Goal: Task Accomplishment & Management: Use online tool/utility

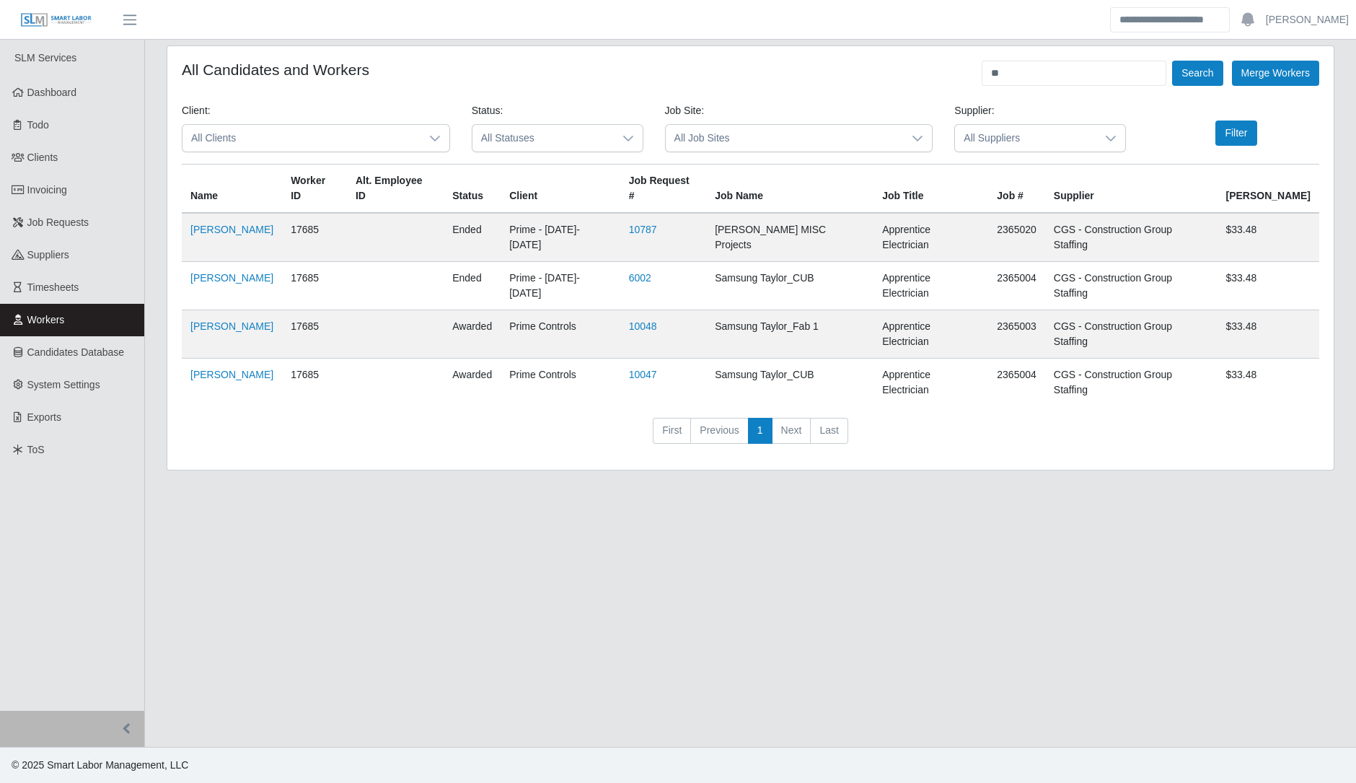
type input "*"
click at [1172, 61] on button "Search" at bounding box center [1197, 73] width 50 height 25
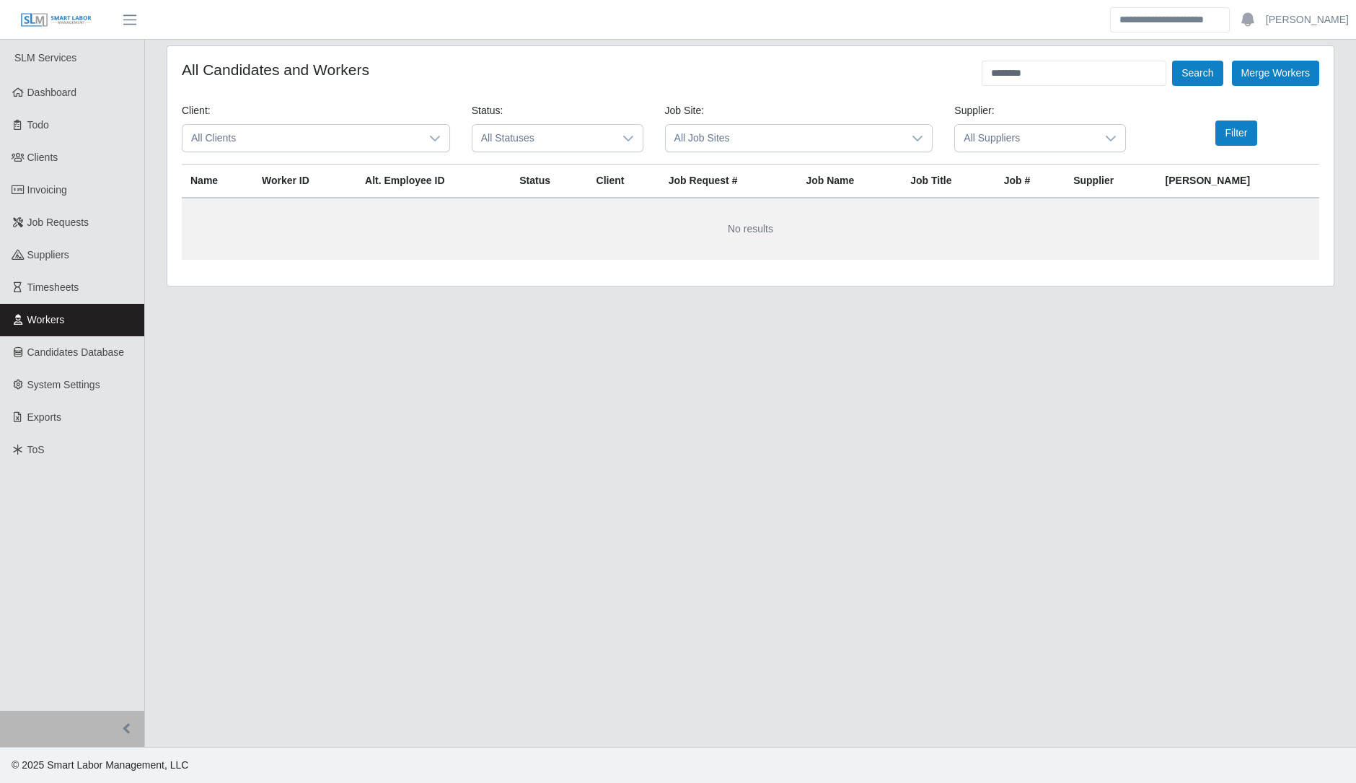
type input "********"
click at [1172, 61] on button "Search" at bounding box center [1197, 73] width 50 height 25
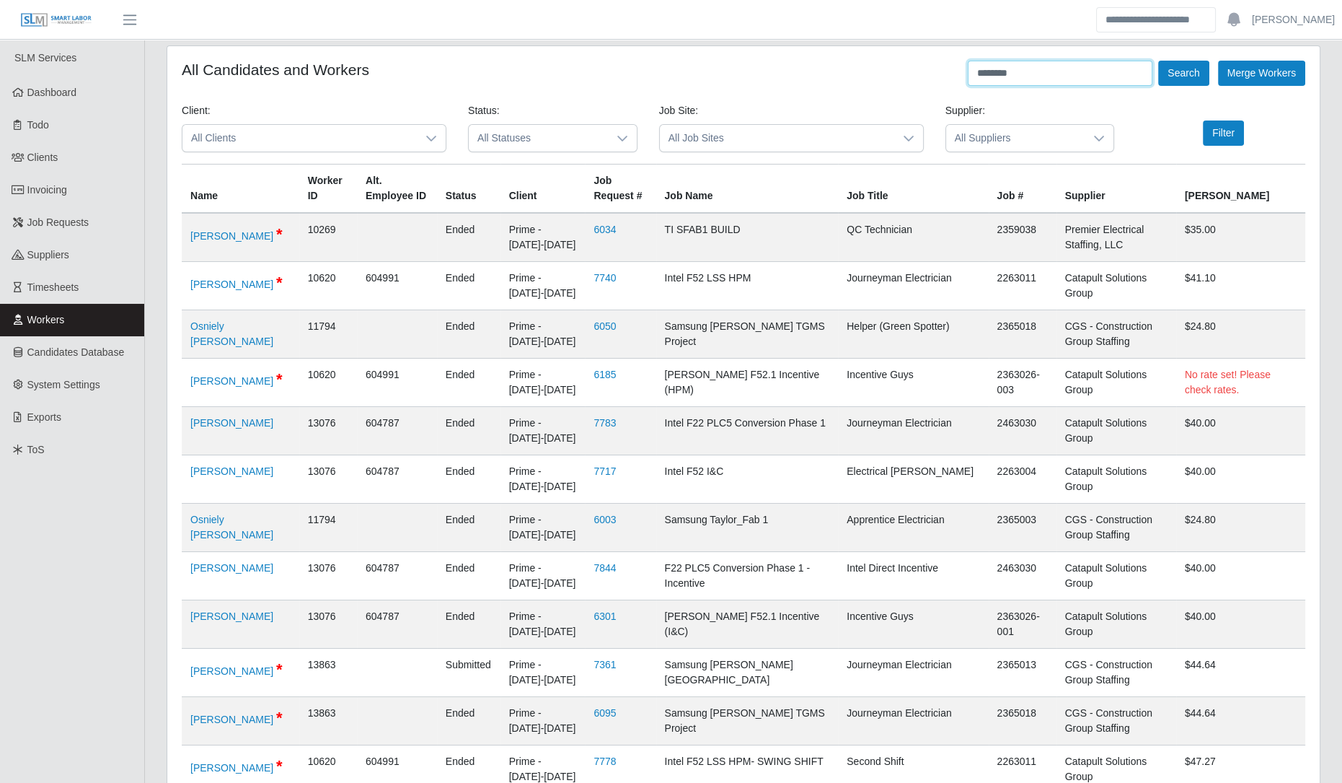
drag, startPoint x: 1029, startPoint y: 74, endPoint x: 898, endPoint y: 126, distance: 140.5
click at [985, 139] on span "All Suppliers" at bounding box center [1015, 138] width 139 height 27
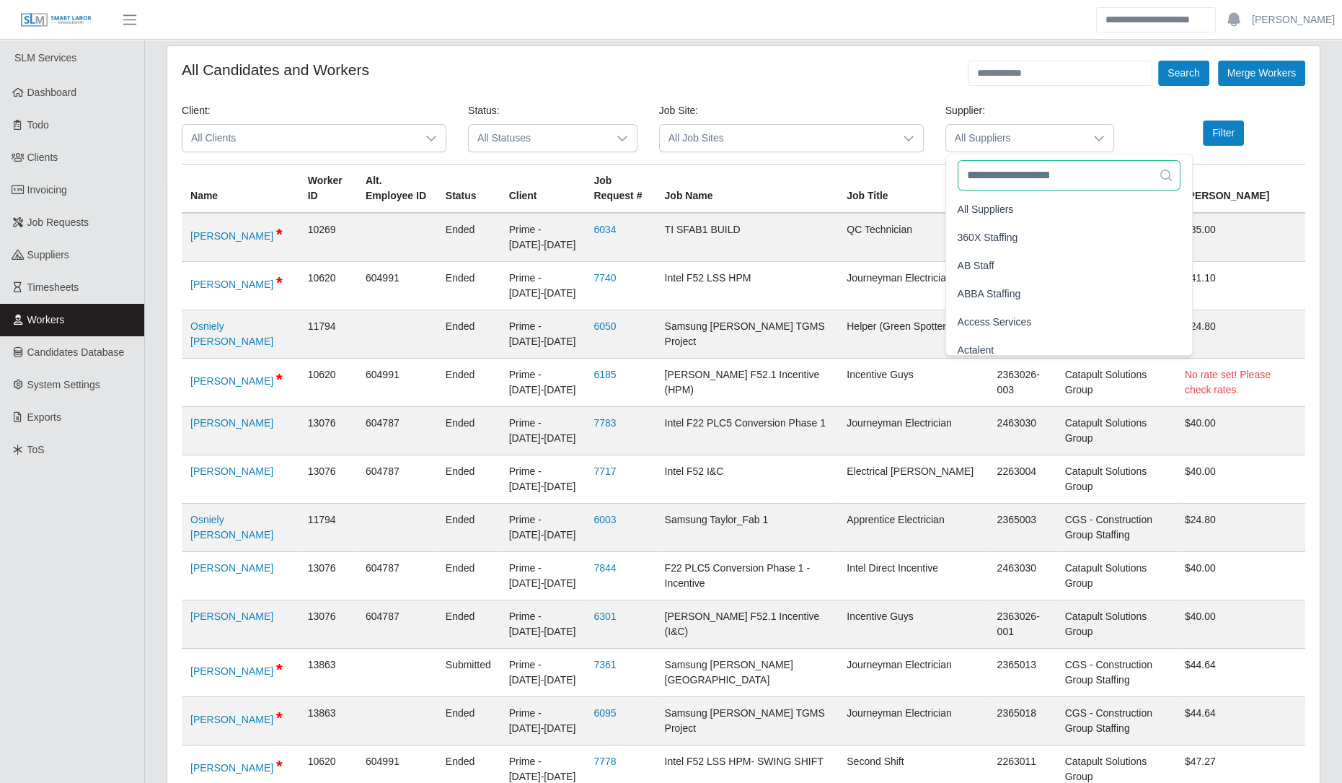
click at [986, 167] on input "text" at bounding box center [1070, 175] width 224 height 30
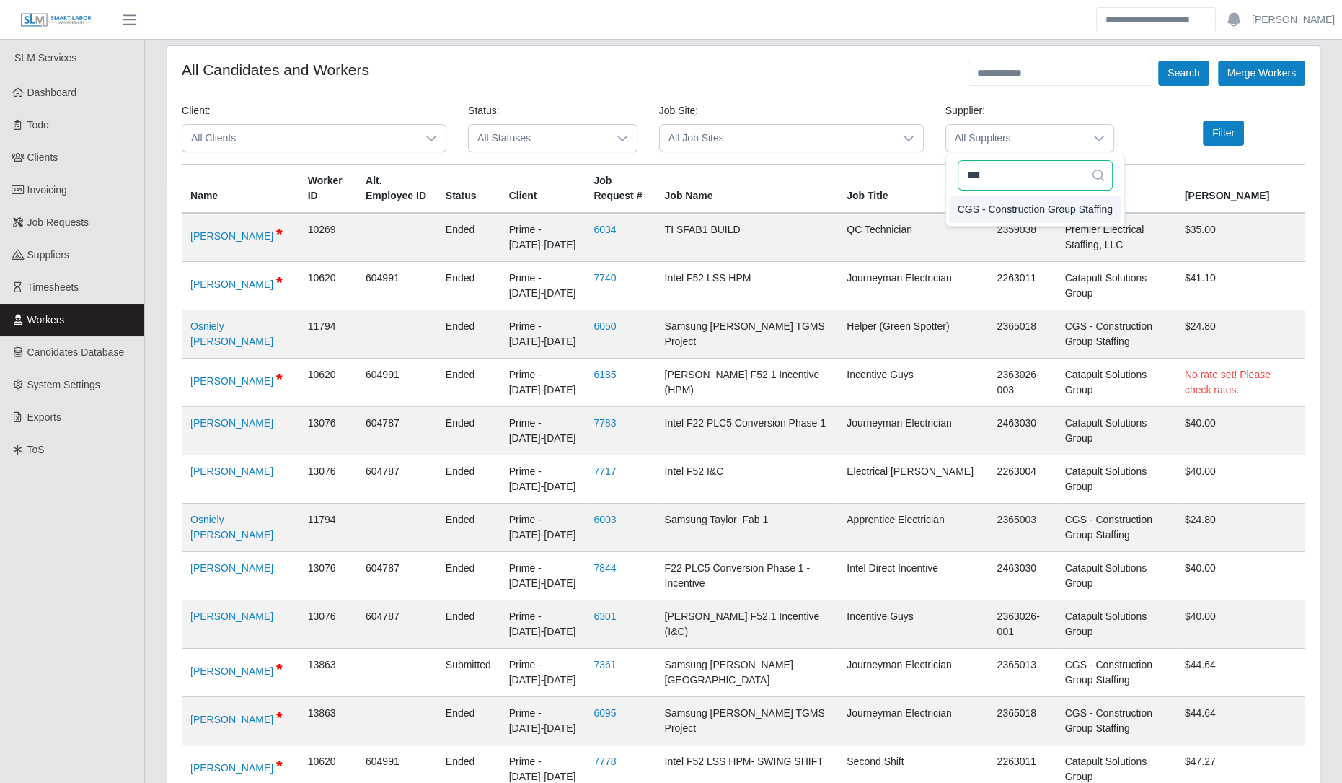
type input "***"
click at [980, 202] on span "CGS - Construction Group Staffing" at bounding box center [1035, 209] width 155 height 15
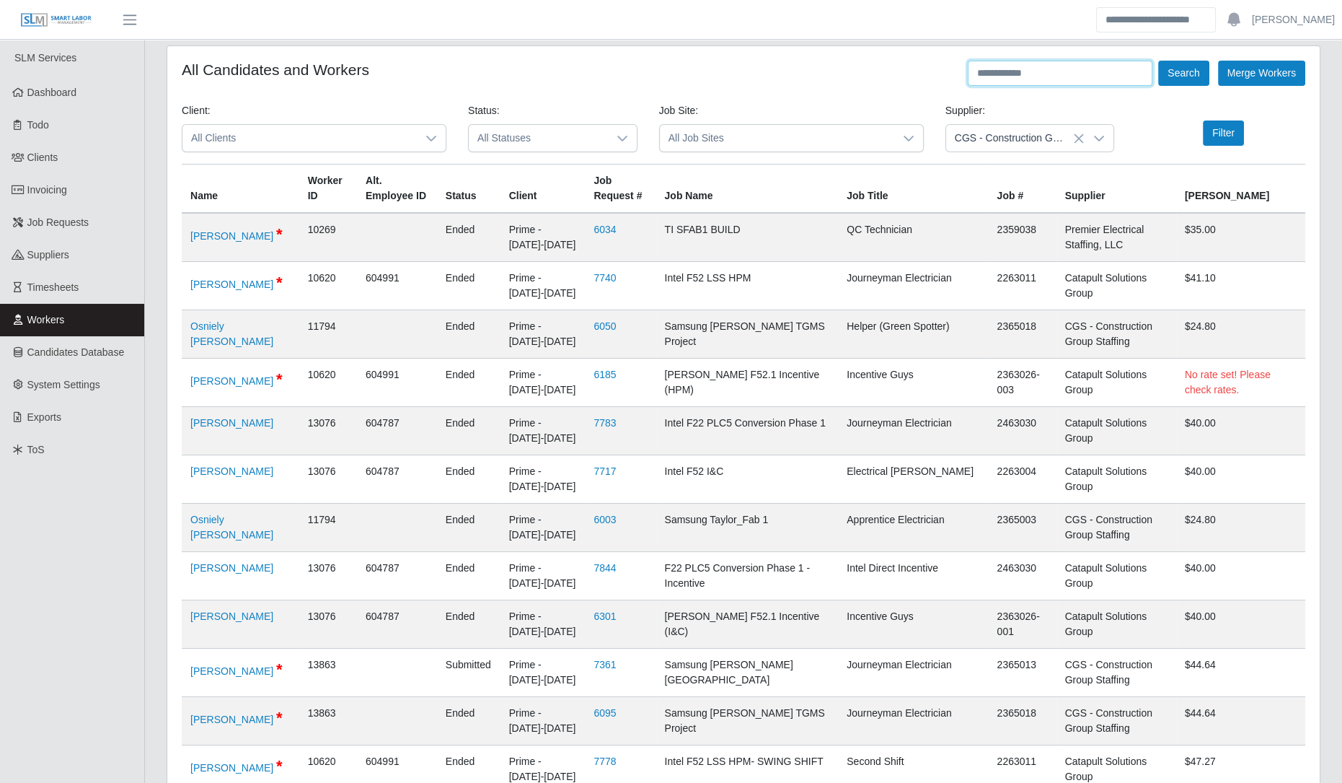
click at [1001, 76] on input "text" at bounding box center [1060, 73] width 185 height 25
click at [1159, 61] on button "Search" at bounding box center [1184, 73] width 50 height 25
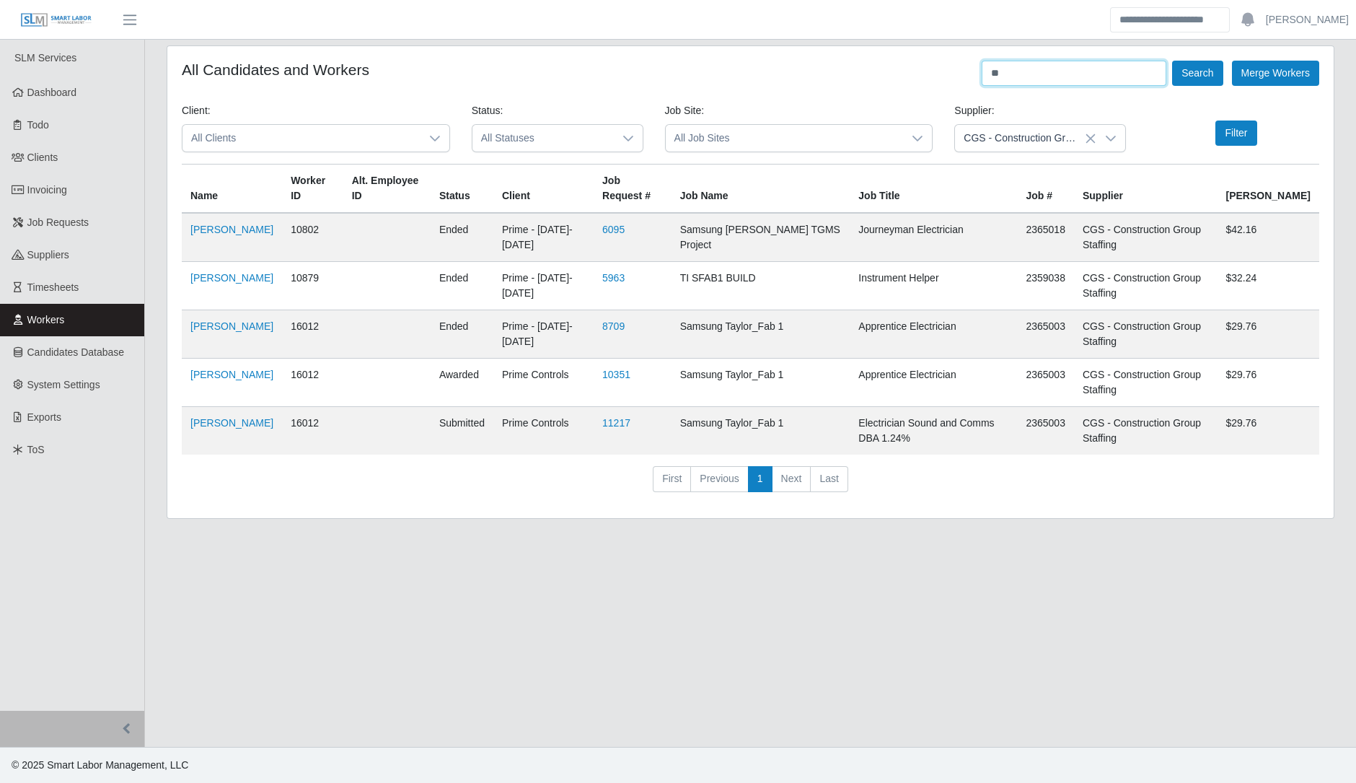
type input "*"
click at [1172, 61] on button "Search" at bounding box center [1197, 73] width 50 height 25
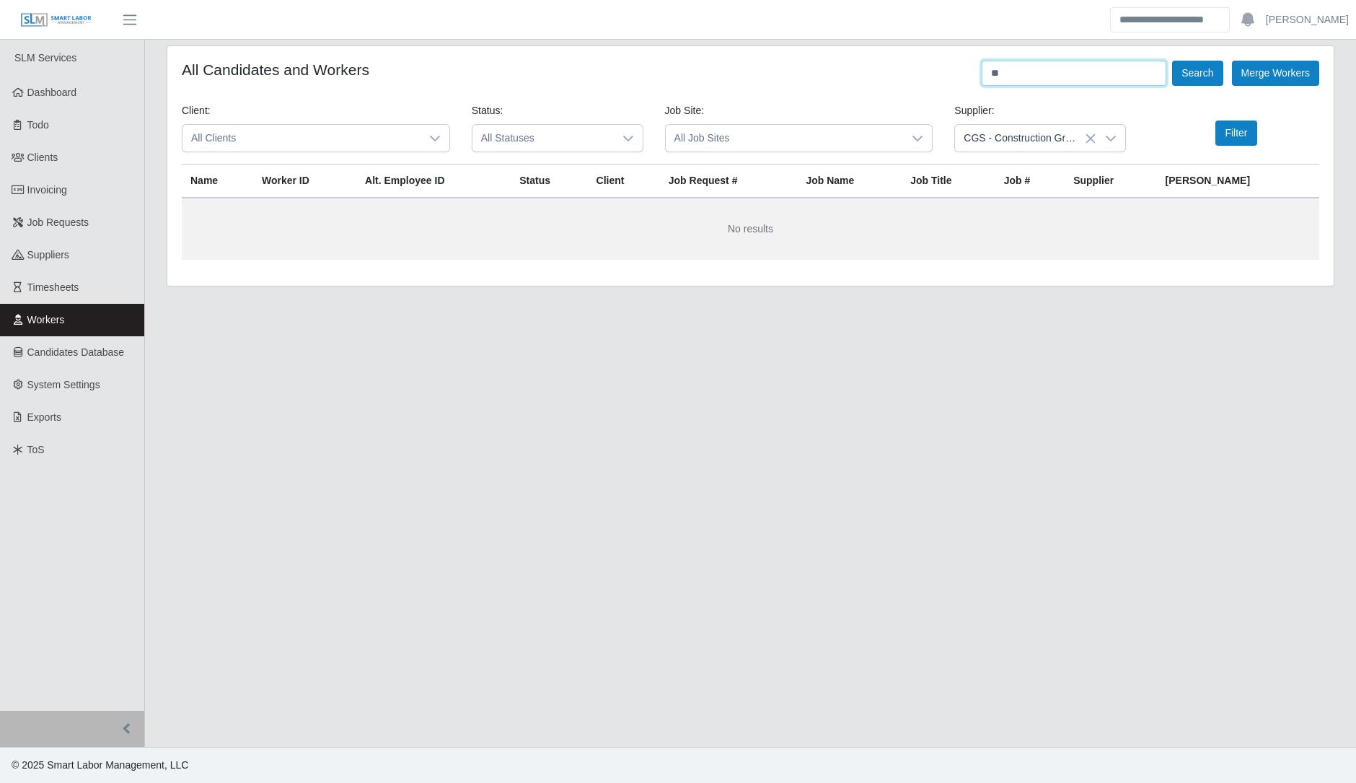
type input "*"
click at [1172, 61] on button "Search" at bounding box center [1197, 73] width 50 height 25
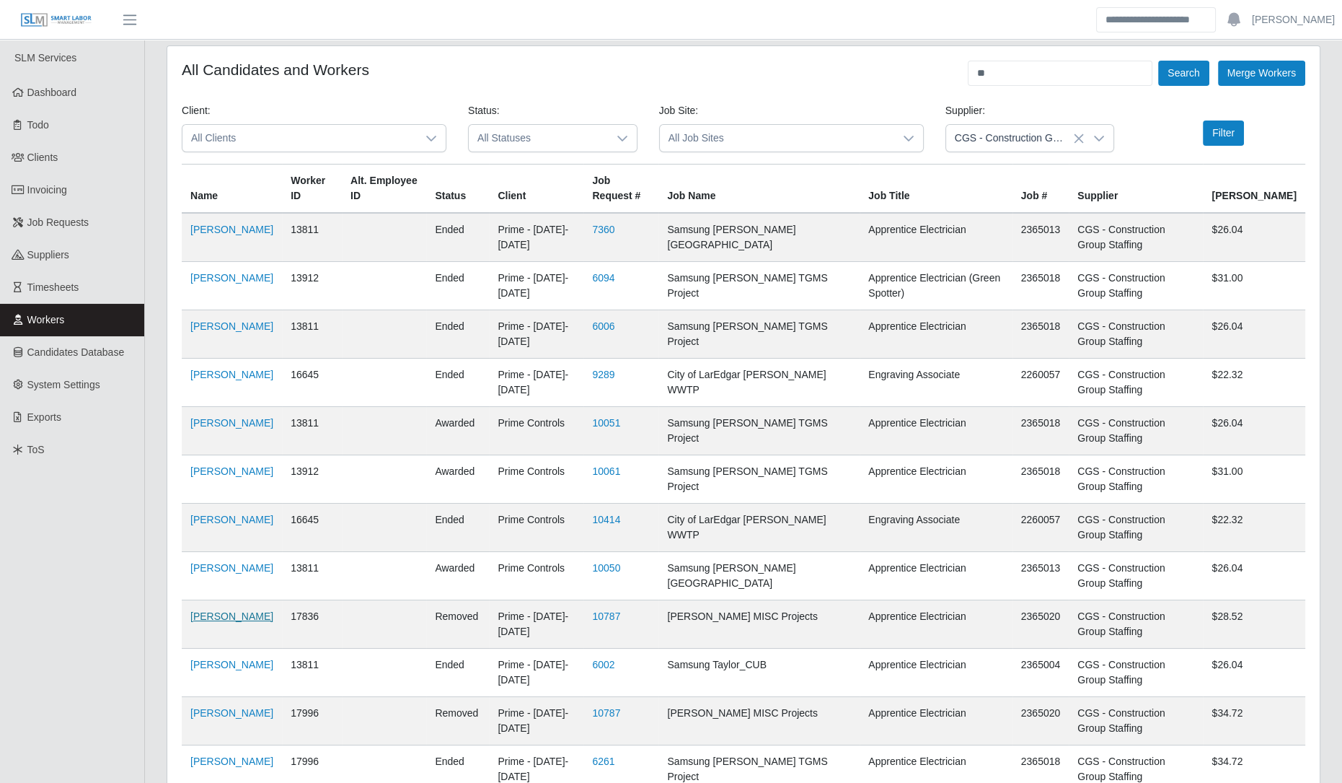
click at [227, 622] on link "Octavio Lara Hernandez" at bounding box center [231, 616] width 83 height 12
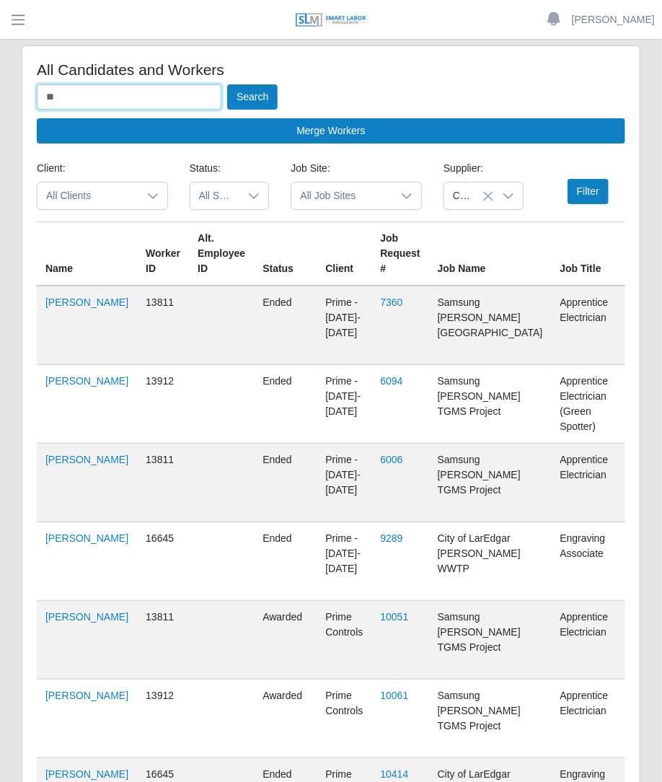
click at [169, 95] on input "**" at bounding box center [129, 96] width 185 height 25
type input "*"
click at [126, 100] on input "text" at bounding box center [129, 96] width 185 height 25
click at [227, 84] on button "Search" at bounding box center [252, 96] width 50 height 25
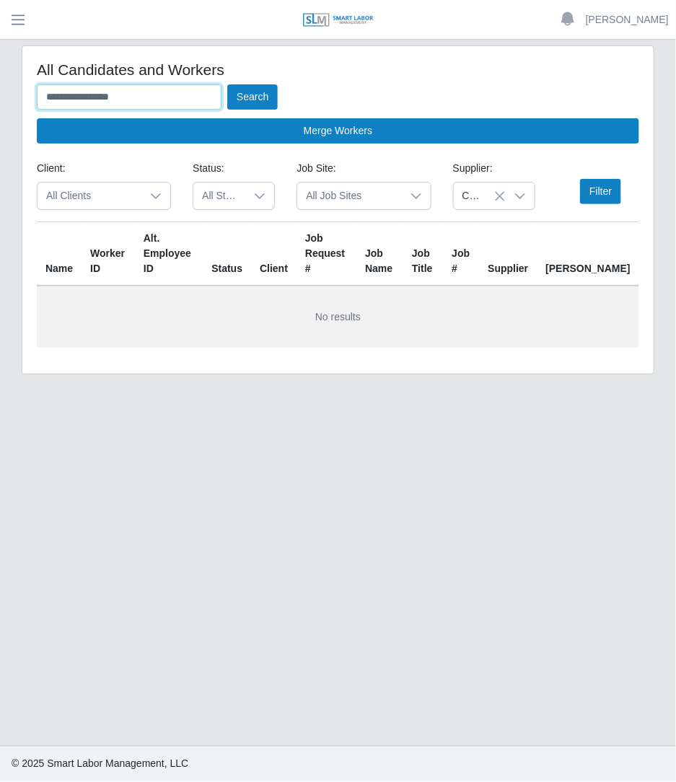
drag, startPoint x: 159, startPoint y: 99, endPoint x: -1, endPoint y: 66, distance: 163.4
click at [0, 66] on html "**********" at bounding box center [338, 391] width 676 height 782
click at [227, 84] on button "Search" at bounding box center [252, 96] width 50 height 25
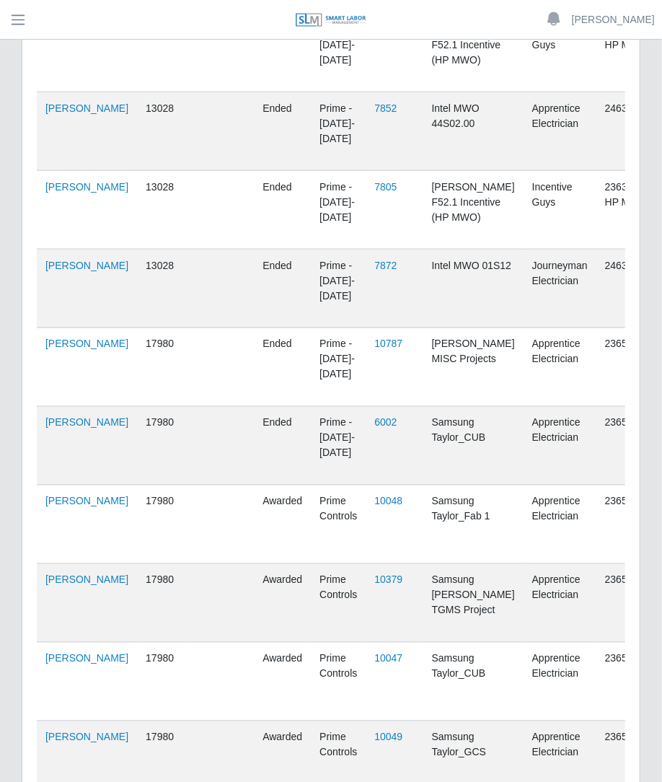
scroll to position [665, 0]
click at [65, 351] on link "Alejandro Cordero Rojas" at bounding box center [86, 345] width 83 height 12
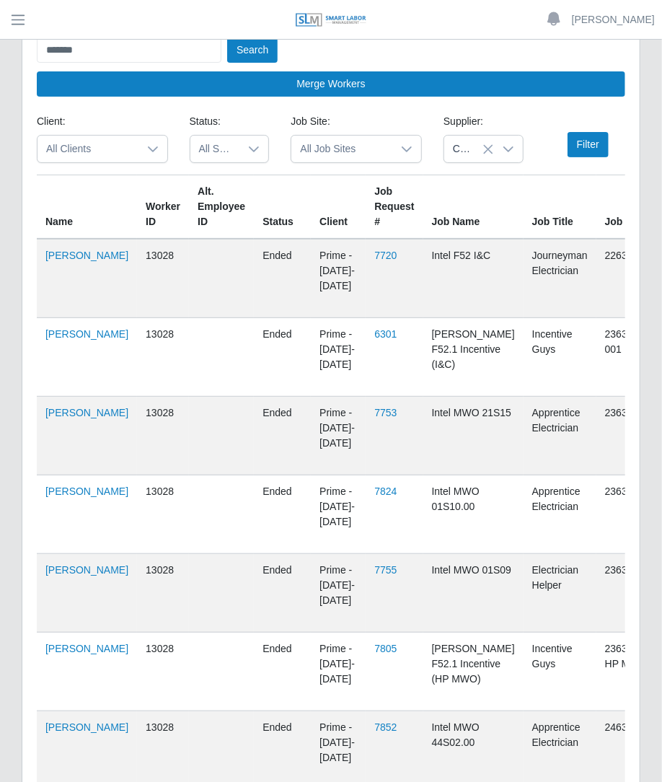
scroll to position [0, 0]
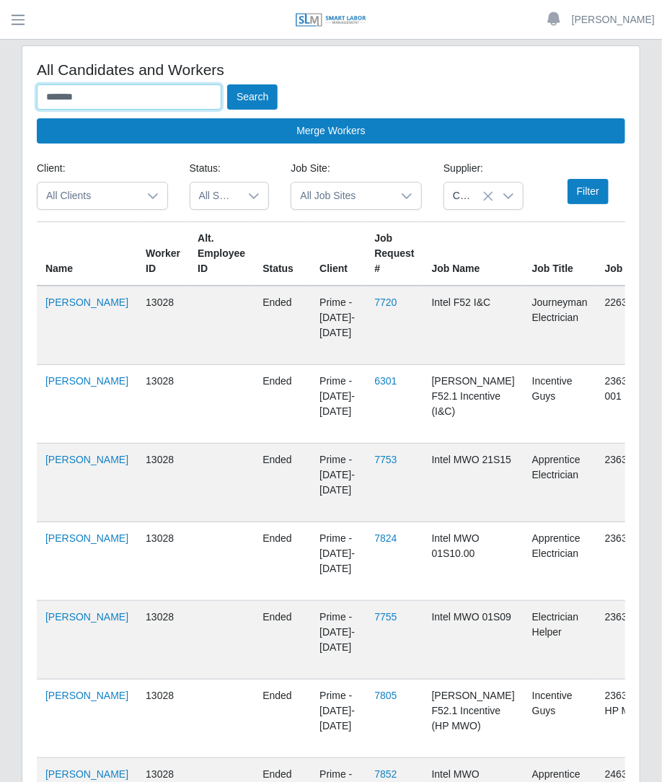
drag, startPoint x: 120, startPoint y: 96, endPoint x: -1, endPoint y: 124, distance: 124.4
click at [0, 124] on html "Betzaida Palacio Account Settings Logout SLM Services Dashboard Todo Clients In…" at bounding box center [331, 391] width 662 height 782
click at [227, 84] on button "Search" at bounding box center [252, 96] width 50 height 25
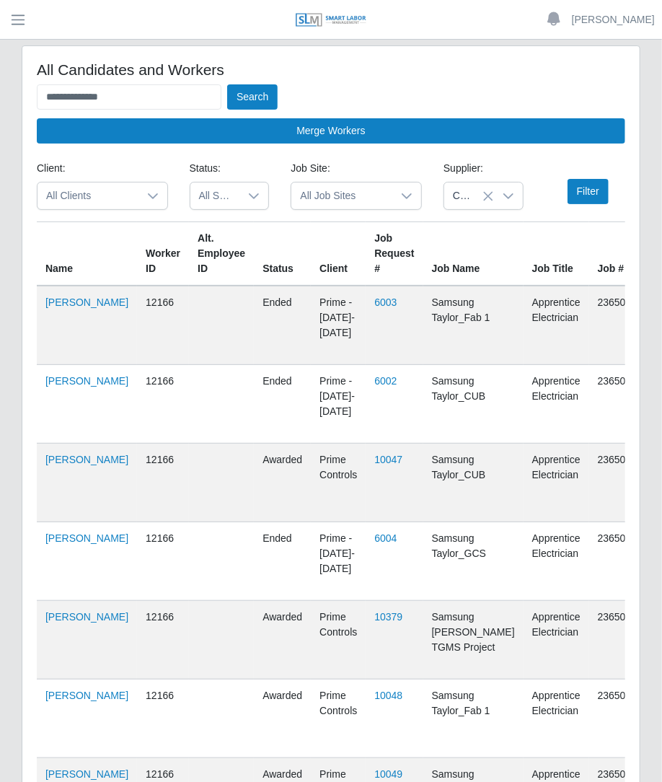
click at [67, 323] on td "Antonio Campos Perez" at bounding box center [87, 325] width 100 height 79
click at [76, 544] on link "Antonio Campos Perez" at bounding box center [86, 538] width 83 height 12
drag, startPoint x: 193, startPoint y: 102, endPoint x: -1, endPoint y: 131, distance: 196.2
click at [0, 131] on html "**********" at bounding box center [331, 391] width 662 height 782
click at [227, 84] on button "Search" at bounding box center [252, 96] width 50 height 25
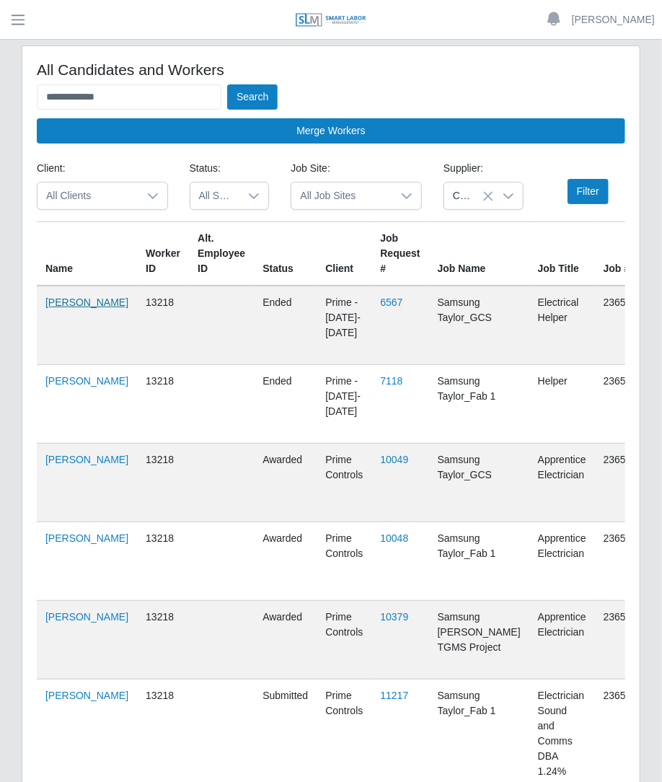
click at [62, 308] on link "Arturo Calles Calles" at bounding box center [86, 302] width 83 height 12
drag, startPoint x: 188, startPoint y: 92, endPoint x: -1, endPoint y: 129, distance: 192.7
click at [0, 129] on html "**********" at bounding box center [331, 391] width 662 height 782
click at [227, 84] on button "Search" at bounding box center [252, 96] width 50 height 25
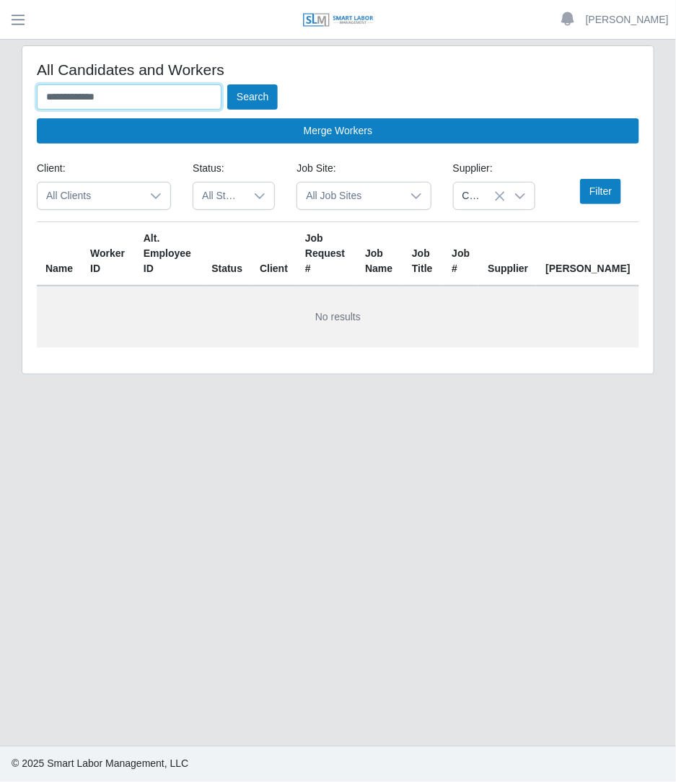
click at [227, 84] on button "Search" at bounding box center [252, 96] width 50 height 25
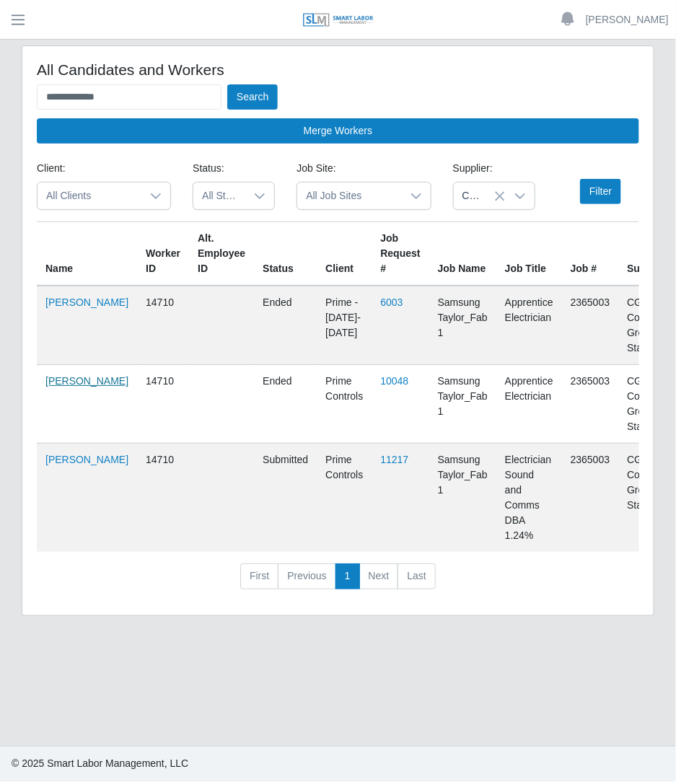
click at [57, 381] on link "Bryan Gonzalez" at bounding box center [86, 381] width 83 height 12
drag, startPoint x: 180, startPoint y: 99, endPoint x: -1, endPoint y: 130, distance: 183.7
click at [0, 130] on html "**********" at bounding box center [338, 391] width 676 height 782
click at [227, 84] on button "Search" at bounding box center [252, 96] width 50 height 25
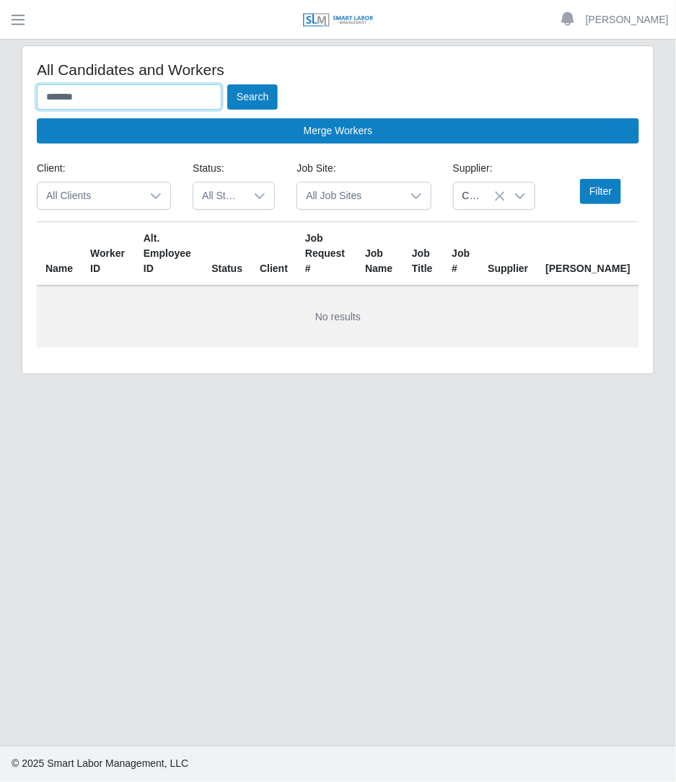
click at [227, 84] on button "Search" at bounding box center [252, 96] width 50 height 25
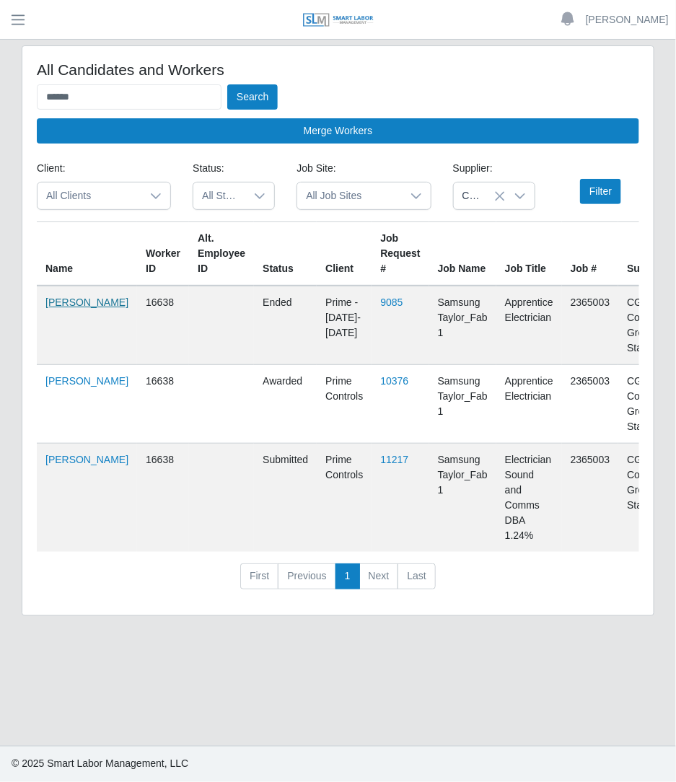
click at [47, 308] on link "Cody Meier" at bounding box center [86, 302] width 83 height 12
drag, startPoint x: 162, startPoint y: 106, endPoint x: -1, endPoint y: 110, distance: 163.1
click at [0, 110] on html "Betzaida Palacio Account Settings Logout SLM Services Dashboard Todo Clients In…" at bounding box center [338, 391] width 676 height 782
click at [227, 84] on button "Search" at bounding box center [252, 96] width 50 height 25
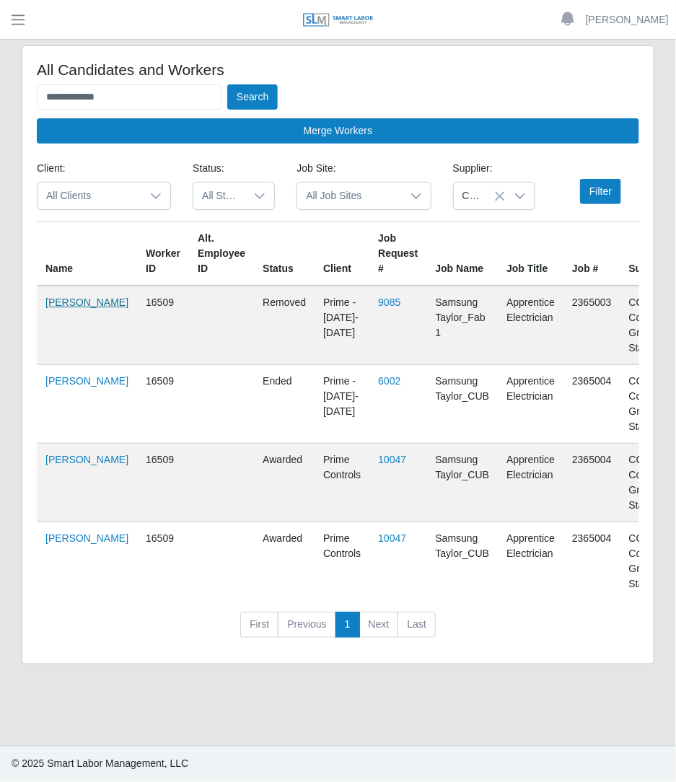
click at [50, 308] on link "Dorian Valdez Valdez" at bounding box center [86, 302] width 83 height 12
drag, startPoint x: 144, startPoint y: 93, endPoint x: -1, endPoint y: 133, distance: 151.0
click at [0, 133] on html "**********" at bounding box center [338, 391] width 676 height 782
click at [227, 84] on button "Search" at bounding box center [252, 96] width 50 height 25
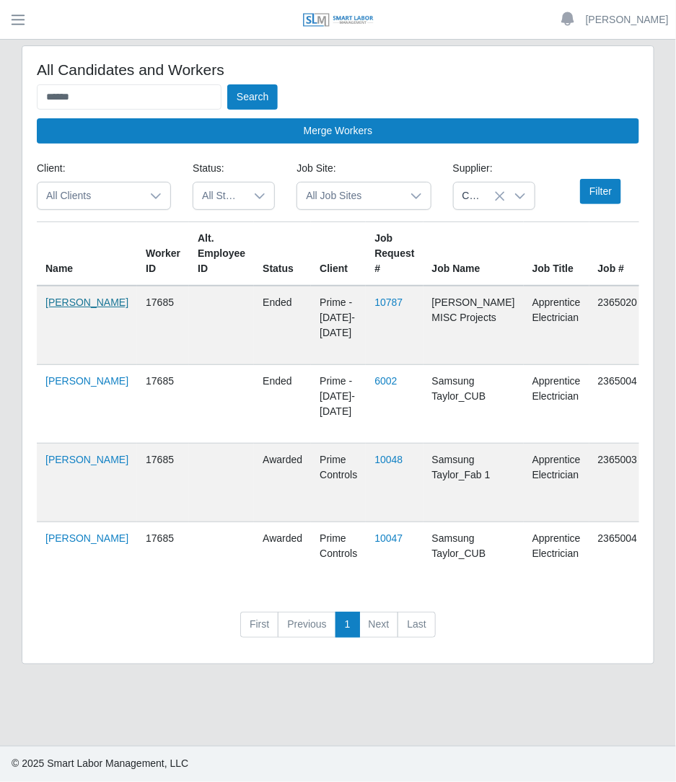
click at [71, 308] on link "Dougleisys Soto Hernandez" at bounding box center [86, 302] width 83 height 12
click at [180, 105] on input "******" at bounding box center [129, 96] width 185 height 25
type input "*"
click at [227, 84] on button "Search" at bounding box center [252, 96] width 50 height 25
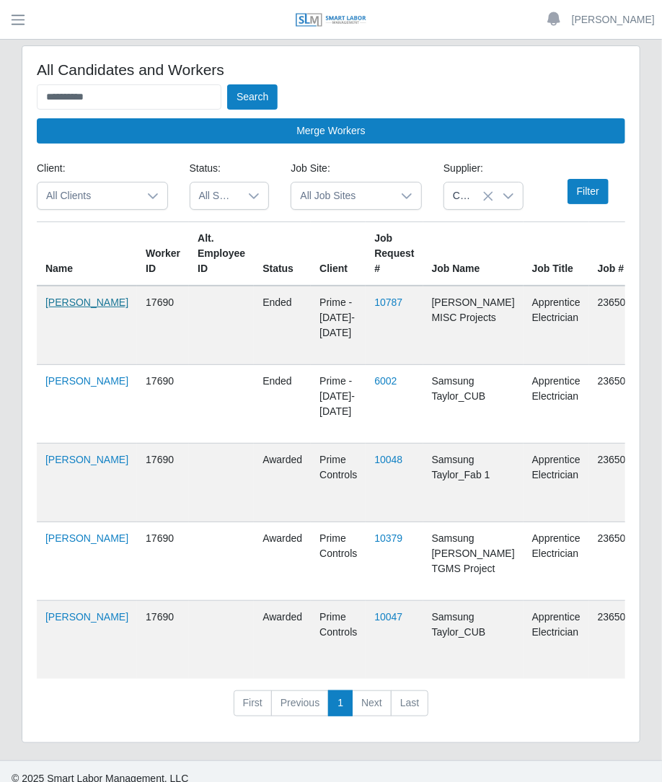
click at [49, 308] on link "Edgar Diaz Guerra" at bounding box center [86, 302] width 83 height 12
drag, startPoint x: 150, startPoint y: 92, endPoint x: 92, endPoint y: 14, distance: 96.8
click at [92, 14] on div "**********" at bounding box center [331, 398] width 662 height 796
type input "*"
click at [227, 84] on button "Search" at bounding box center [252, 96] width 50 height 25
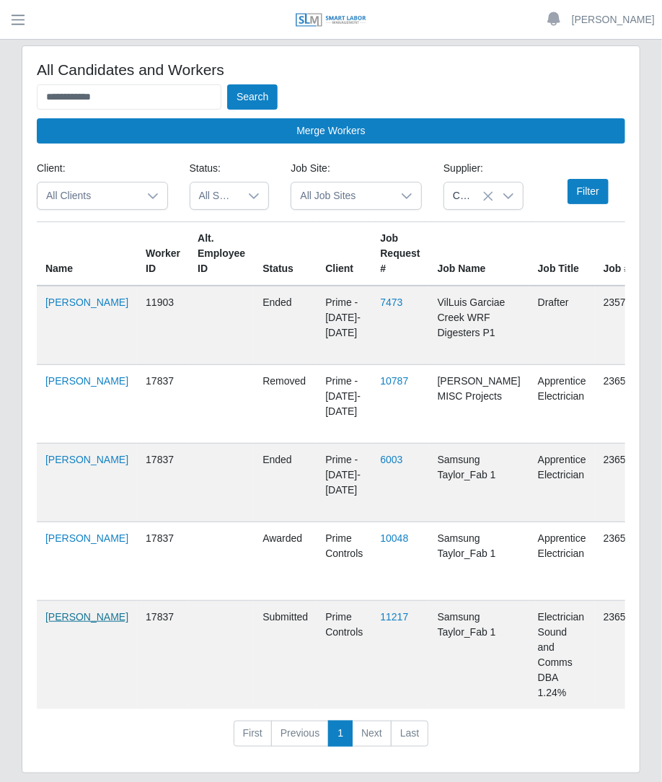
click at [61, 623] on link "Luis Garcia Escalona" at bounding box center [86, 617] width 83 height 12
drag, startPoint x: 157, startPoint y: 79, endPoint x: -1, endPoint y: 81, distance: 157.3
click at [0, 81] on html "**********" at bounding box center [331, 391] width 662 height 782
drag, startPoint x: 119, startPoint y: 107, endPoint x: -1, endPoint y: 78, distance: 124.0
click at [0, 78] on html "**********" at bounding box center [331, 391] width 662 height 782
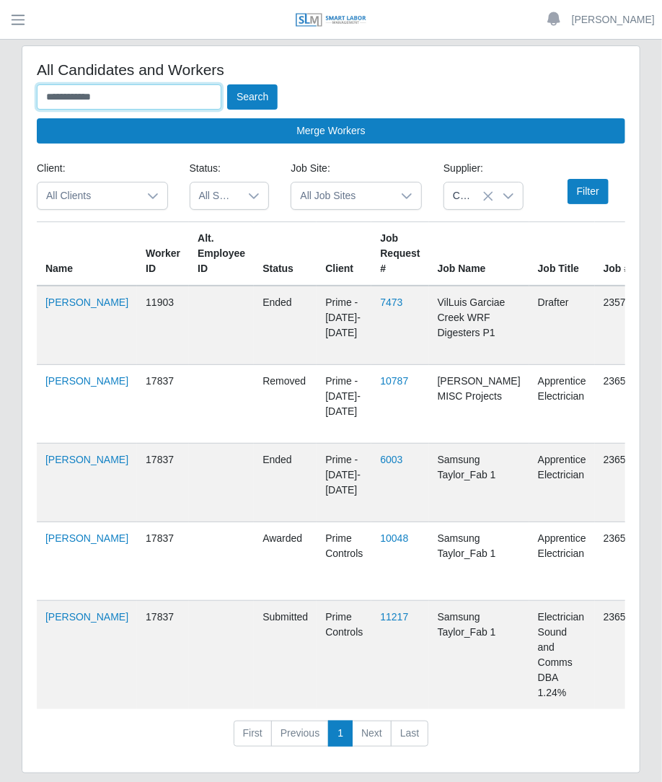
click at [227, 84] on button "Search" at bounding box center [252, 96] width 50 height 25
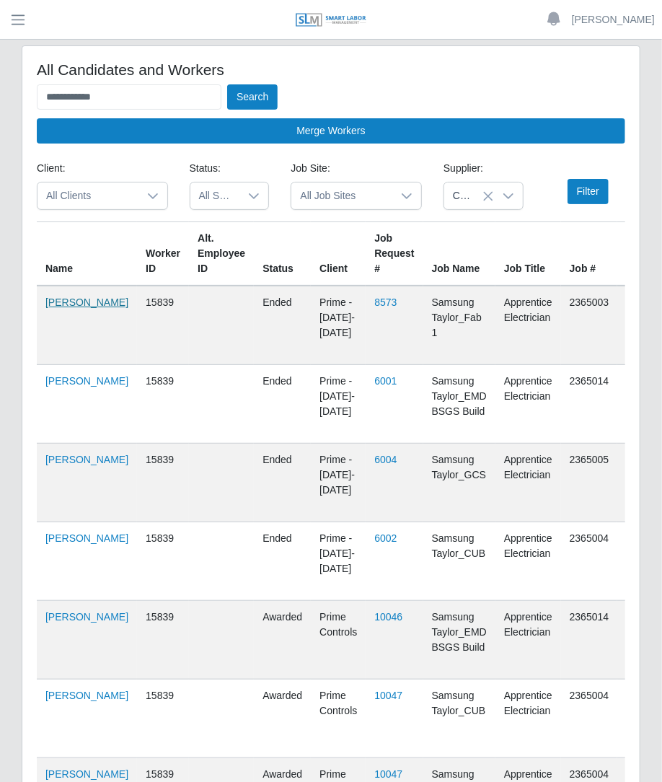
click at [60, 306] on link "Jason Merino" at bounding box center [86, 302] width 83 height 12
drag, startPoint x: 145, startPoint y: 94, endPoint x: -1, endPoint y: -58, distance: 210.7
click at [0, 0] on html "**********" at bounding box center [331, 391] width 662 height 782
click at [227, 84] on button "Search" at bounding box center [252, 96] width 50 height 25
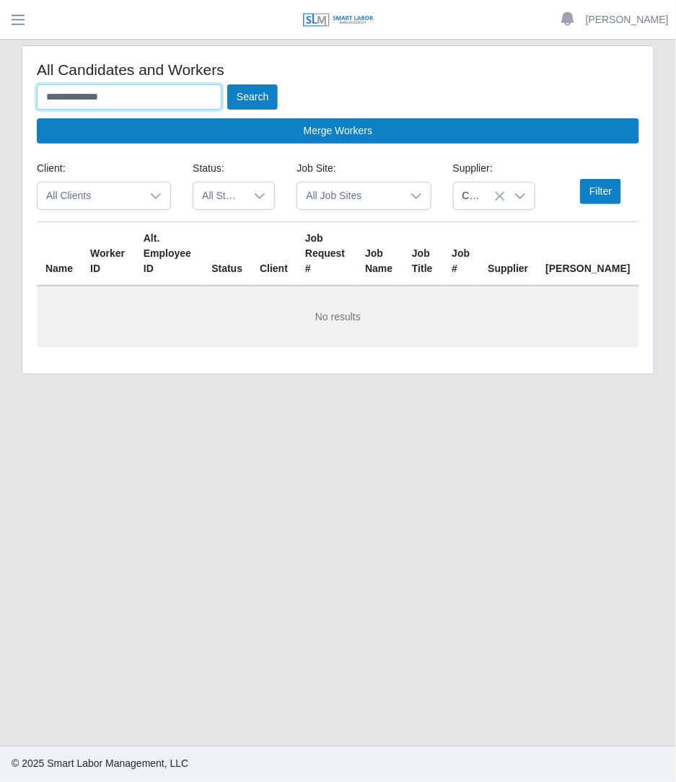
click at [83, 99] on input "**********" at bounding box center [129, 96] width 185 height 25
click at [227, 84] on button "Search" at bounding box center [252, 96] width 50 height 25
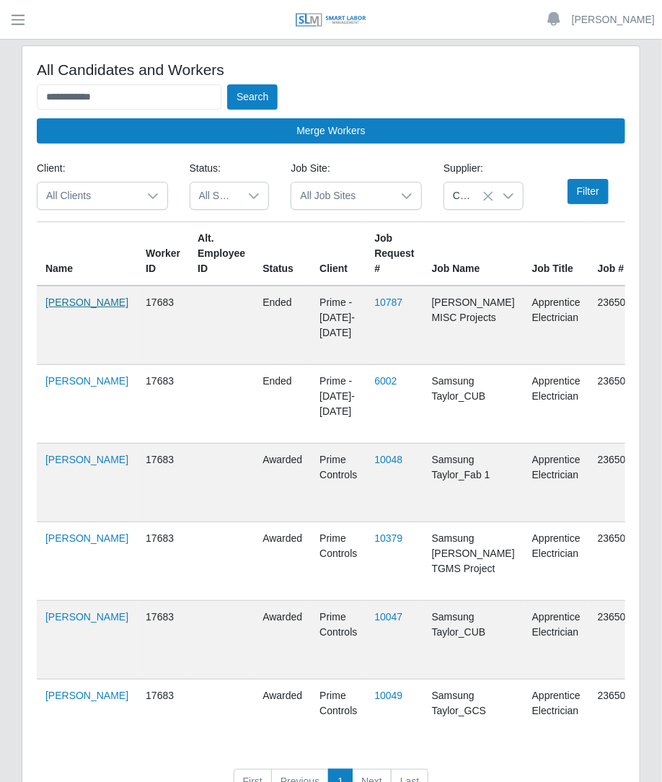
click at [65, 308] on link "Javier Leyva Gonzalez" at bounding box center [86, 302] width 83 height 12
drag, startPoint x: 171, startPoint y: 96, endPoint x: -1, endPoint y: 124, distance: 174.7
click at [0, 124] on html "**********" at bounding box center [331, 391] width 662 height 782
click at [227, 84] on button "Search" at bounding box center [252, 96] width 50 height 25
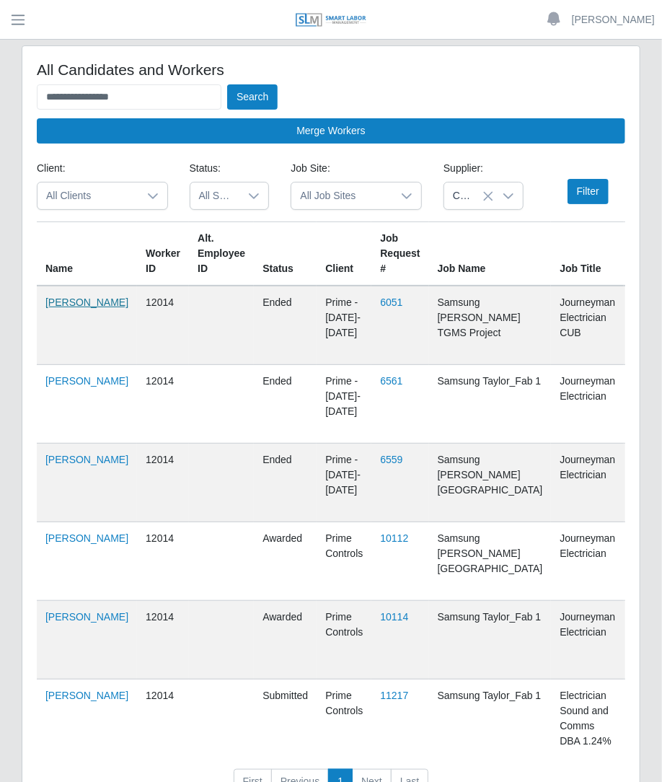
click at [49, 305] on link "Jeremy Talamantez" at bounding box center [86, 302] width 83 height 12
click at [150, 94] on input "**********" at bounding box center [129, 96] width 185 height 25
click at [227, 84] on button "Search" at bounding box center [252, 96] width 50 height 25
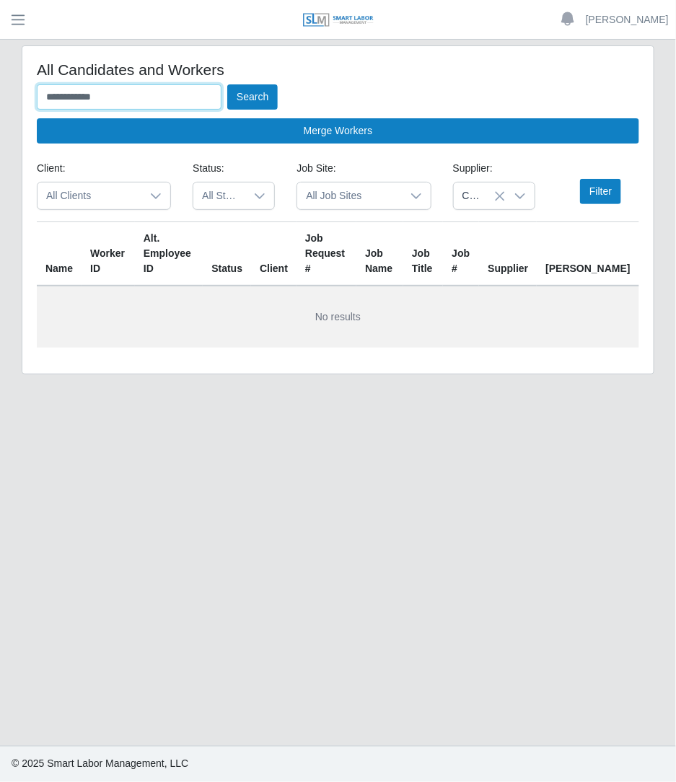
click at [56, 94] on input "**********" at bounding box center [129, 96] width 185 height 25
click at [227, 84] on button "Search" at bounding box center [252, 96] width 50 height 25
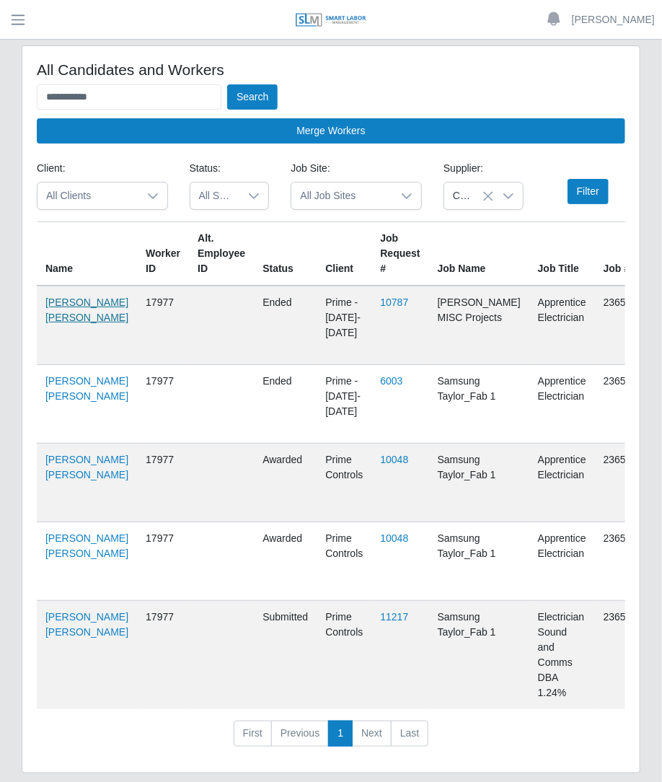
click at [59, 296] on link "Jesus Ortiz Castro" at bounding box center [86, 309] width 83 height 27
drag, startPoint x: 159, startPoint y: 95, endPoint x: -1, endPoint y: 107, distance: 160.6
click at [0, 107] on html "**********" at bounding box center [331, 391] width 662 height 782
click at [227, 84] on button "Search" at bounding box center [252, 96] width 50 height 25
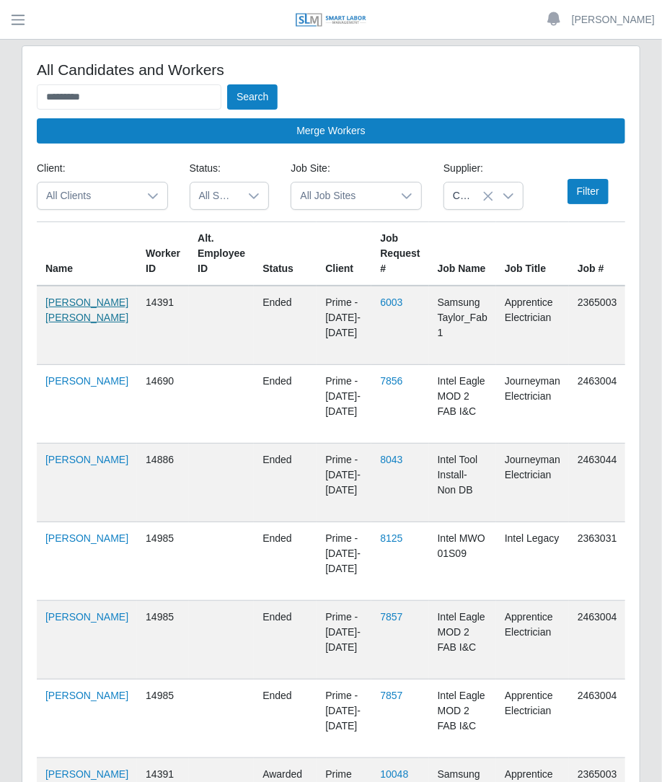
click at [60, 322] on link "Jonathan Garcia Castellanos" at bounding box center [86, 309] width 83 height 27
drag, startPoint x: 128, startPoint y: 95, endPoint x: -1, endPoint y: 111, distance: 130.8
click at [0, 111] on html "Betzaida Palacio Account Settings Logout SLM Services Dashboard Todo Clients In…" at bounding box center [331, 391] width 662 height 782
click at [227, 84] on button "Search" at bounding box center [252, 96] width 50 height 25
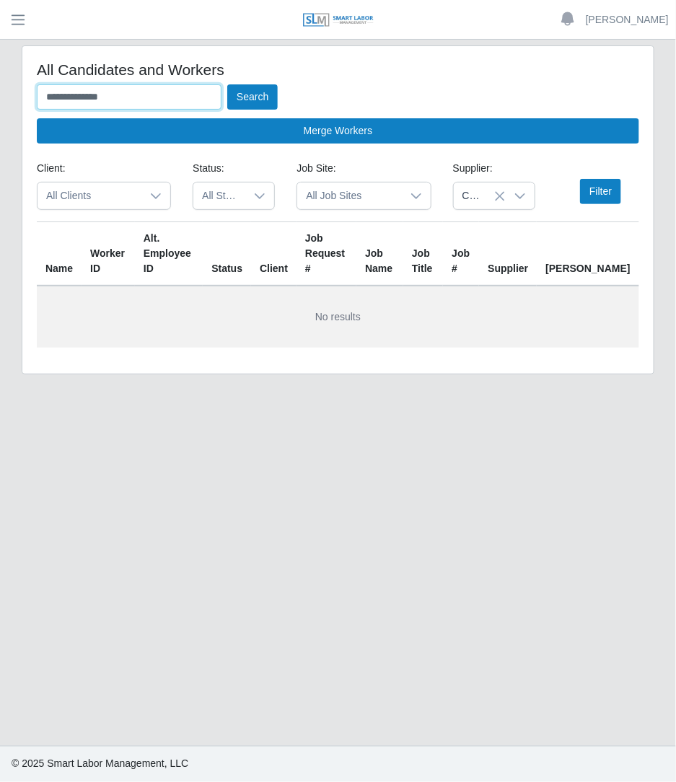
click at [227, 84] on button "Search" at bounding box center [252, 96] width 50 height 25
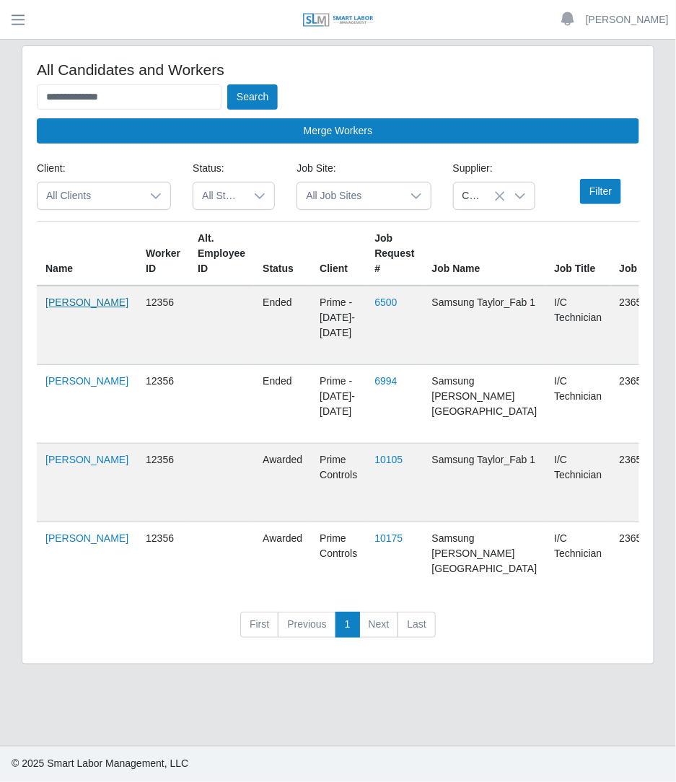
click at [59, 308] on link "Justin Serrin" at bounding box center [86, 302] width 83 height 12
drag, startPoint x: 177, startPoint y: 92, endPoint x: 64, endPoint y: -68, distance: 195.1
click at [64, 0] on html "**********" at bounding box center [338, 391] width 676 height 782
type input "*"
type input "**********"
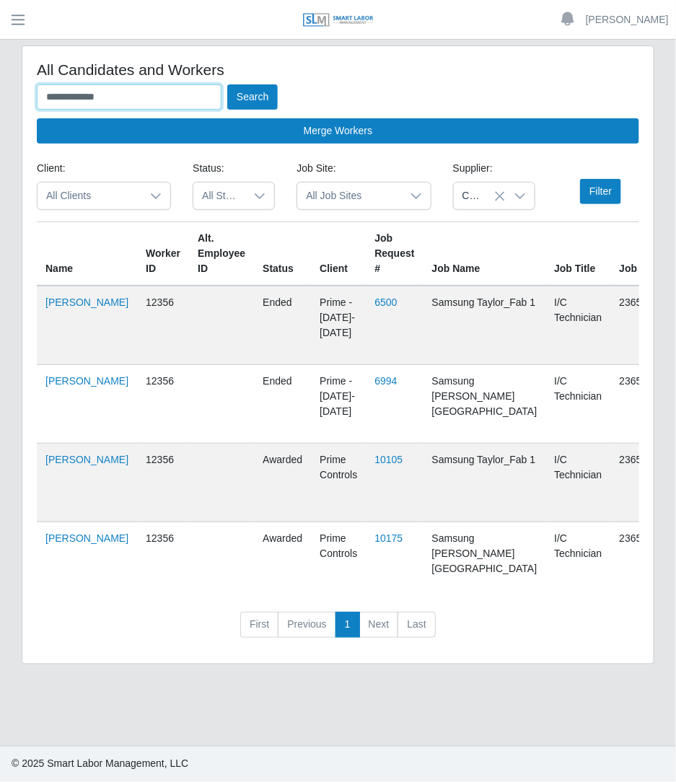
click at [227, 84] on button "Search" at bounding box center [252, 96] width 50 height 25
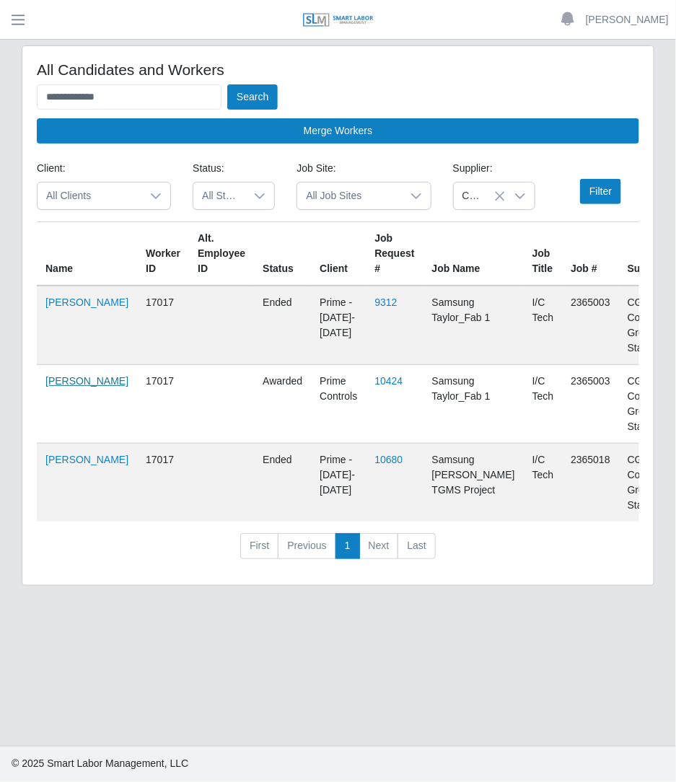
click at [60, 379] on link "Luis Guerrero" at bounding box center [86, 381] width 83 height 12
drag, startPoint x: 171, startPoint y: 102, endPoint x: -1, endPoint y: 96, distance: 172.5
click at [0, 96] on html "**********" at bounding box center [338, 391] width 676 height 782
click at [227, 84] on button "Search" at bounding box center [252, 96] width 50 height 25
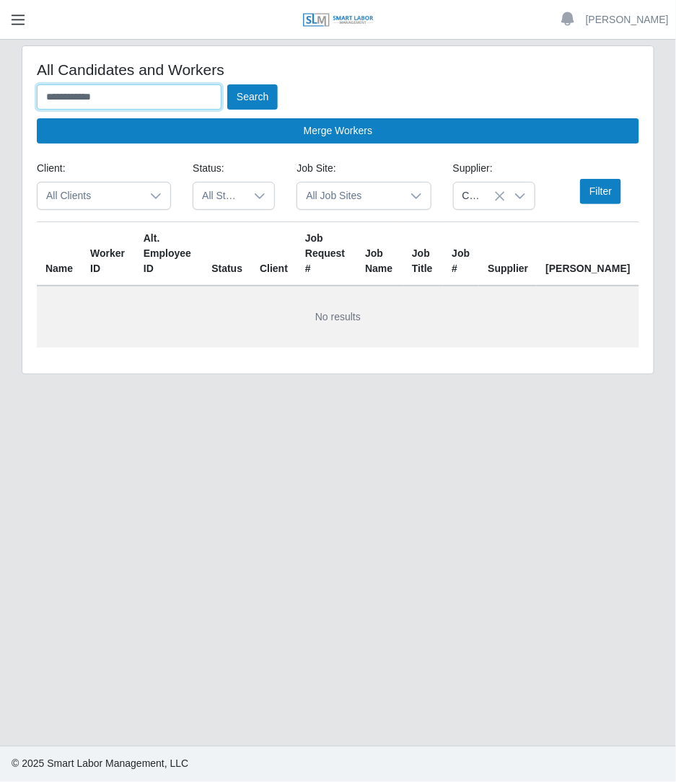
click at [227, 84] on button "Search" at bounding box center [252, 96] width 50 height 25
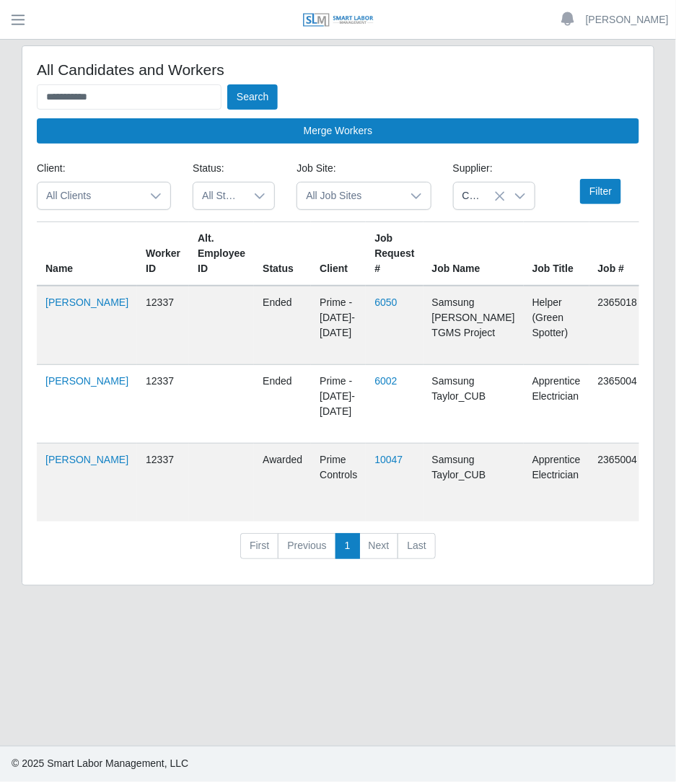
click at [56, 325] on td "Luis Moreno" at bounding box center [87, 325] width 100 height 79
click at [56, 465] on link "Luis Moreno" at bounding box center [86, 460] width 83 height 12
drag, startPoint x: 139, startPoint y: 93, endPoint x: 38, endPoint y: 14, distance: 127.9
click at [38, 14] on div "**********" at bounding box center [338, 391] width 676 height 782
type input "**********"
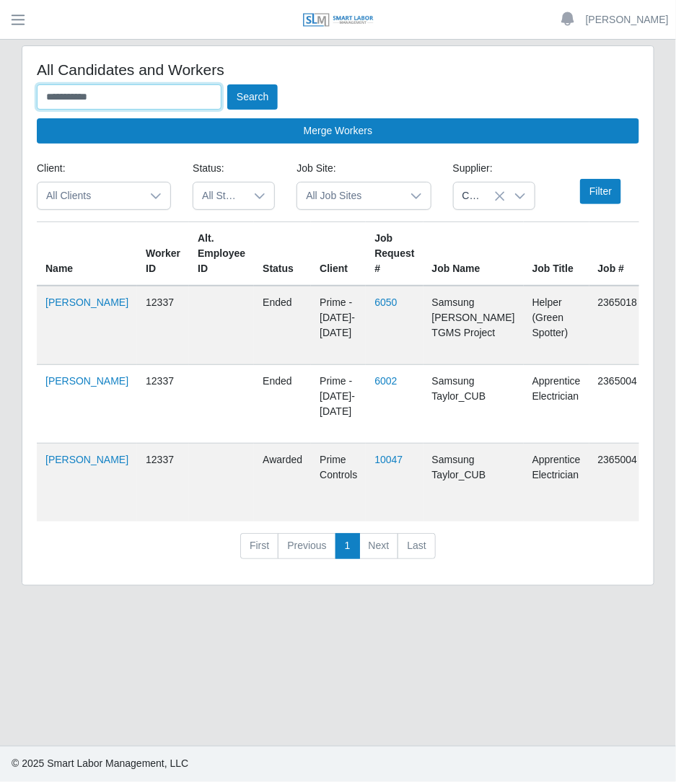
click at [227, 84] on button "Search" at bounding box center [252, 96] width 50 height 25
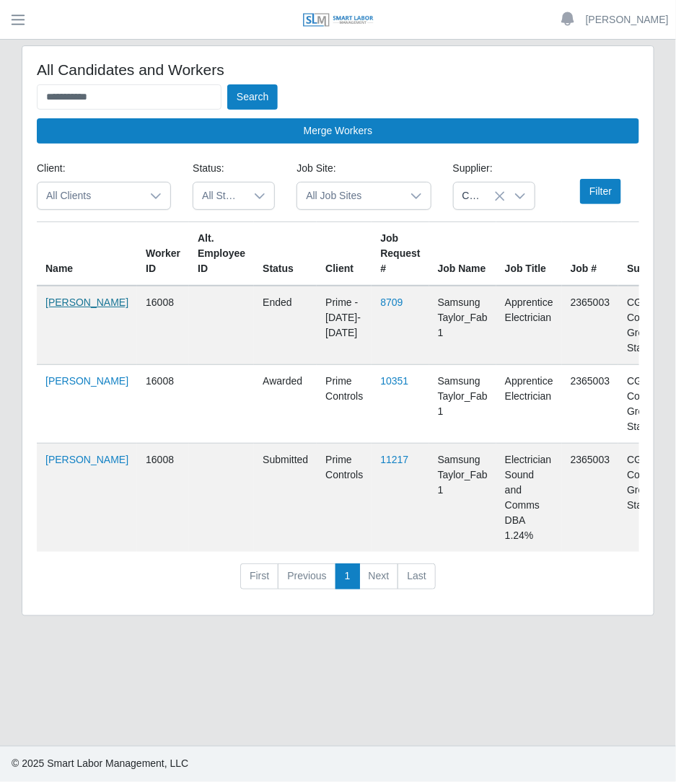
click at [61, 308] on link "Manuel Ruiz Duque" at bounding box center [86, 302] width 83 height 12
drag, startPoint x: 188, startPoint y: 96, endPoint x: -1, endPoint y: 88, distance: 189.9
click at [0, 88] on html "**********" at bounding box center [338, 391] width 676 height 782
click at [227, 84] on button "Search" at bounding box center [252, 96] width 50 height 25
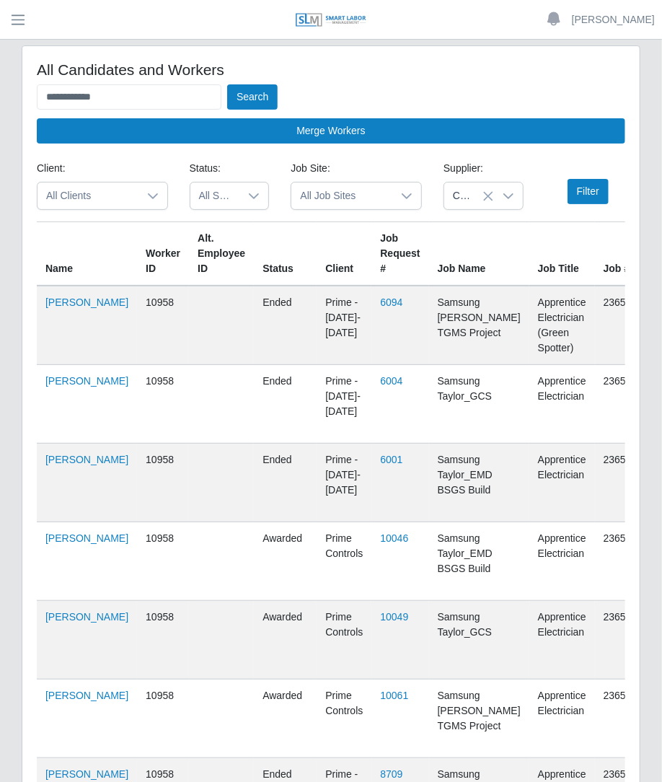
click at [56, 559] on td "Maria Calles Malvares" at bounding box center [87, 561] width 100 height 79
click at [58, 542] on link "Maria Calles Malvares" at bounding box center [86, 538] width 83 height 12
click at [198, 89] on input "**********" at bounding box center [129, 96] width 185 height 25
click at [227, 84] on button "Search" at bounding box center [252, 96] width 50 height 25
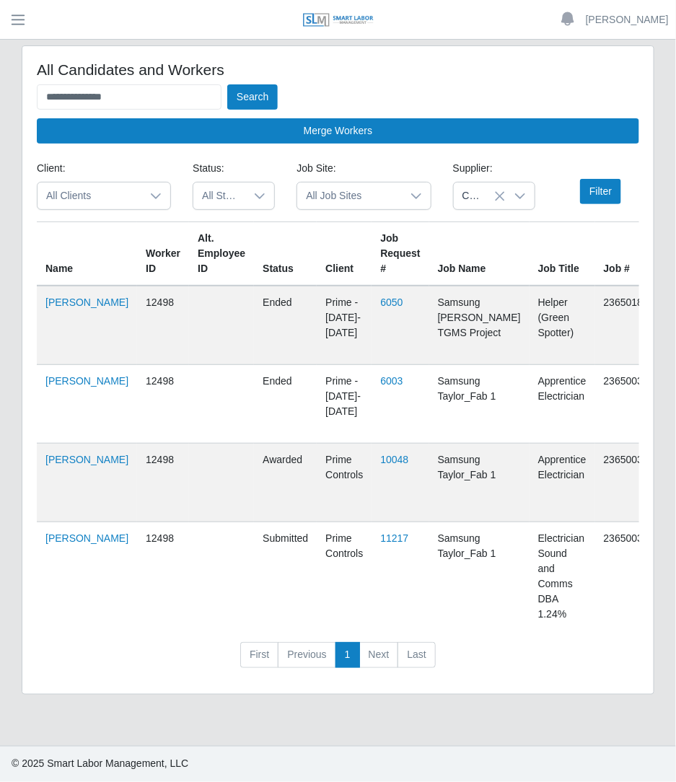
click at [43, 320] on td "Martin Castillo Perez" at bounding box center [87, 325] width 100 height 79
click at [52, 308] on link "Martin Castillo Perez" at bounding box center [86, 302] width 83 height 12
click at [165, 91] on input "**********" at bounding box center [129, 96] width 185 height 25
type input "*"
click at [227, 84] on button "Search" at bounding box center [252, 96] width 50 height 25
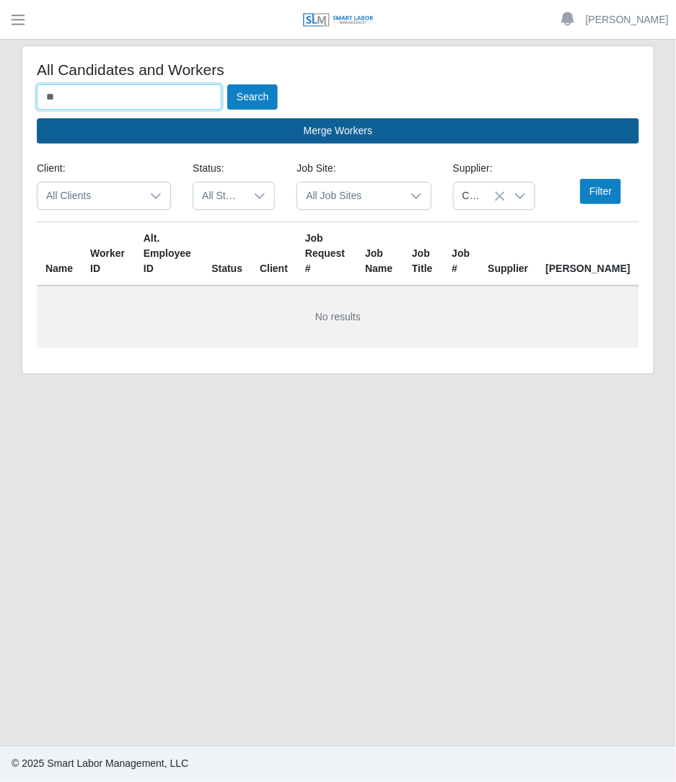
type input "*"
click at [227, 84] on button "Search" at bounding box center [252, 96] width 50 height 25
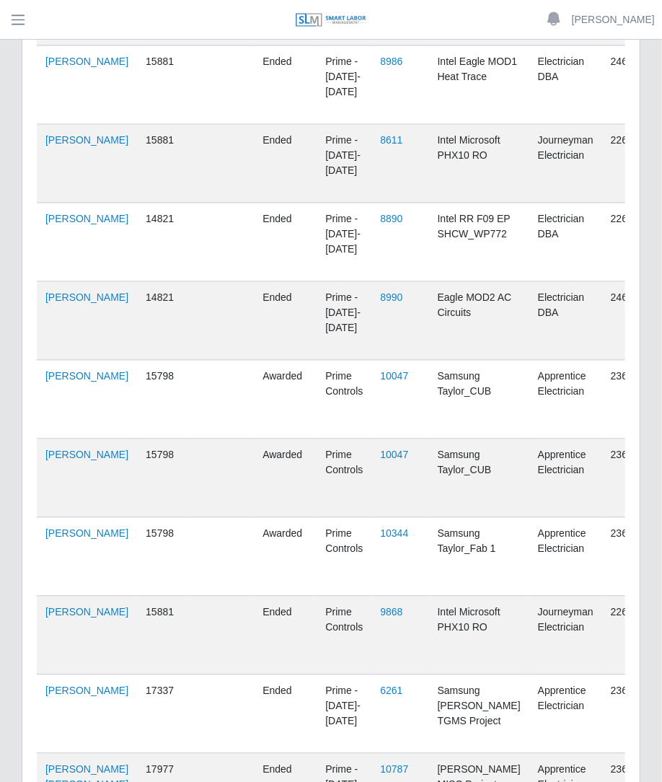
scroll to position [1080, 0]
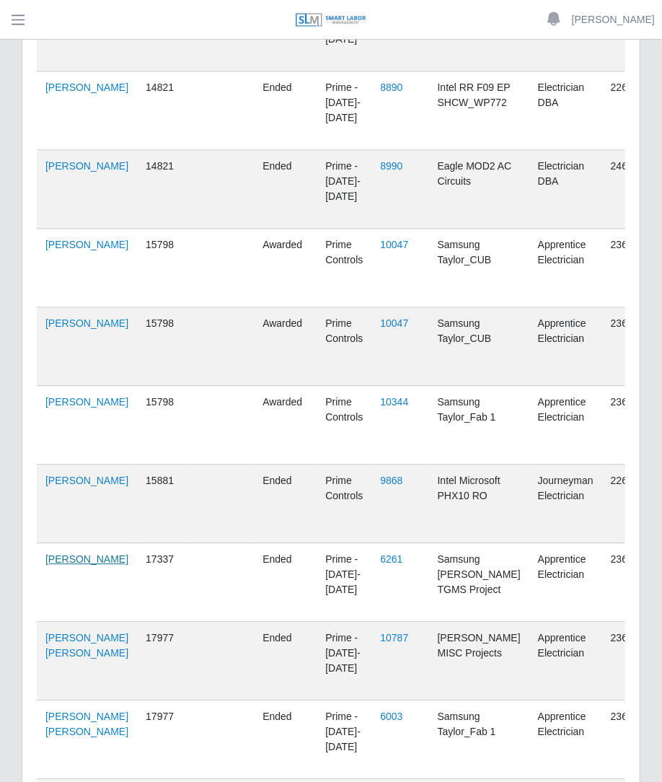
click at [69, 564] on link "Niluin Castro Martinez" at bounding box center [86, 559] width 83 height 12
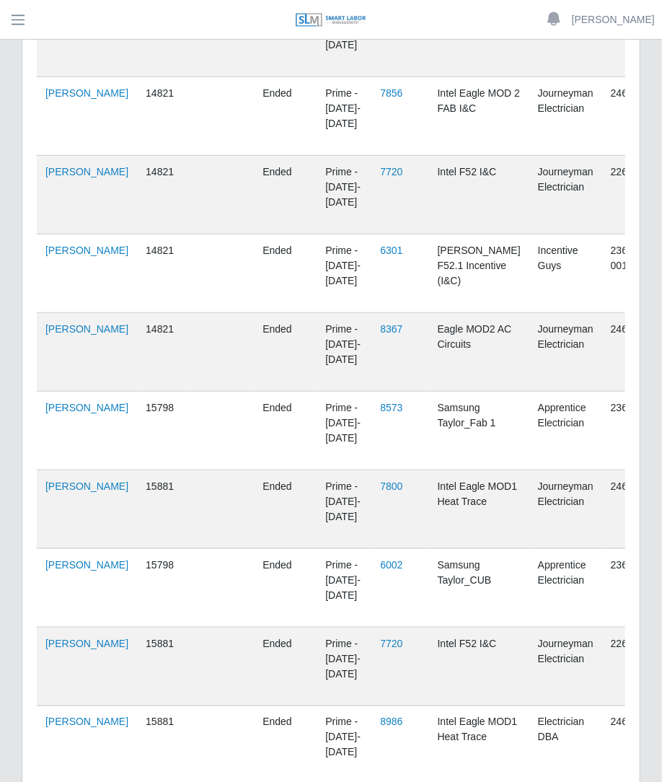
scroll to position [0, 0]
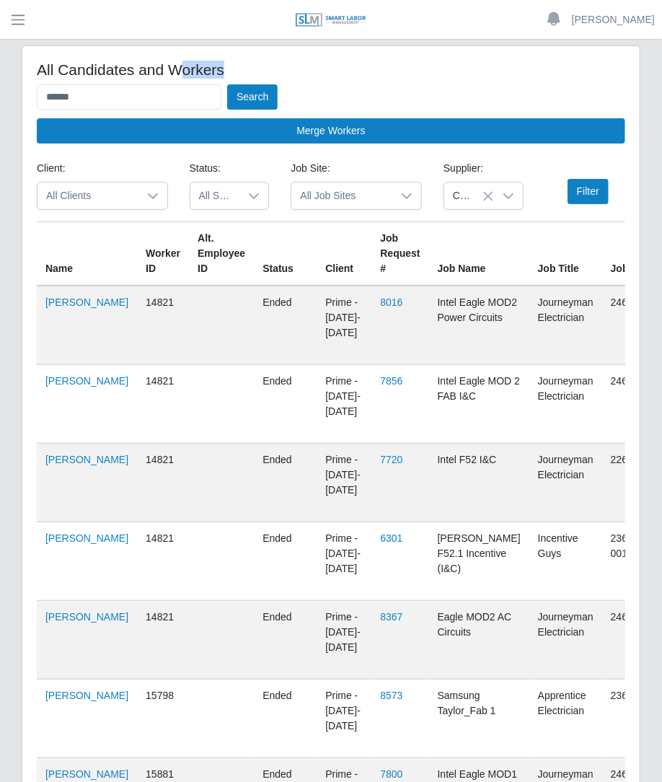
drag, startPoint x: 177, startPoint y: 80, endPoint x: 151, endPoint y: 93, distance: 28.4
click at [151, 93] on div "All Candidates and Workers ****** Search Merge Workers" at bounding box center [331, 102] width 589 height 83
drag, startPoint x: 151, startPoint y: 93, endPoint x: 26, endPoint y: 91, distance: 124.8
type input "**********"
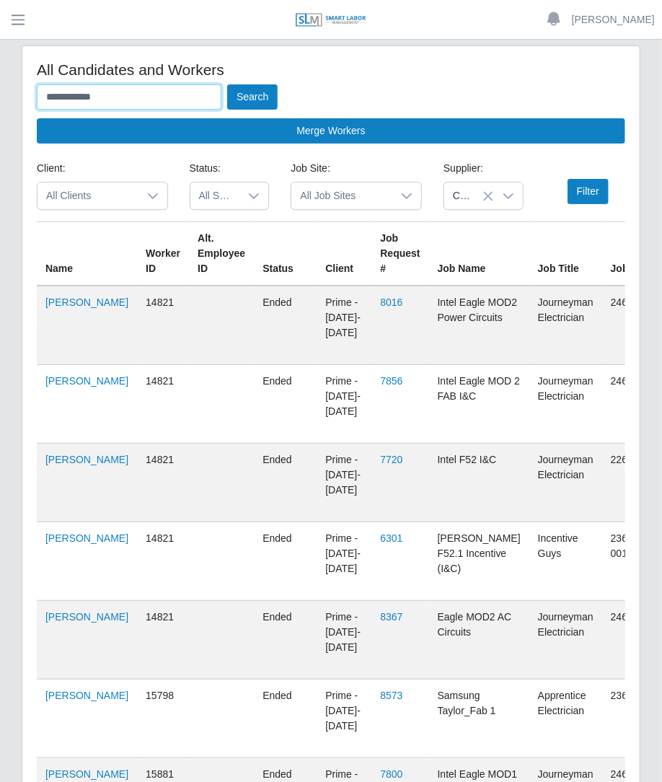
click at [227, 84] on button "Search" at bounding box center [252, 96] width 50 height 25
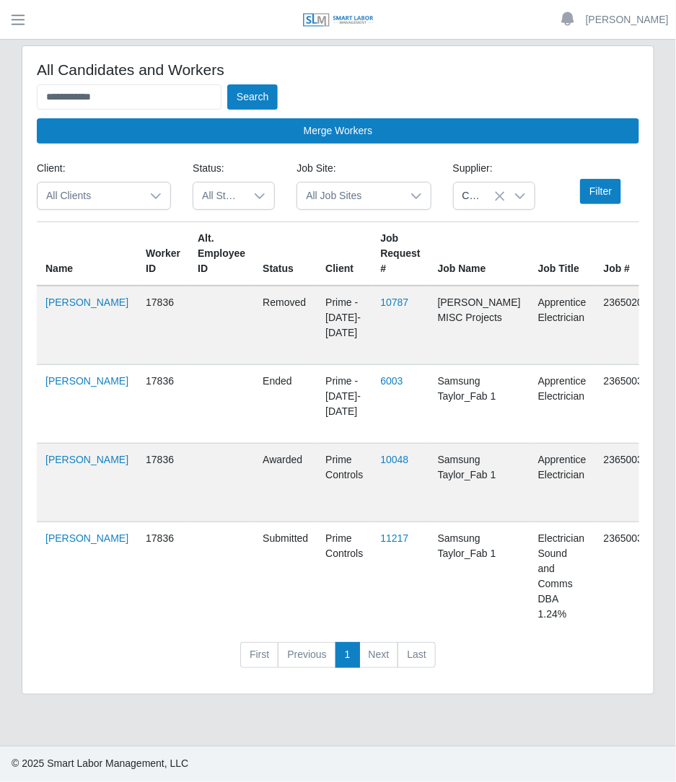
click at [65, 312] on td "Octavio Lara Hernandez" at bounding box center [87, 325] width 100 height 79
click at [58, 308] on link "Octavio Lara Hernandez" at bounding box center [86, 302] width 83 height 12
drag, startPoint x: 141, startPoint y: 101, endPoint x: -1, endPoint y: 70, distance: 144.7
click at [0, 70] on html "**********" at bounding box center [338, 391] width 676 height 782
click at [227, 84] on button "Search" at bounding box center [252, 96] width 50 height 25
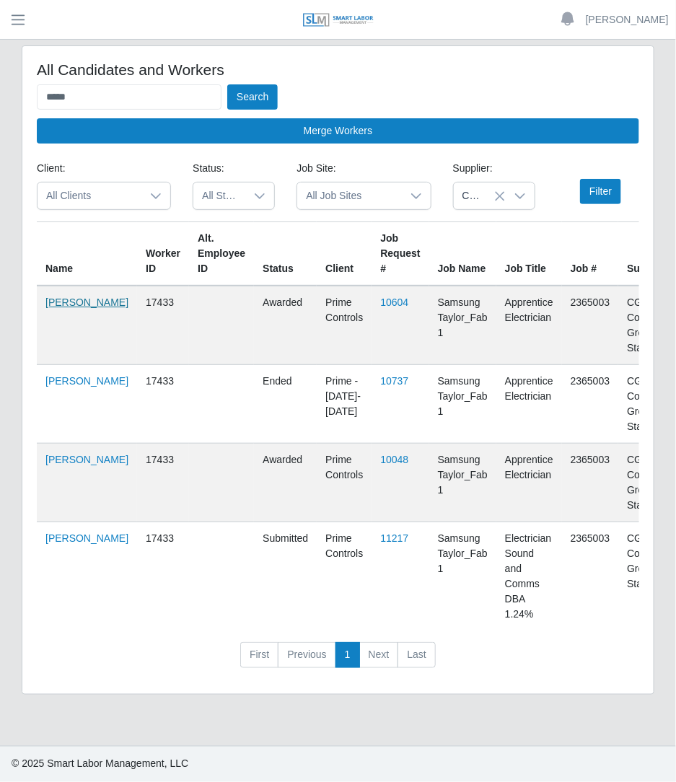
click at [61, 308] on link "Omar Freites Mata" at bounding box center [86, 302] width 83 height 12
drag, startPoint x: 135, startPoint y: 106, endPoint x: -1, endPoint y: 128, distance: 138.0
click at [0, 128] on html "Betzaida Palacio Account Settings Logout SLM Services Dashboard Todo Clients In…" at bounding box center [338, 391] width 676 height 782
click at [227, 84] on button "Search" at bounding box center [252, 96] width 50 height 25
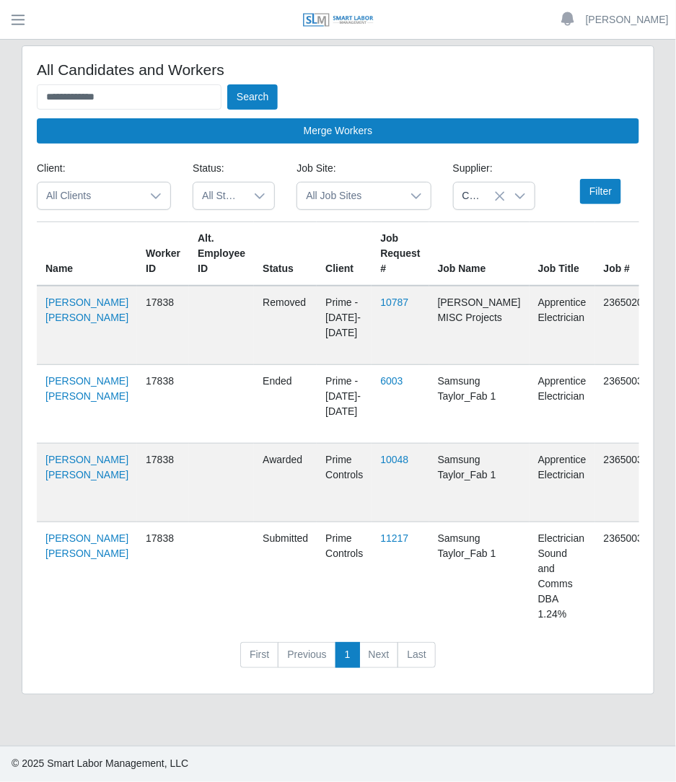
click at [79, 308] on td "Oscar Jimenez Alberico" at bounding box center [87, 325] width 100 height 79
click at [70, 309] on link "Oscar Jimenez Alberico" at bounding box center [86, 309] width 83 height 27
drag, startPoint x: 144, startPoint y: 87, endPoint x: -1, endPoint y: 118, distance: 149.0
click at [0, 118] on html "**********" at bounding box center [338, 391] width 676 height 782
click at [227, 84] on button "Search" at bounding box center [252, 96] width 50 height 25
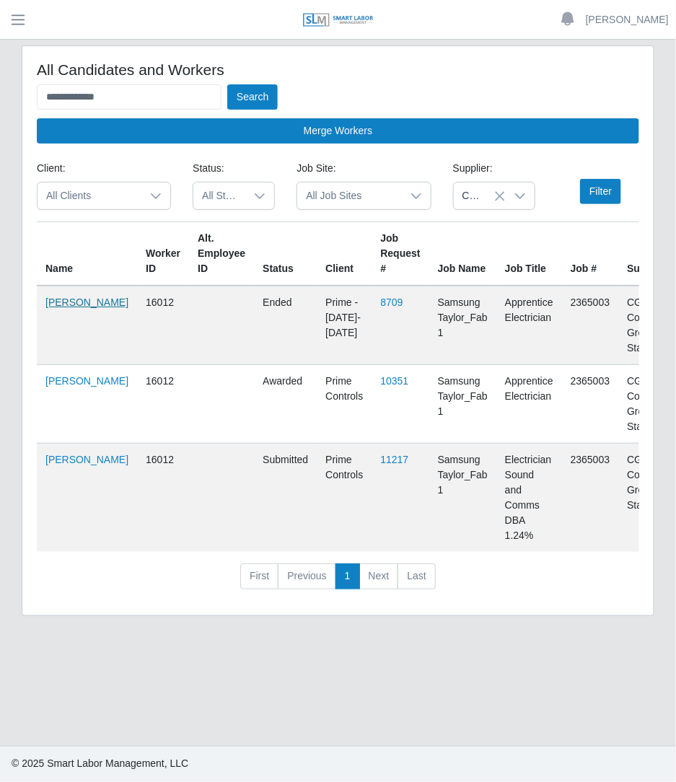
click at [65, 308] on link "Rodiel Torres Cabrera" at bounding box center [86, 302] width 83 height 12
drag, startPoint x: 151, startPoint y: 104, endPoint x: -1, endPoint y: 109, distance: 153.0
click at [0, 109] on html "**********" at bounding box center [338, 391] width 676 height 782
type input "*"
click at [227, 84] on button "Search" at bounding box center [252, 96] width 50 height 25
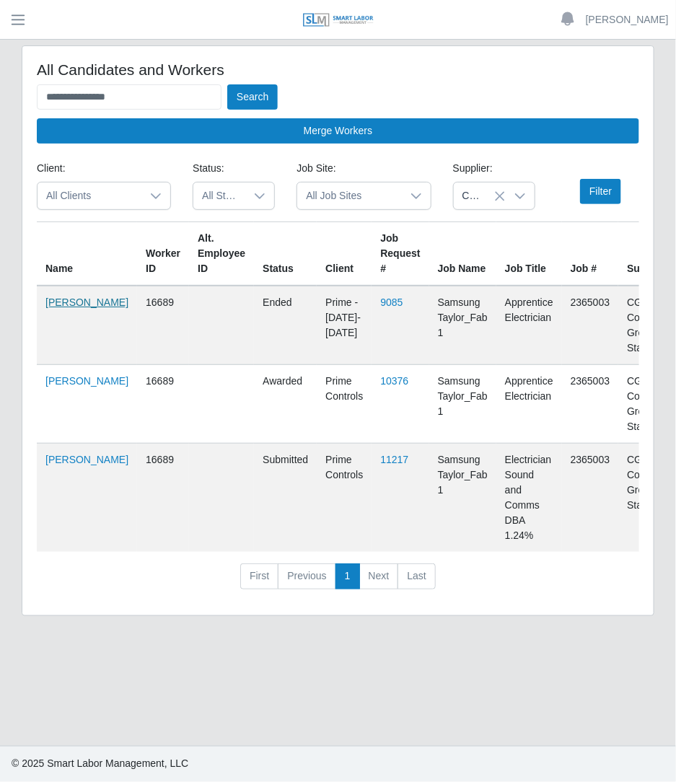
click at [53, 308] on link "Rogelio Castillo Perez" at bounding box center [86, 302] width 83 height 12
drag, startPoint x: 144, startPoint y: 98, endPoint x: -1, endPoint y: 111, distance: 145.6
click at [0, 111] on html "**********" at bounding box center [338, 391] width 676 height 782
click at [227, 84] on button "Search" at bounding box center [252, 96] width 50 height 25
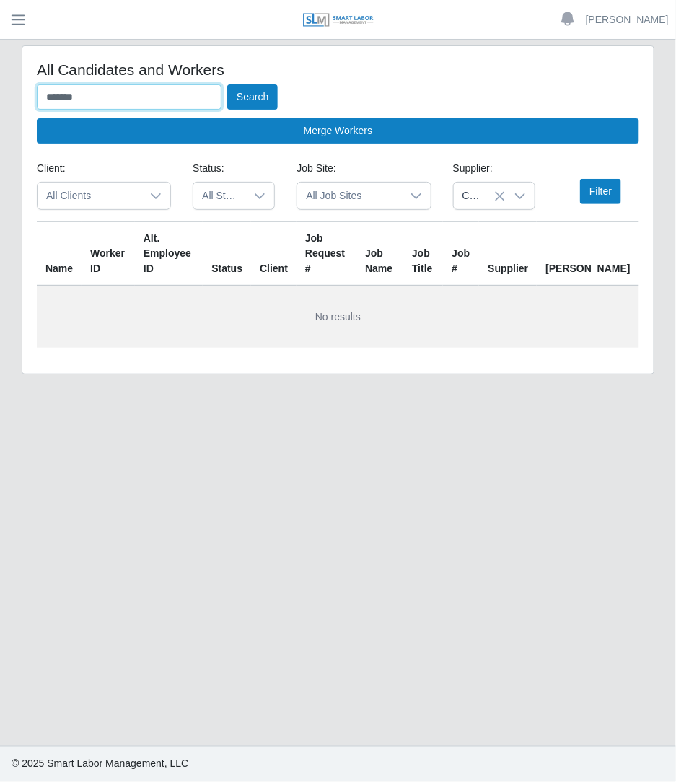
click at [227, 84] on button "Search" at bounding box center [252, 96] width 50 height 25
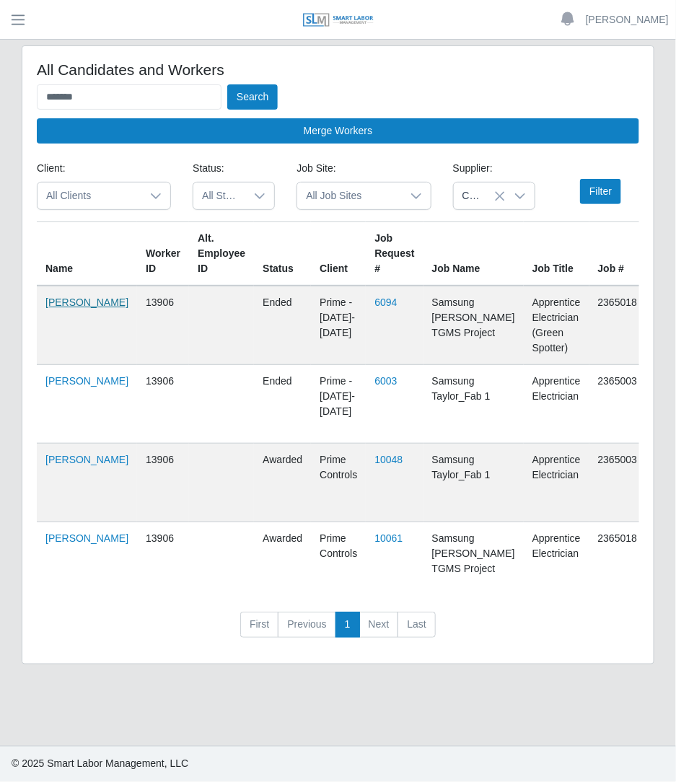
click at [69, 308] on link "Thalia Velazquez Rodriguez" at bounding box center [86, 302] width 83 height 12
drag, startPoint x: 147, startPoint y: 107, endPoint x: 7, endPoint y: 114, distance: 140.1
click at [7, 114] on div "All Candidates and Workers ****** Search Merge Workers Client: All Clients Stat…" at bounding box center [338, 363] width 676 height 636
click at [227, 84] on button "Search" at bounding box center [252, 96] width 50 height 25
click at [63, 306] on link "Vanessa Borjas" at bounding box center [86, 302] width 83 height 12
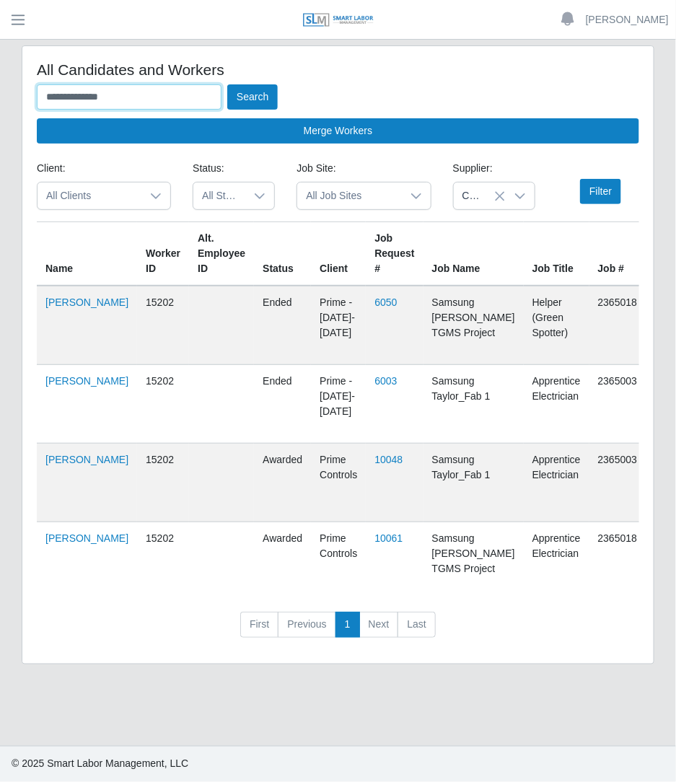
drag, startPoint x: 146, startPoint y: 100, endPoint x: 6, endPoint y: 56, distance: 146.9
click at [6, 56] on div "**********" at bounding box center [338, 363] width 676 height 636
click at [227, 84] on button "Search" at bounding box center [252, 96] width 50 height 25
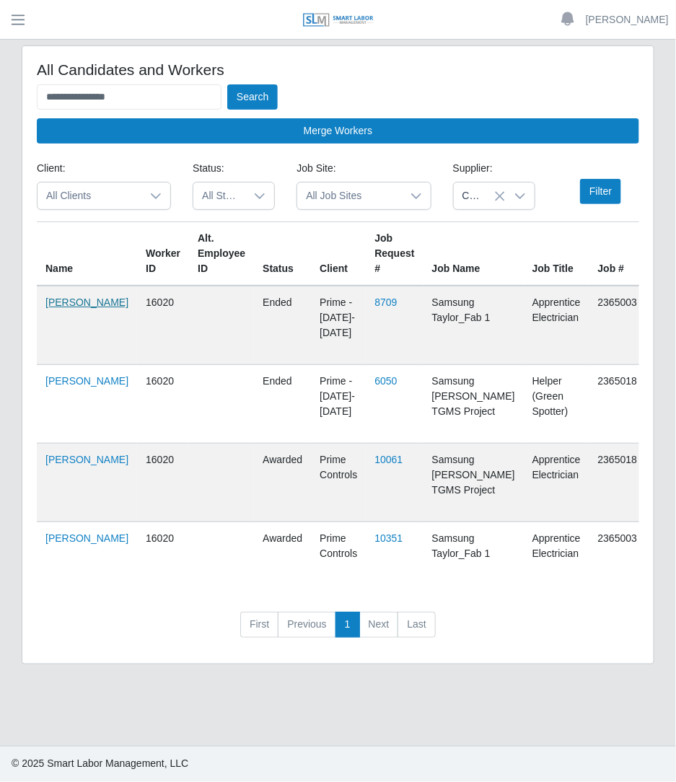
click at [57, 308] on link "Veronica Mendoza Calderon" at bounding box center [86, 302] width 83 height 12
drag, startPoint x: 145, startPoint y: 87, endPoint x: -1, endPoint y: 58, distance: 148.5
click at [0, 58] on html "**********" at bounding box center [338, 391] width 676 height 782
click at [227, 84] on button "Search" at bounding box center [252, 96] width 50 height 25
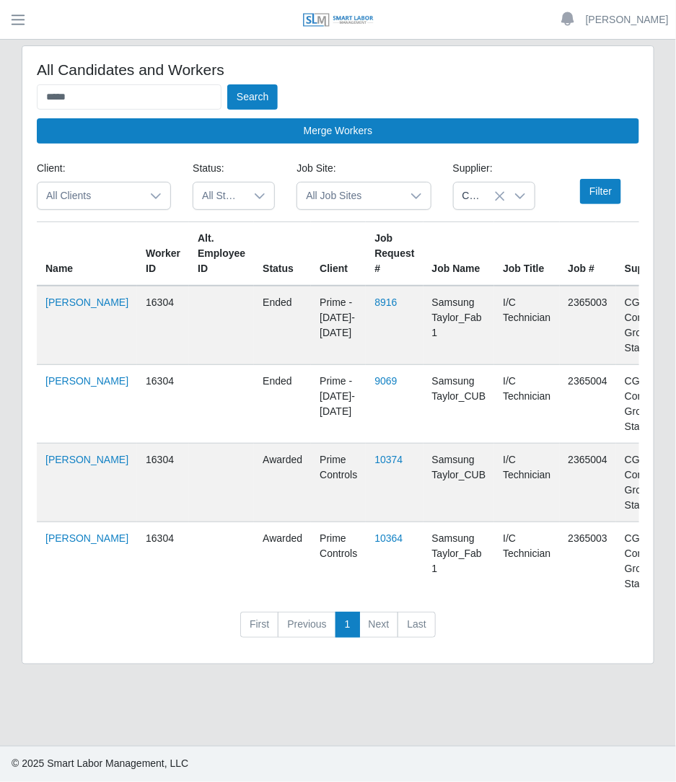
click at [64, 293] on td "Wyatt Smith" at bounding box center [87, 325] width 100 height 79
click at [57, 300] on link "Wyatt Smith" at bounding box center [86, 302] width 83 height 12
click at [195, 93] on input "*****" at bounding box center [129, 96] width 185 height 25
type input "*"
click at [227, 84] on button "Search" at bounding box center [252, 96] width 50 height 25
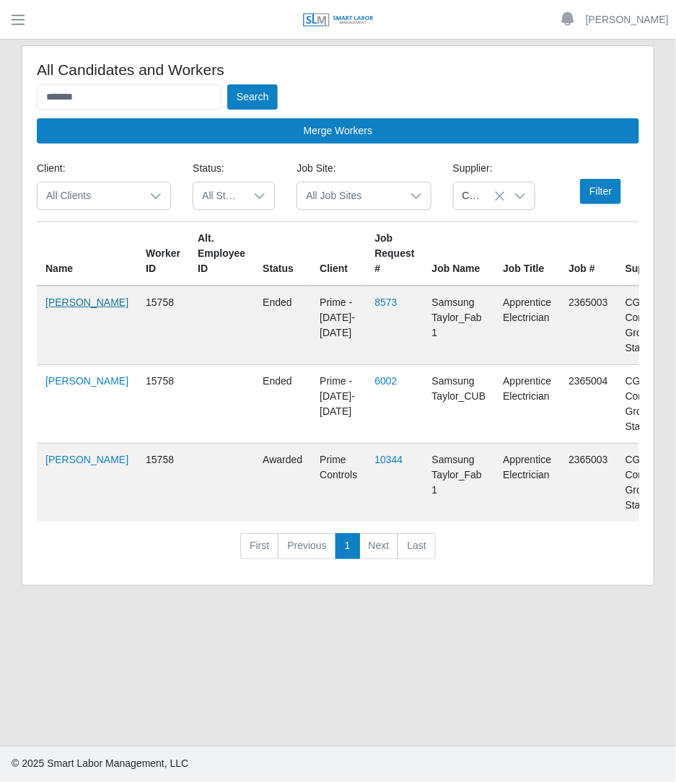
click at [58, 308] on link "Yarymar Cardenas Rojas" at bounding box center [86, 302] width 83 height 12
click at [211, 106] on input "*******" at bounding box center [129, 96] width 185 height 25
type input "*"
click at [227, 84] on button "Search" at bounding box center [252, 96] width 50 height 25
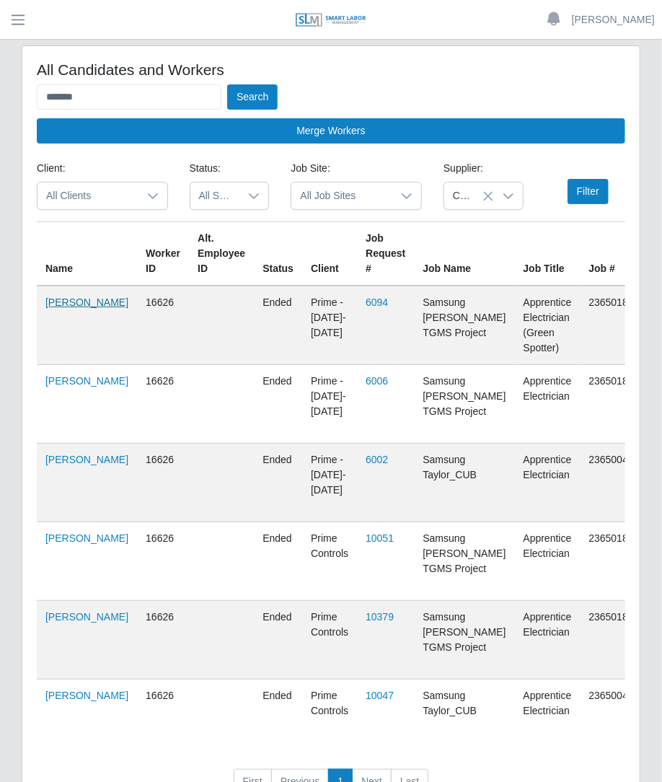
click at [53, 304] on link "Yesica Mascorro" at bounding box center [86, 302] width 83 height 12
drag, startPoint x: 144, startPoint y: 92, endPoint x: -1, endPoint y: 66, distance: 147.2
click at [0, 66] on html "Betzaida Palacio Account Settings Logout SLM Services Dashboard Todo Clients In…" at bounding box center [331, 391] width 662 height 782
click at [227, 84] on button "Search" at bounding box center [252, 96] width 50 height 25
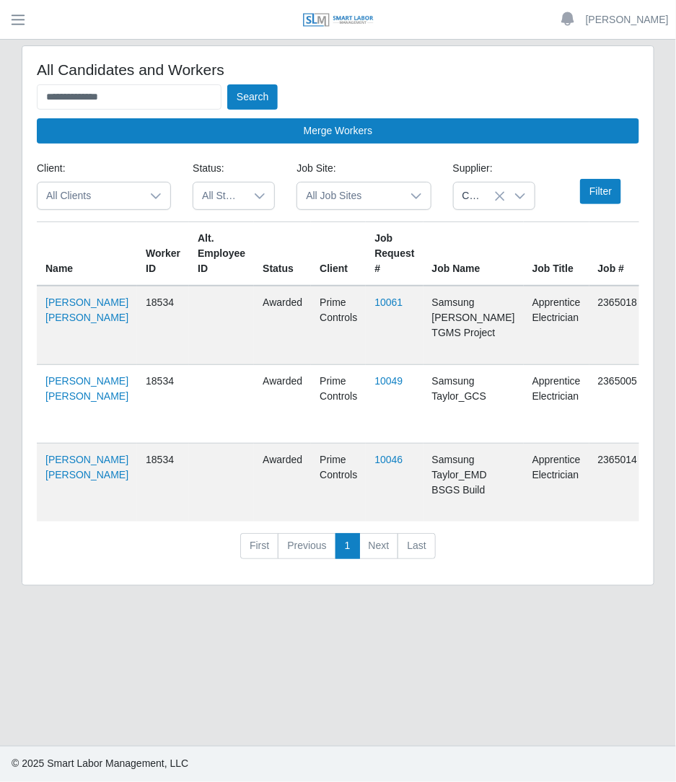
click at [58, 324] on td "Ronald Briceno Morillo" at bounding box center [87, 325] width 100 height 79
click at [58, 323] on link "Ronald Briceno Morillo" at bounding box center [86, 309] width 83 height 27
click at [135, 99] on input "**********" at bounding box center [129, 96] width 185 height 25
type input "*"
click at [227, 84] on button "Search" at bounding box center [252, 96] width 50 height 25
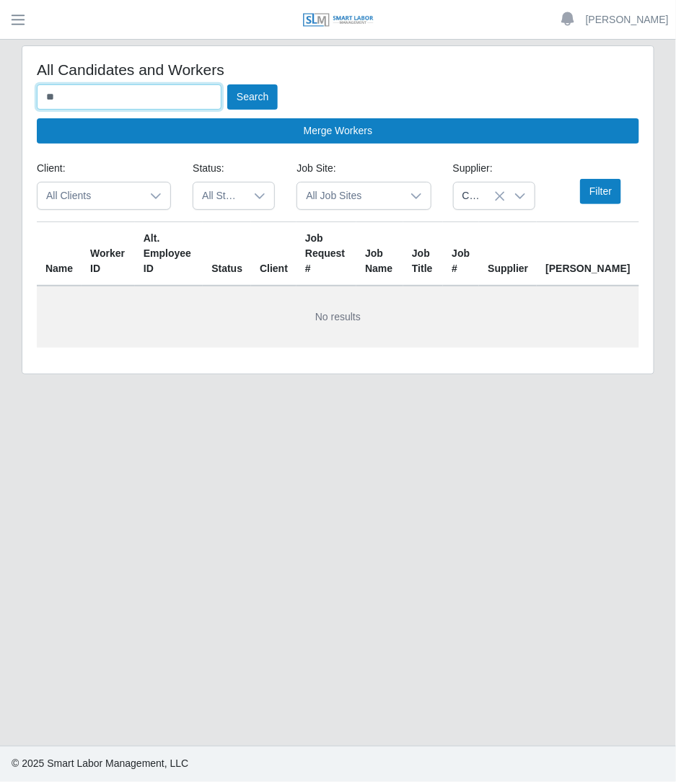
type input "*"
click at [227, 84] on button "Search" at bounding box center [252, 96] width 50 height 25
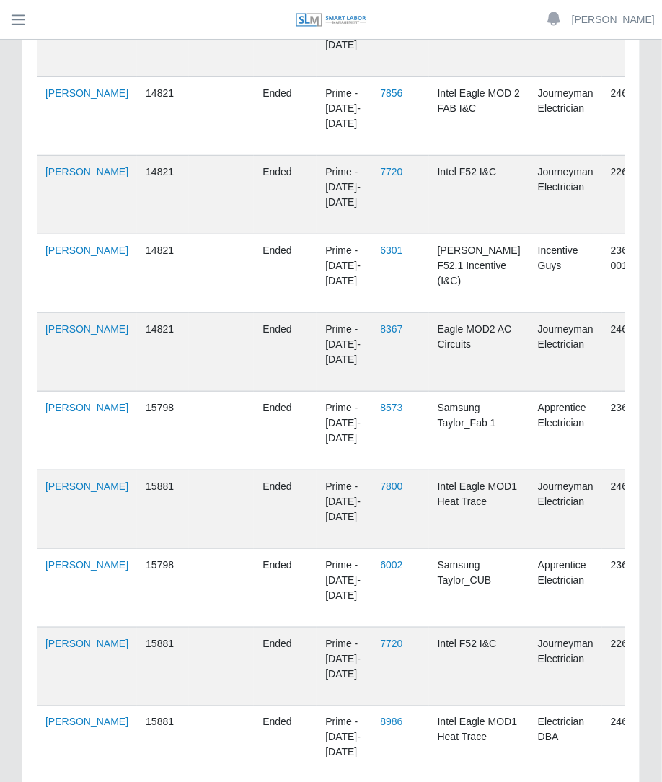
scroll to position [489, 0]
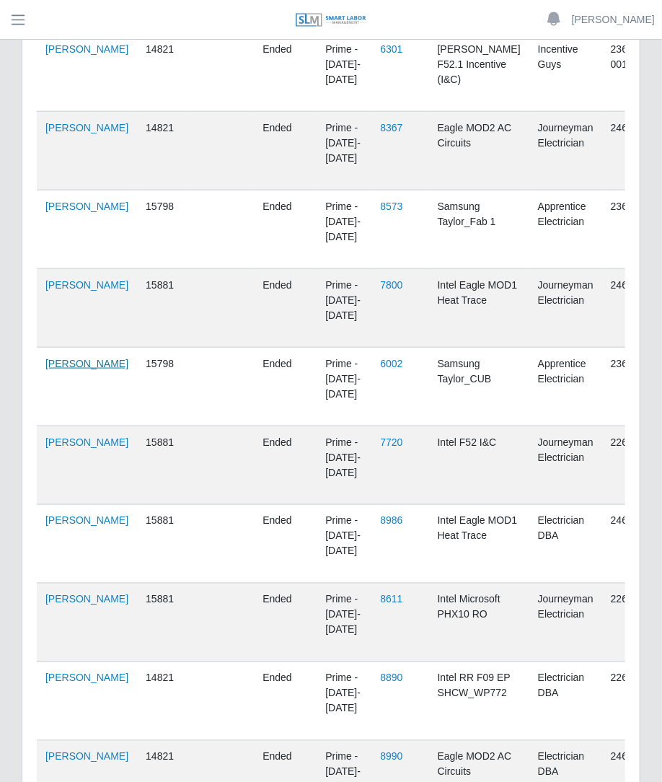
click at [45, 364] on link "Milwuin Castro" at bounding box center [86, 364] width 83 height 12
click at [62, 201] on link "Milwuin Castro" at bounding box center [86, 207] width 83 height 12
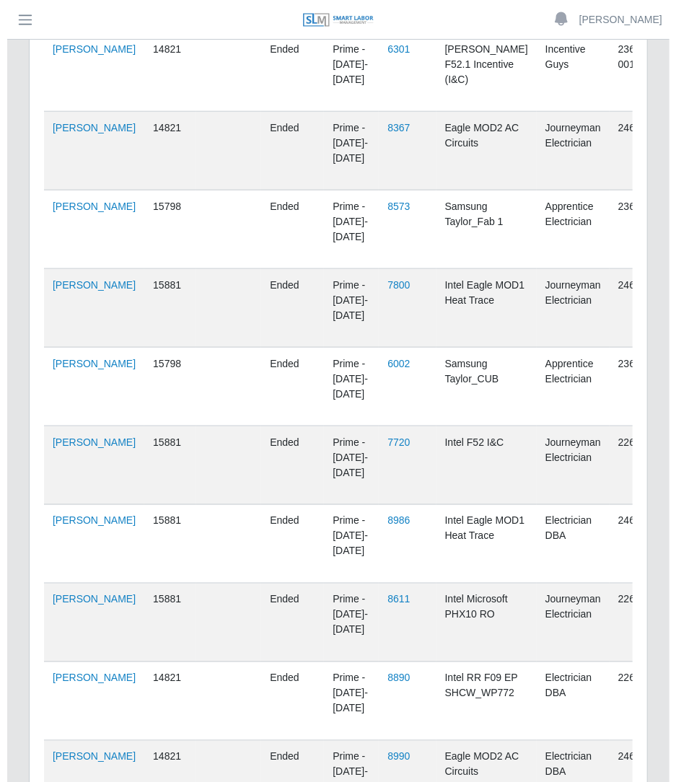
scroll to position [0, 0]
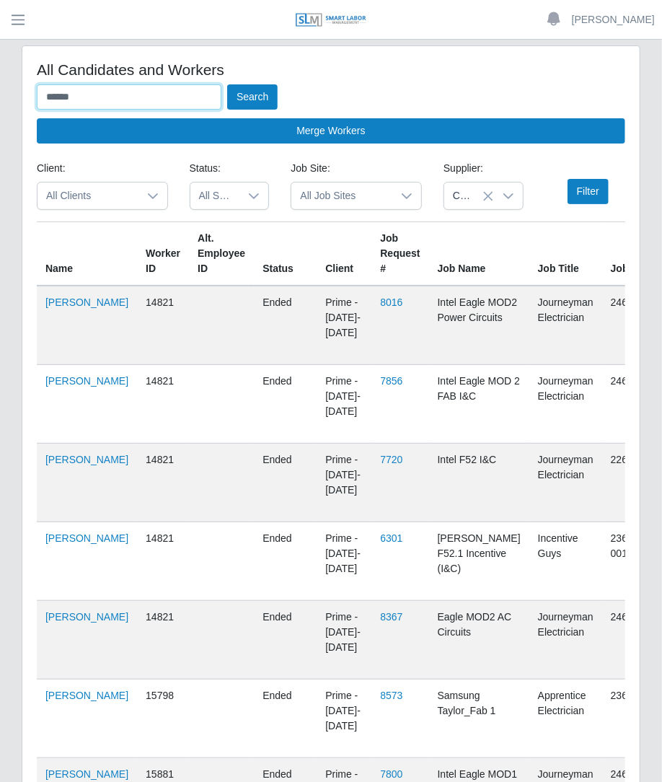
drag, startPoint x: 206, startPoint y: 93, endPoint x: -1, endPoint y: 107, distance: 208.3
click at [0, 107] on html "Betzaida Palacio Account Settings Logout SLM Services Dashboard Todo Clients In…" at bounding box center [331, 391] width 662 height 782
type input "*"
click at [227, 84] on button "Search" at bounding box center [252, 96] width 50 height 25
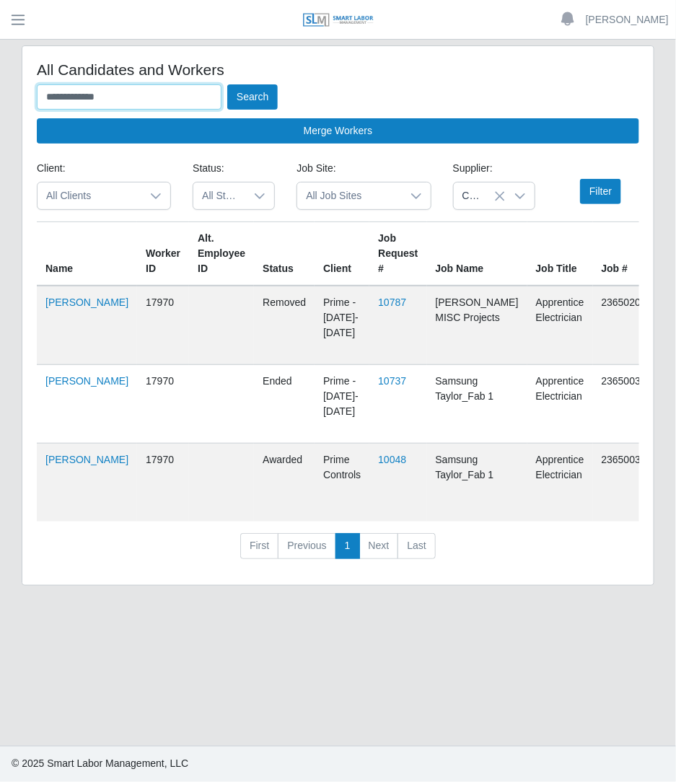
drag, startPoint x: 184, startPoint y: 94, endPoint x: 1, endPoint y: 68, distance: 184.3
click at [1, 68] on div "**********" at bounding box center [338, 324] width 676 height 558
click at [227, 84] on button "Search" at bounding box center [252, 96] width 50 height 25
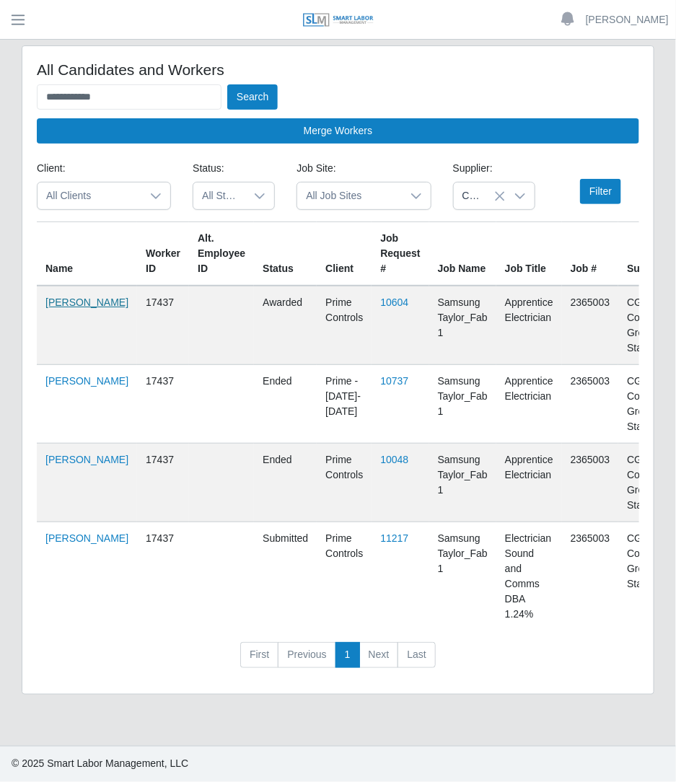
click at [59, 308] on link "Javier Veliz Rodriguez" at bounding box center [86, 302] width 83 height 12
click at [175, 97] on input "**********" at bounding box center [129, 96] width 185 height 25
type input "*"
click at [227, 84] on button "Search" at bounding box center [252, 96] width 50 height 25
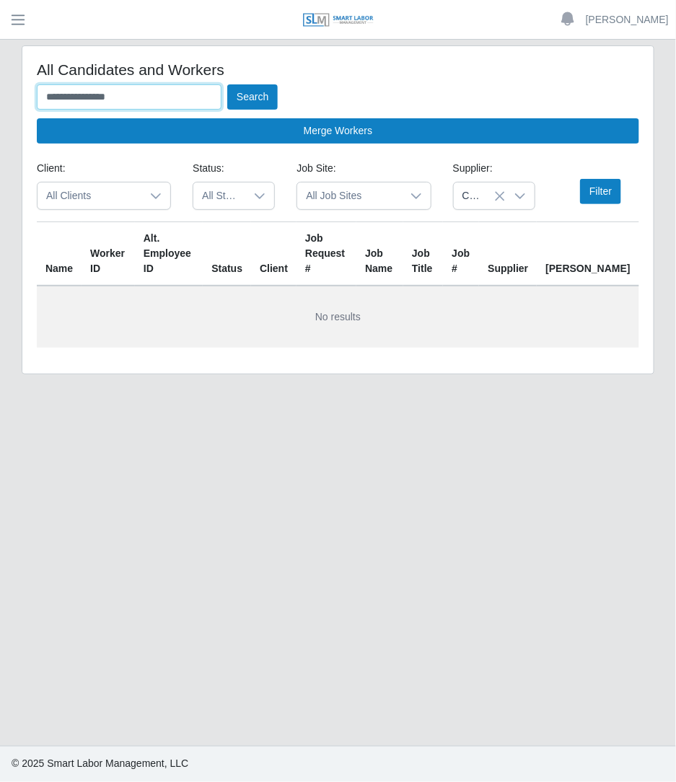
click at [227, 84] on button "Search" at bounding box center [252, 96] width 50 height 25
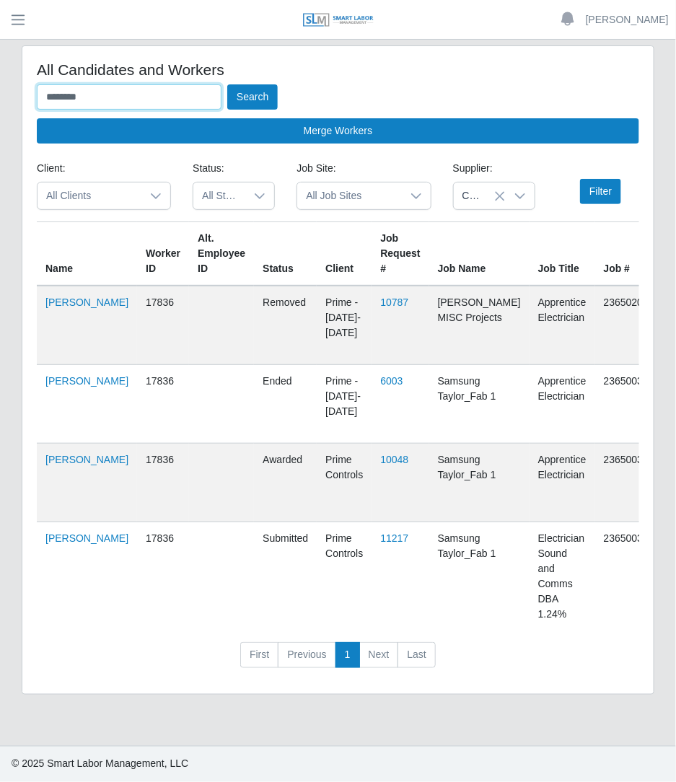
drag, startPoint x: 133, startPoint y: 90, endPoint x: -1, endPoint y: 135, distance: 141.4
click at [0, 135] on html "Betzaida Palacio Account Settings Logout SLM Services Dashboard Todo Clients In…" at bounding box center [338, 391] width 676 height 782
click at [227, 84] on button "Search" at bounding box center [252, 96] width 50 height 25
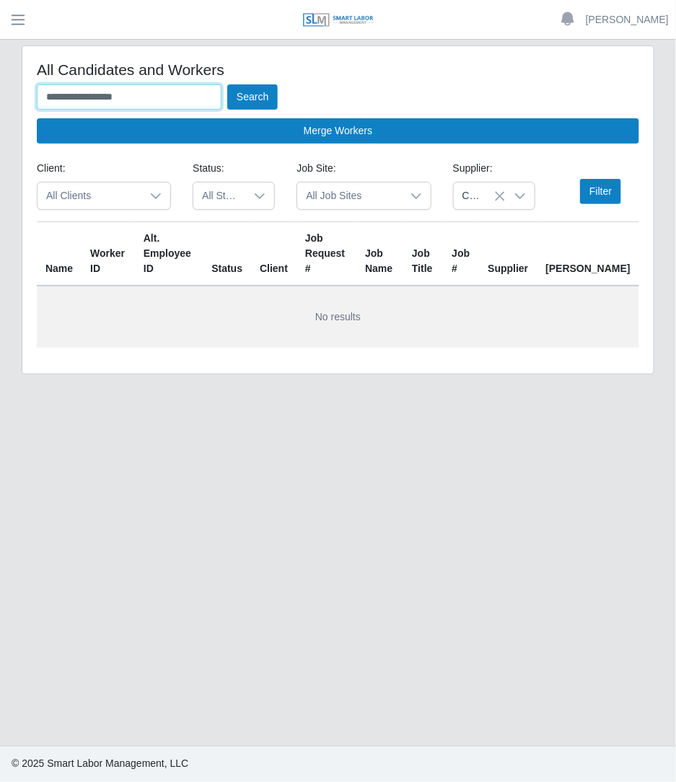
type input "**********"
click at [227, 84] on button "Search" at bounding box center [252, 96] width 50 height 25
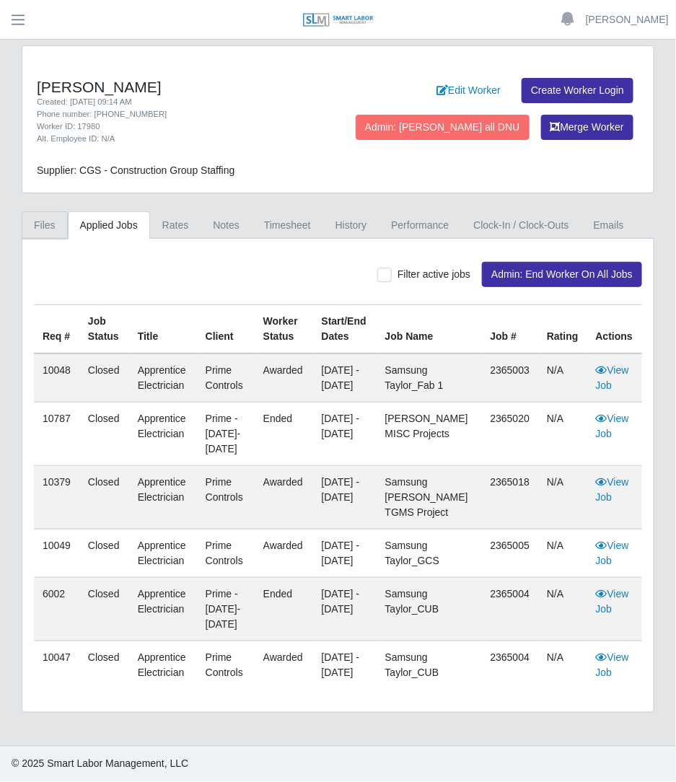
click at [56, 214] on link "Files" at bounding box center [45, 225] width 46 height 28
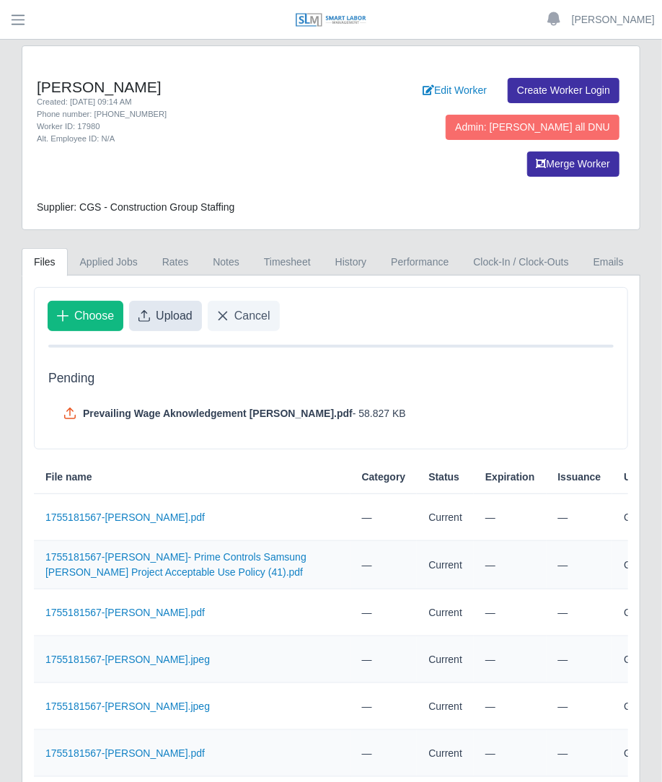
click at [170, 301] on button "Upload" at bounding box center [165, 316] width 73 height 30
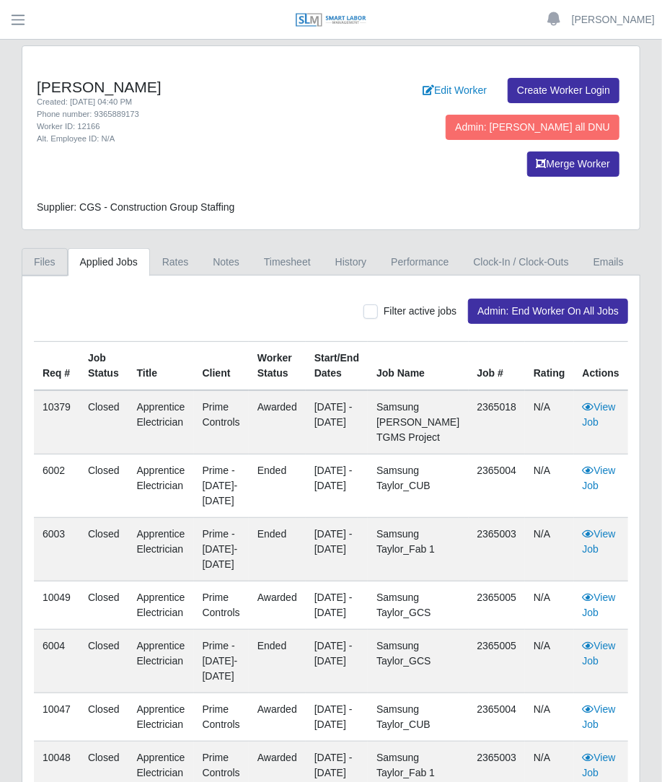
click at [54, 248] on link "Files" at bounding box center [45, 262] width 46 height 28
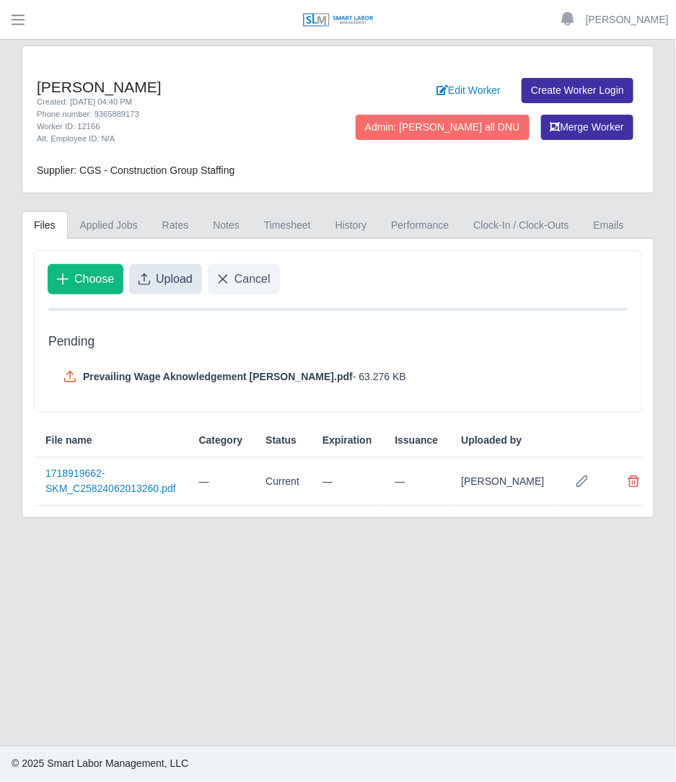
click at [165, 271] on span "Upload" at bounding box center [174, 279] width 37 height 17
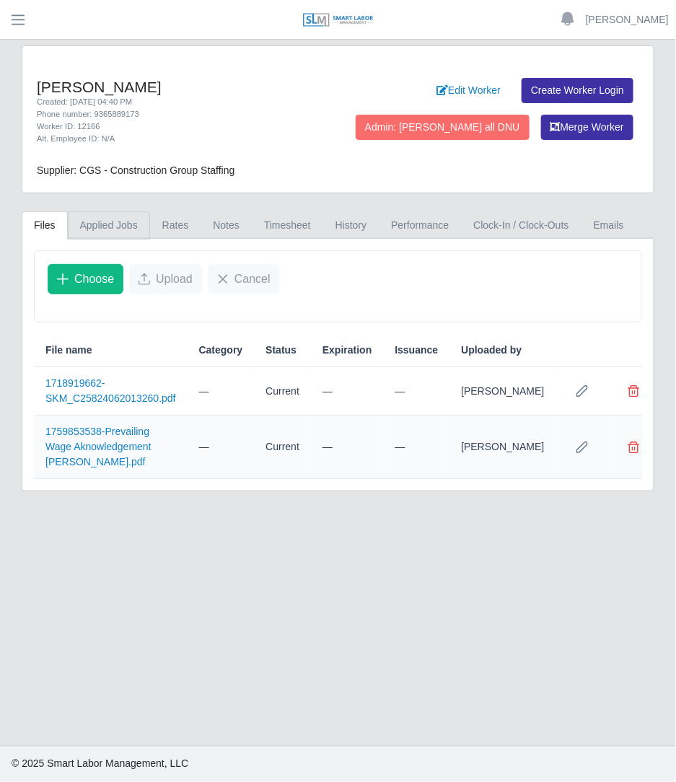
click at [105, 227] on link "Applied Jobs" at bounding box center [109, 225] width 82 height 28
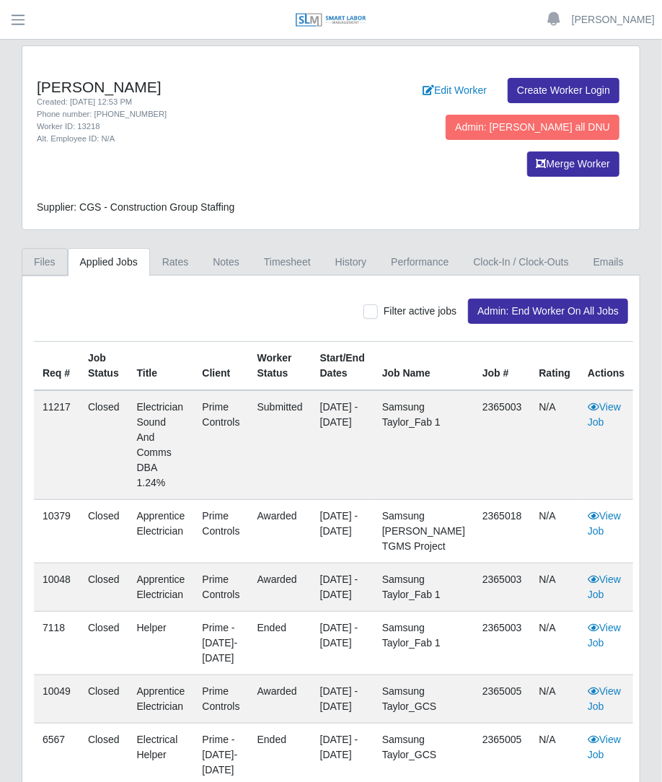
click at [40, 248] on link "Files" at bounding box center [45, 262] width 46 height 28
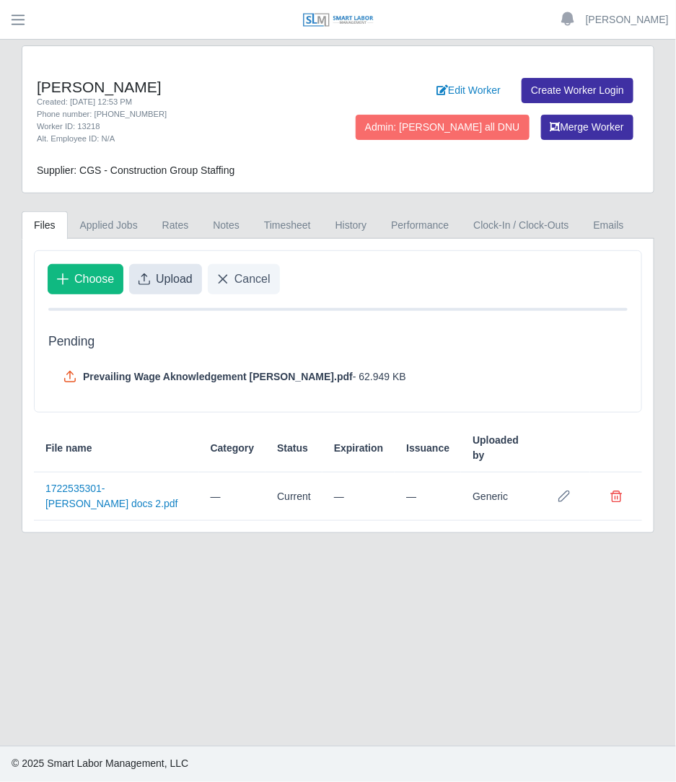
click at [159, 291] on button "Upload" at bounding box center [165, 279] width 73 height 30
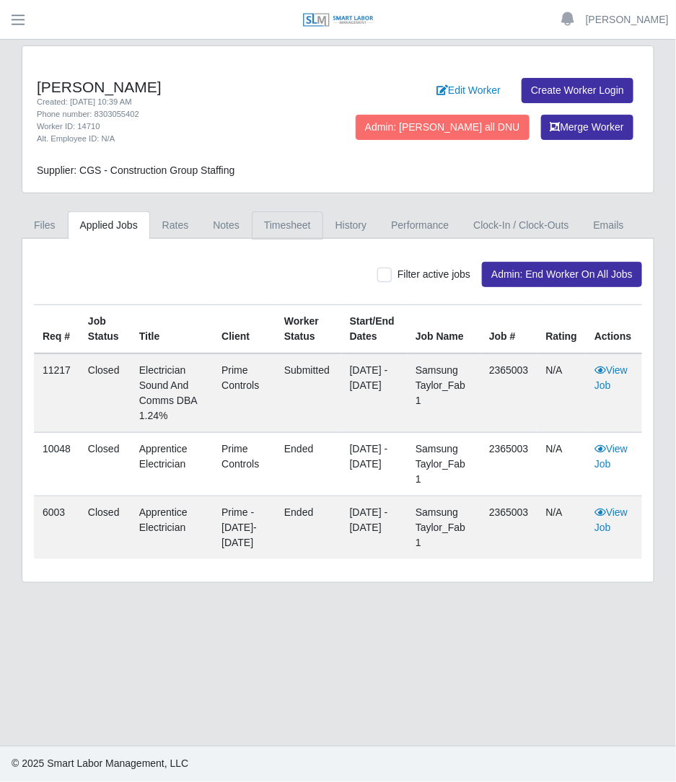
click at [273, 232] on link "Timesheet" at bounding box center [287, 225] width 71 height 28
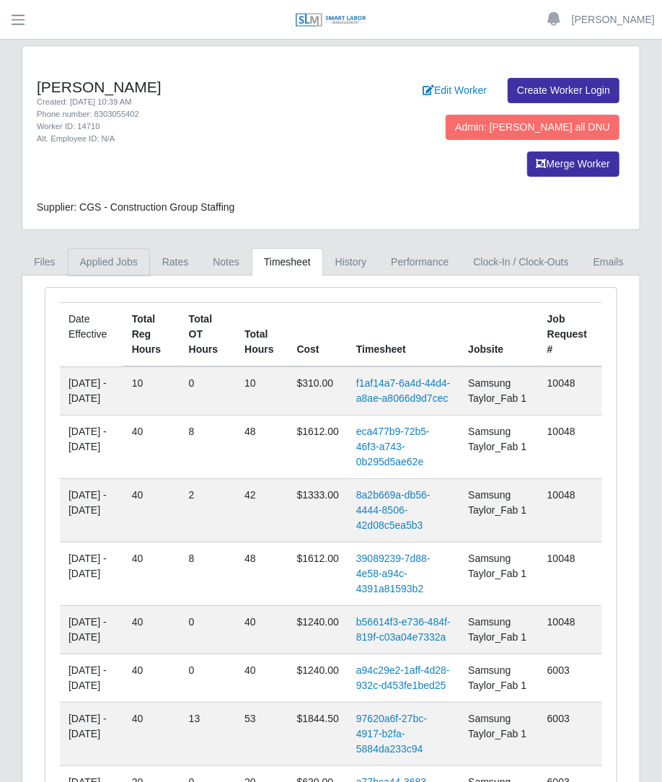
click at [94, 248] on link "Applied Jobs" at bounding box center [109, 262] width 82 height 28
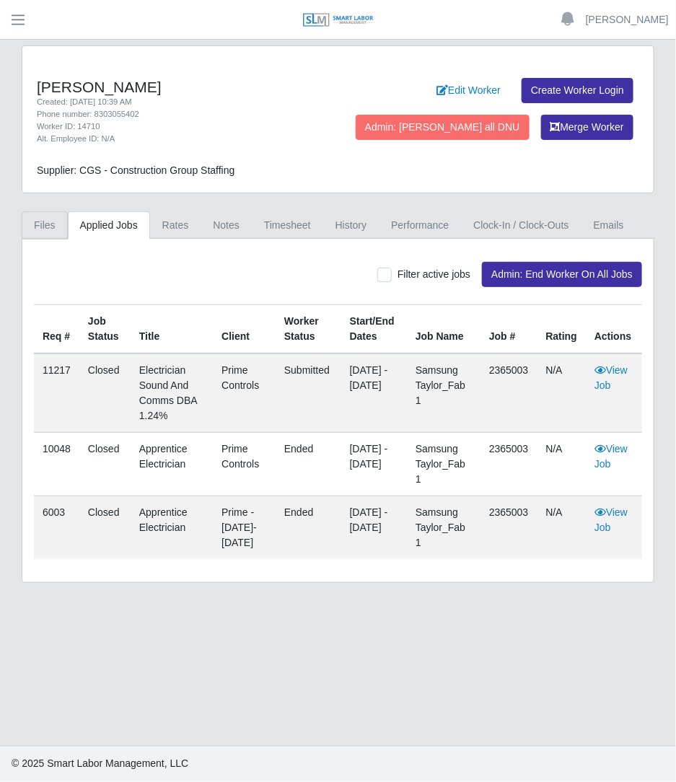
click at [56, 223] on link "Files" at bounding box center [45, 225] width 46 height 28
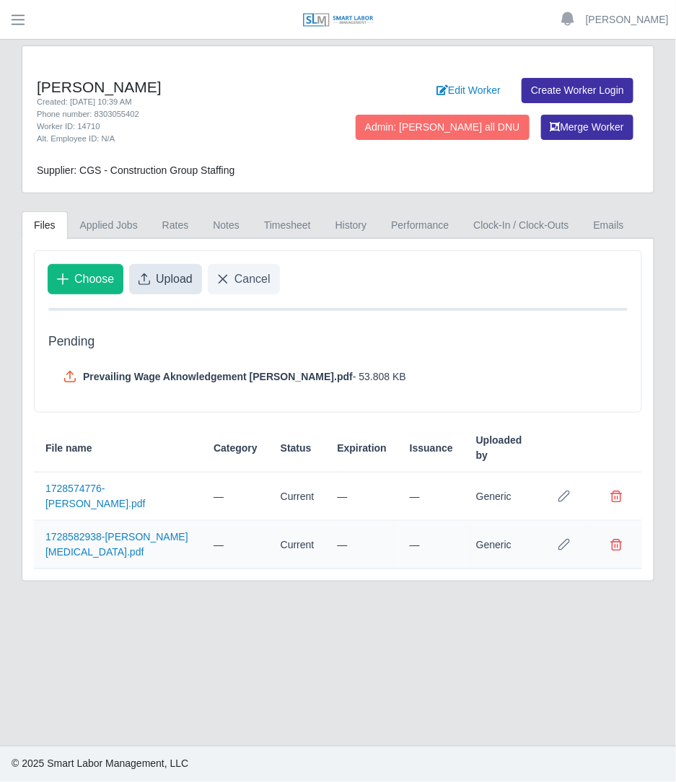
click at [175, 273] on span "Upload" at bounding box center [174, 279] width 37 height 17
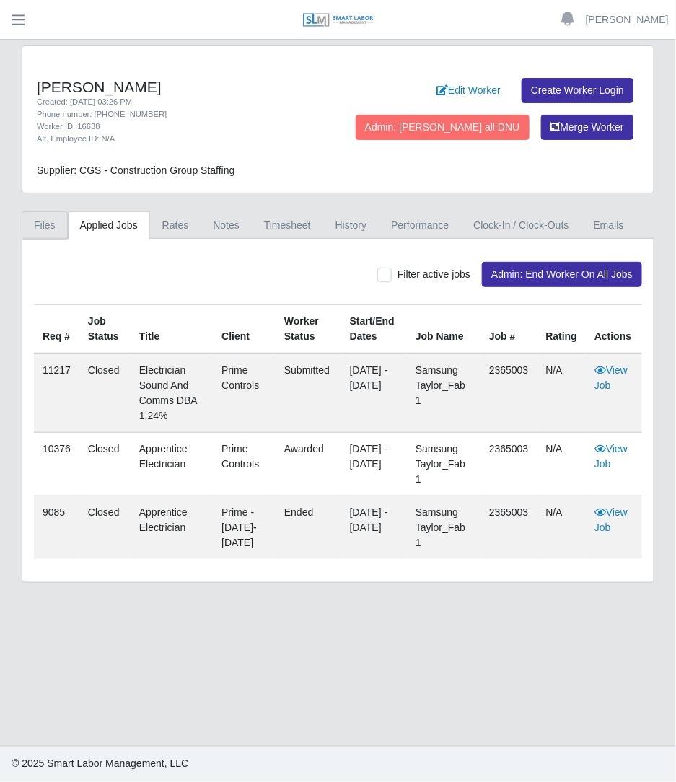
click at [49, 224] on link "Files" at bounding box center [45, 225] width 46 height 28
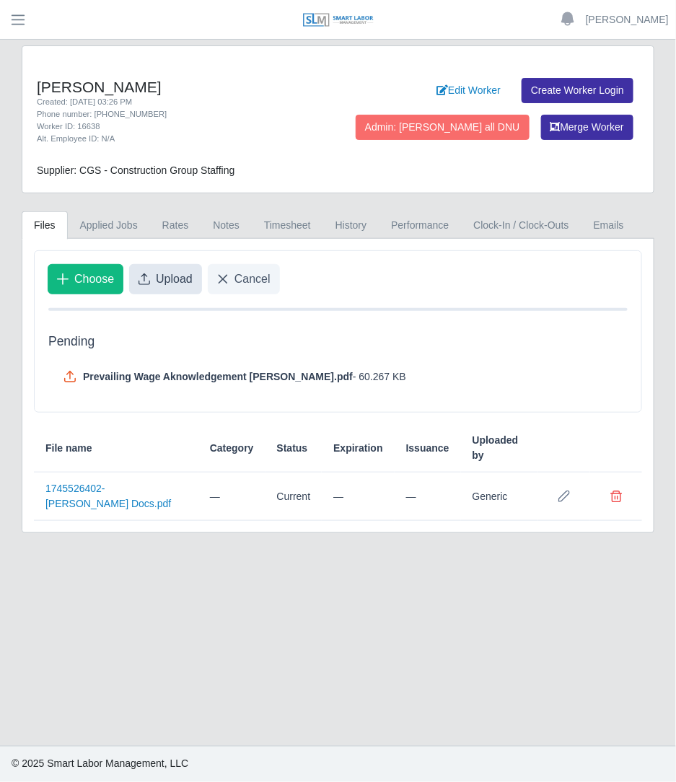
click at [164, 271] on span "Upload" at bounding box center [174, 279] width 37 height 17
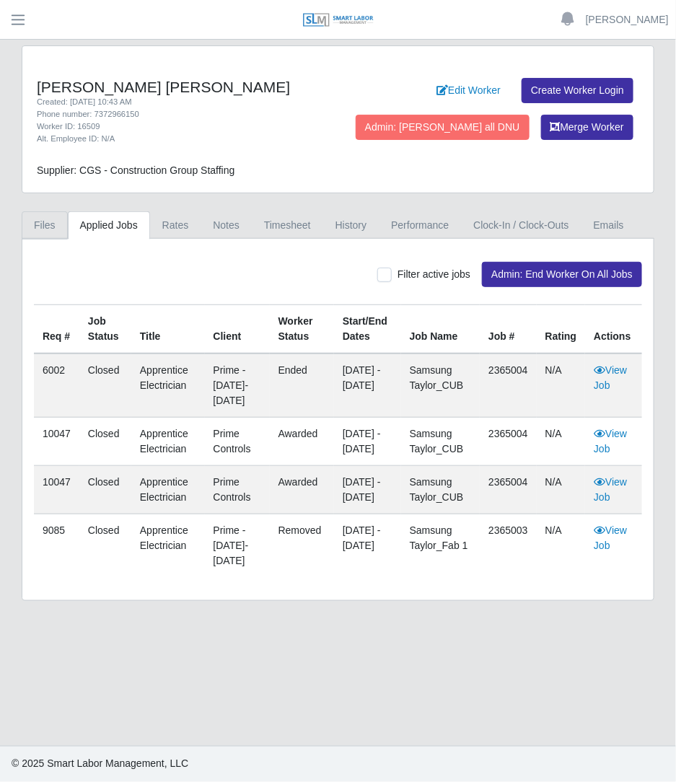
click at [58, 229] on link "Files" at bounding box center [45, 225] width 46 height 28
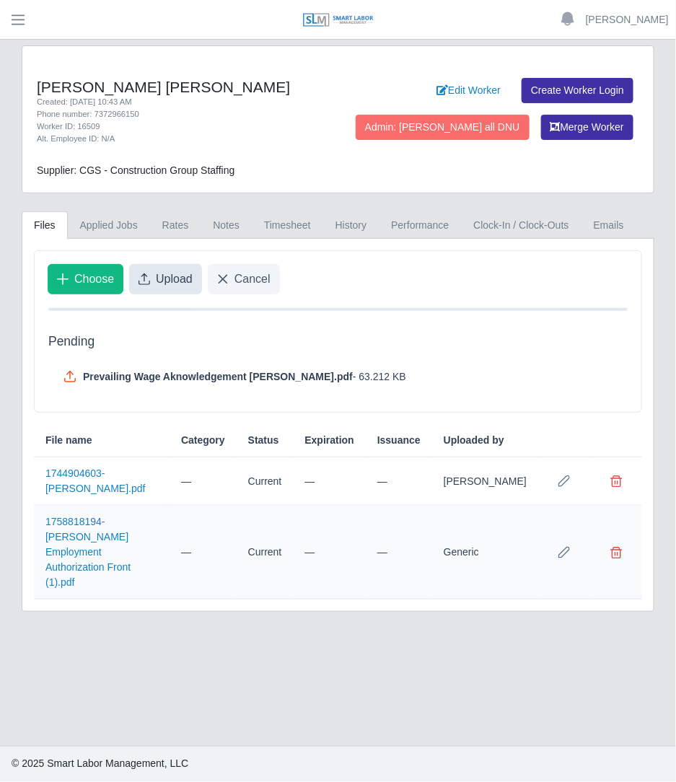
click at [179, 287] on button "Upload" at bounding box center [165, 279] width 73 height 30
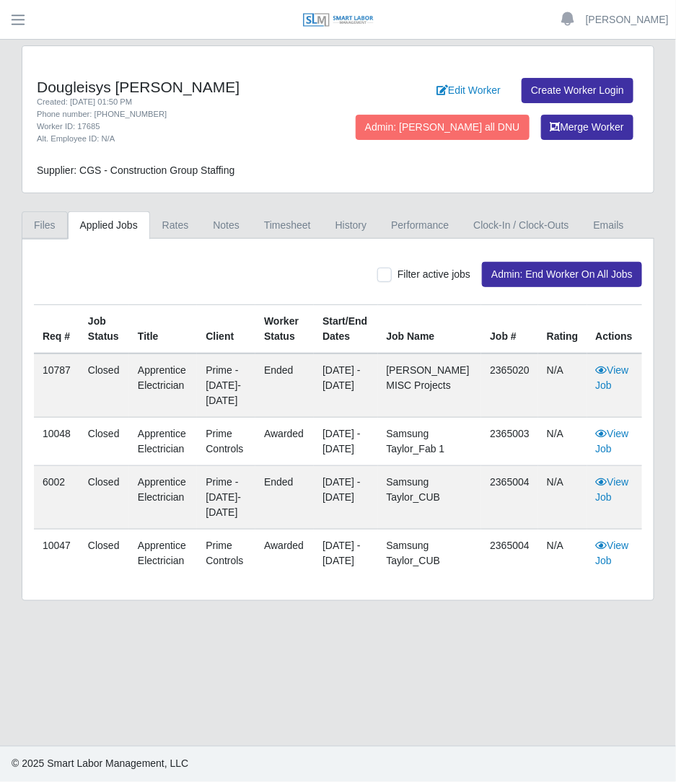
click at [32, 216] on link "Files" at bounding box center [45, 225] width 46 height 28
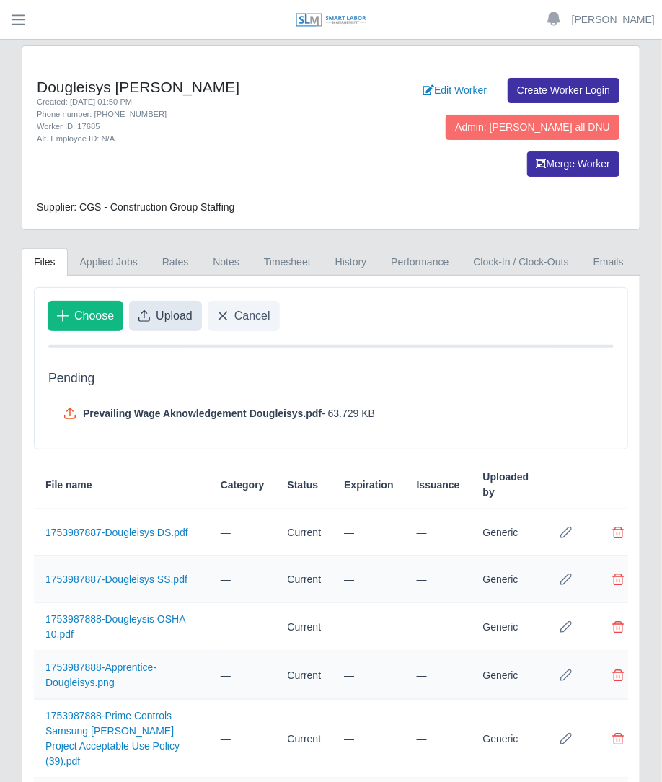
click at [175, 307] on span "Upload" at bounding box center [174, 315] width 37 height 17
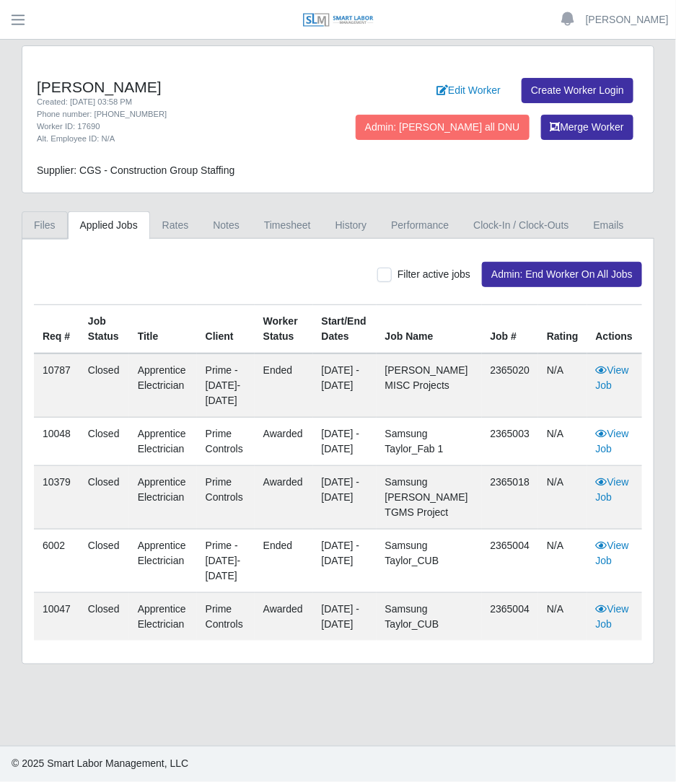
click at [48, 230] on link "Files" at bounding box center [45, 225] width 46 height 28
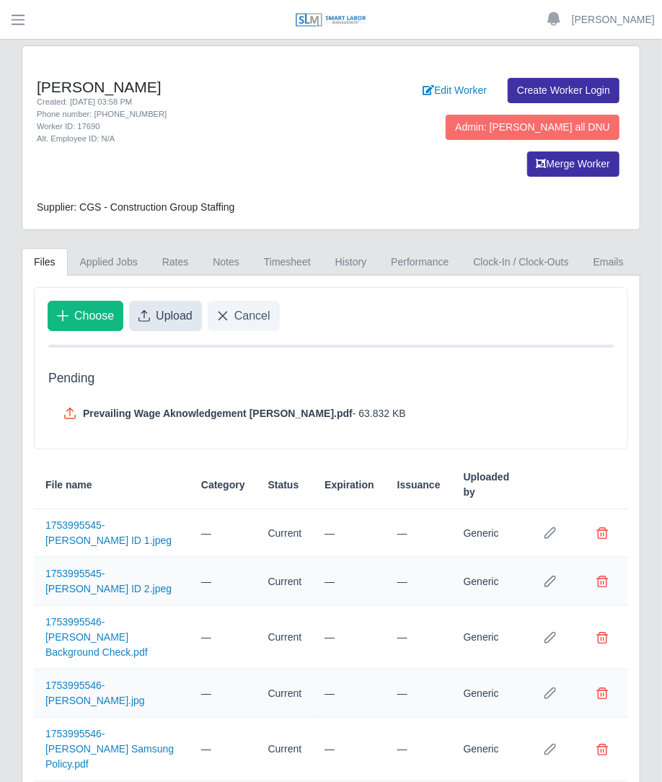
click at [190, 307] on span "Upload" at bounding box center [174, 315] width 37 height 17
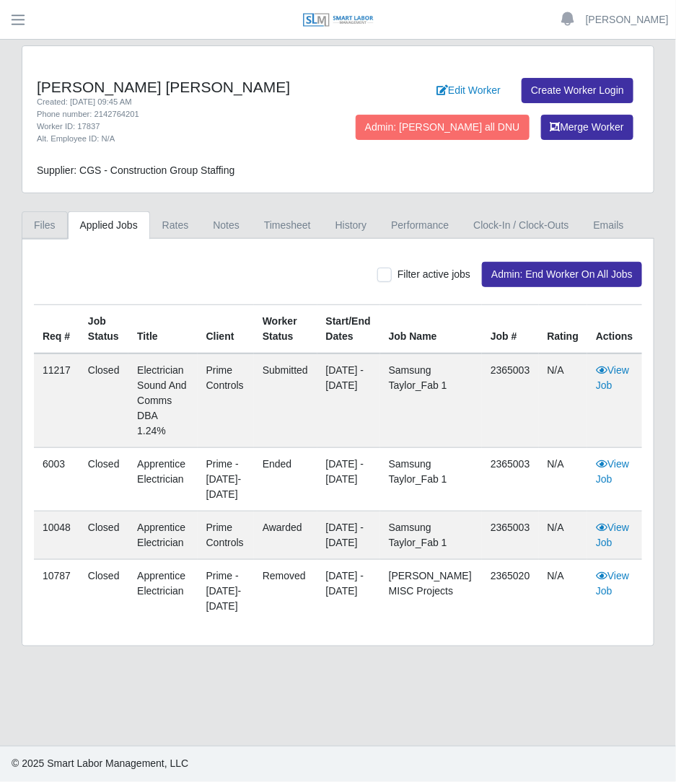
click at [58, 228] on link "Files" at bounding box center [45, 225] width 46 height 28
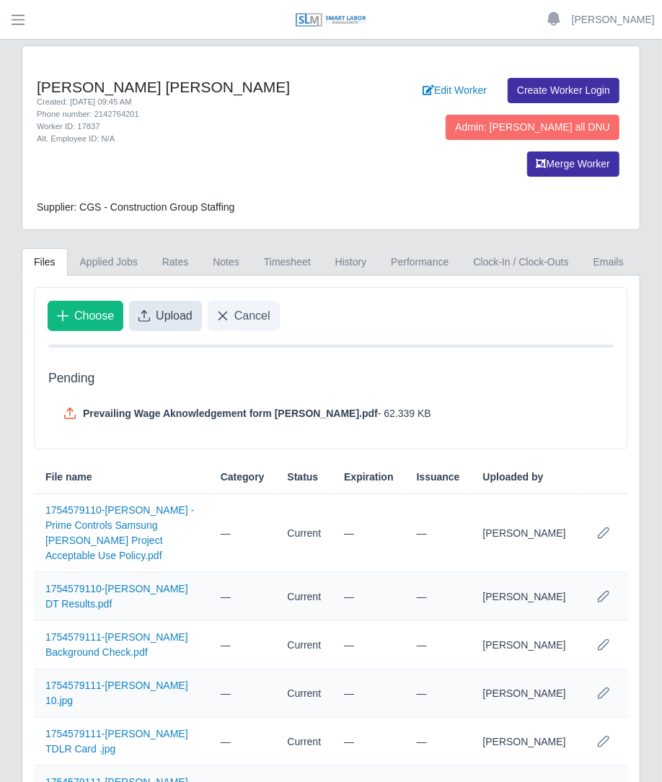
click at [165, 307] on span "Upload" at bounding box center [174, 315] width 37 height 17
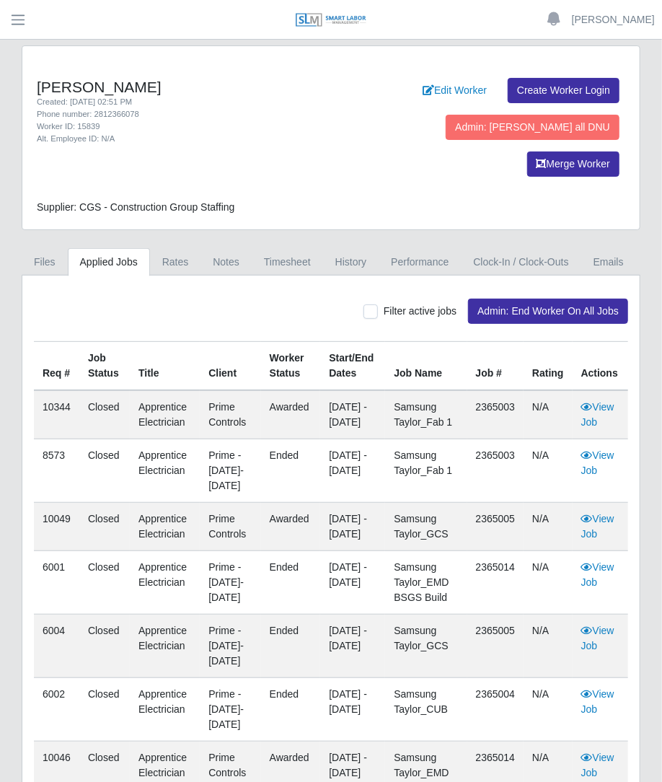
click at [43, 276] on div "Filter active jobs Admin: End Worker On All Jobs Req # Job Status Title Client …" at bounding box center [330, 600] width 617 height 649
click at [60, 248] on link "Files" at bounding box center [45, 262] width 46 height 28
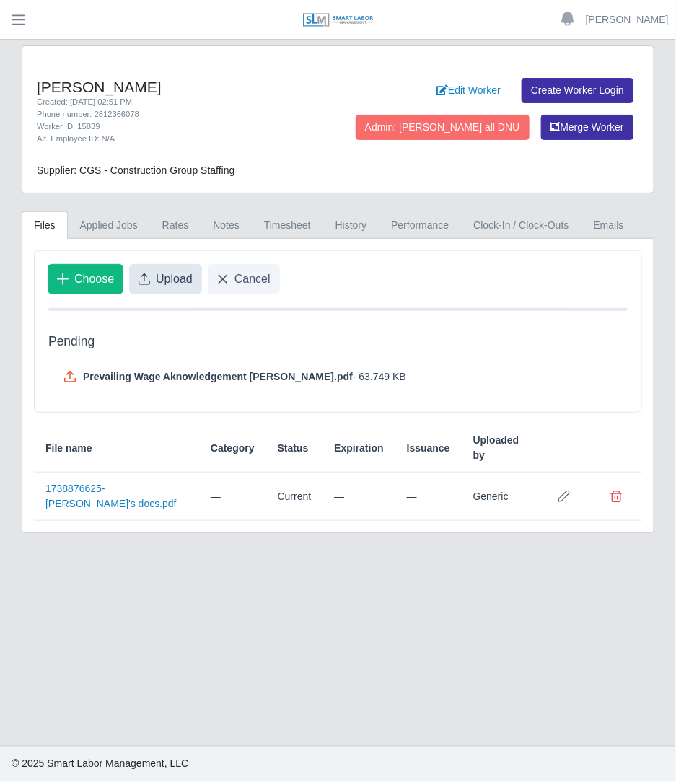
click at [180, 278] on span "Upload" at bounding box center [174, 279] width 37 height 17
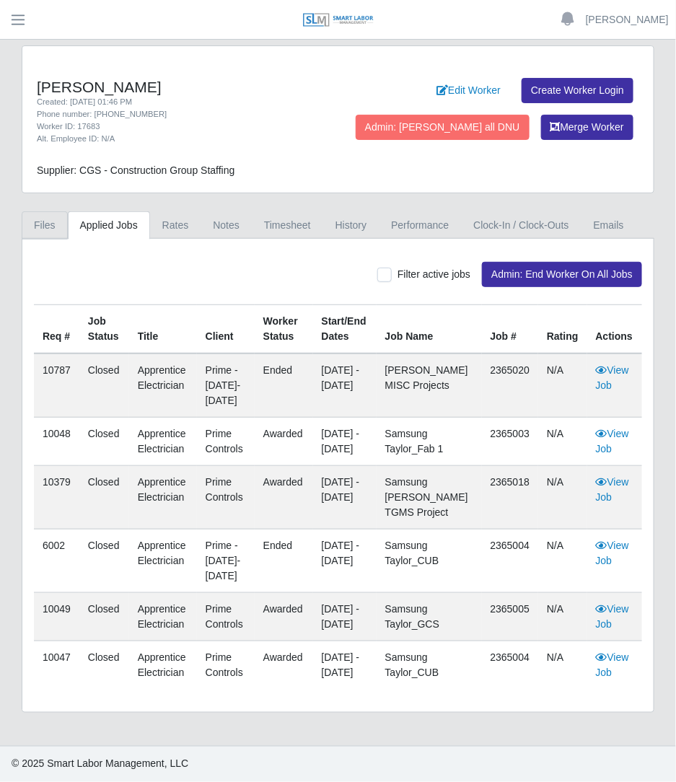
click at [58, 227] on link "Files" at bounding box center [45, 225] width 46 height 28
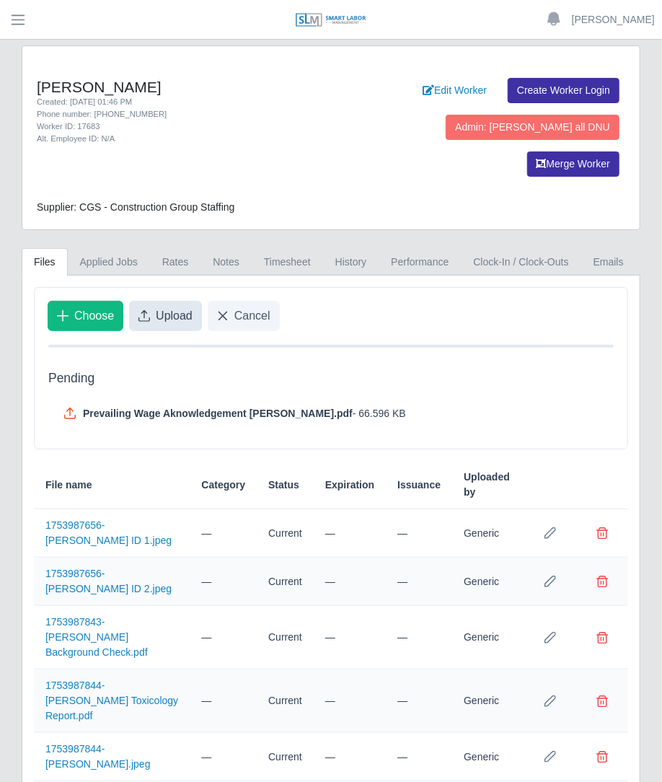
click at [180, 307] on span "Upload" at bounding box center [174, 315] width 37 height 17
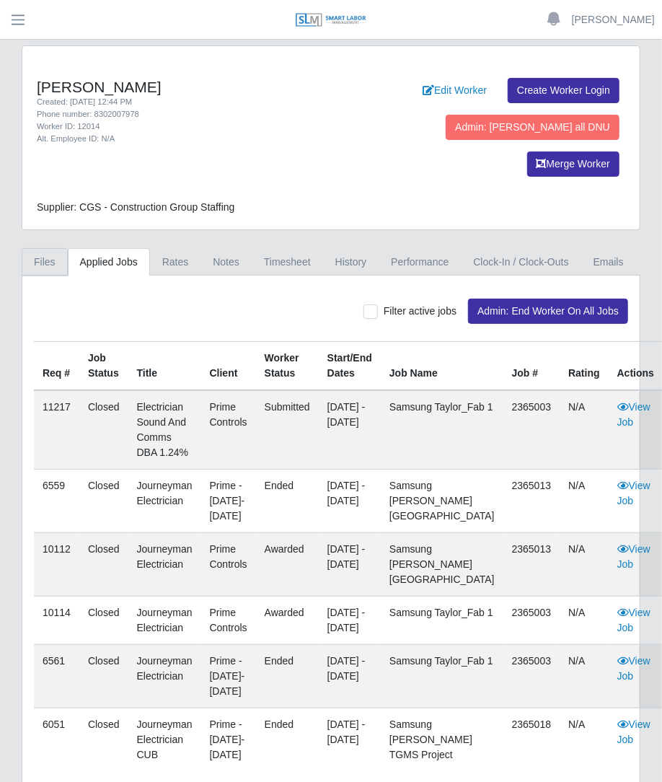
click at [54, 248] on link "Files" at bounding box center [45, 262] width 46 height 28
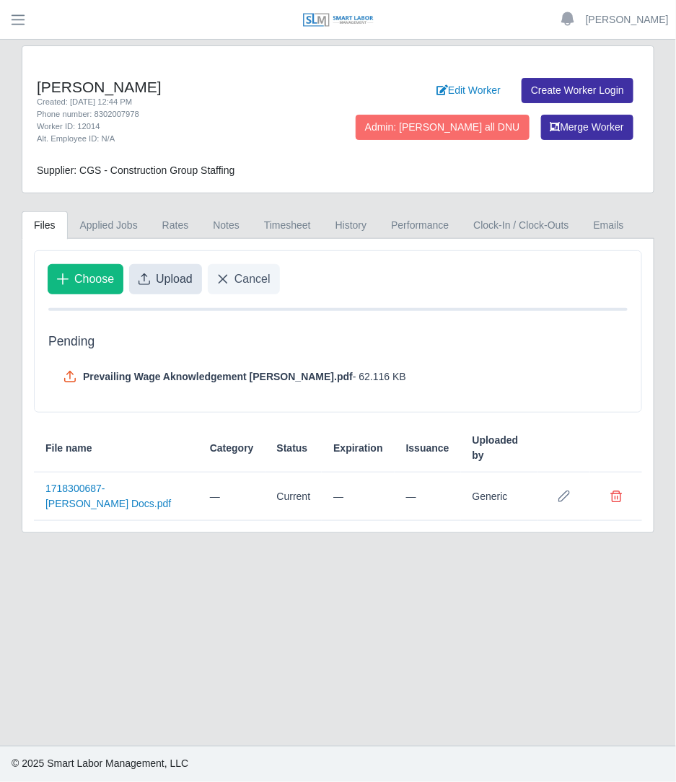
click at [174, 285] on span "Upload" at bounding box center [174, 279] width 37 height 17
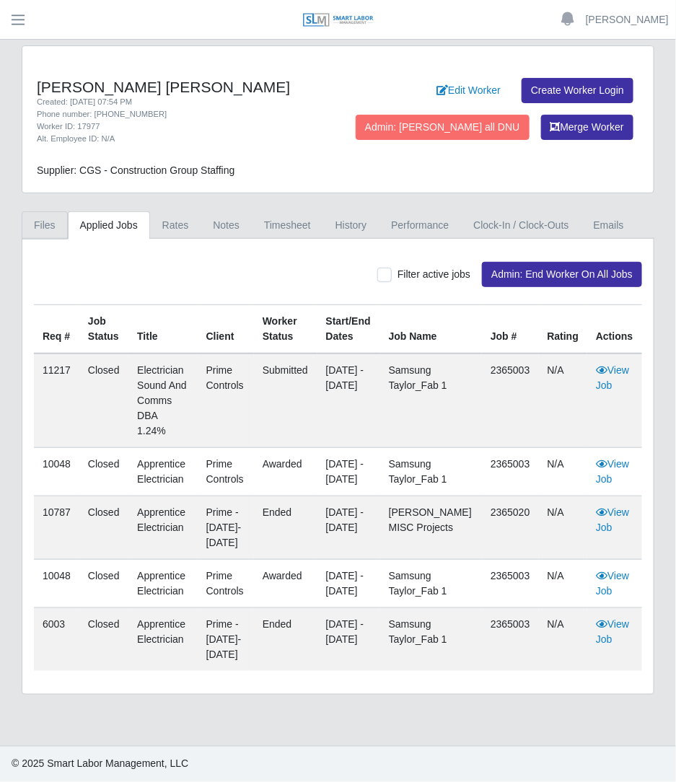
click at [54, 221] on link "Files" at bounding box center [45, 225] width 46 height 28
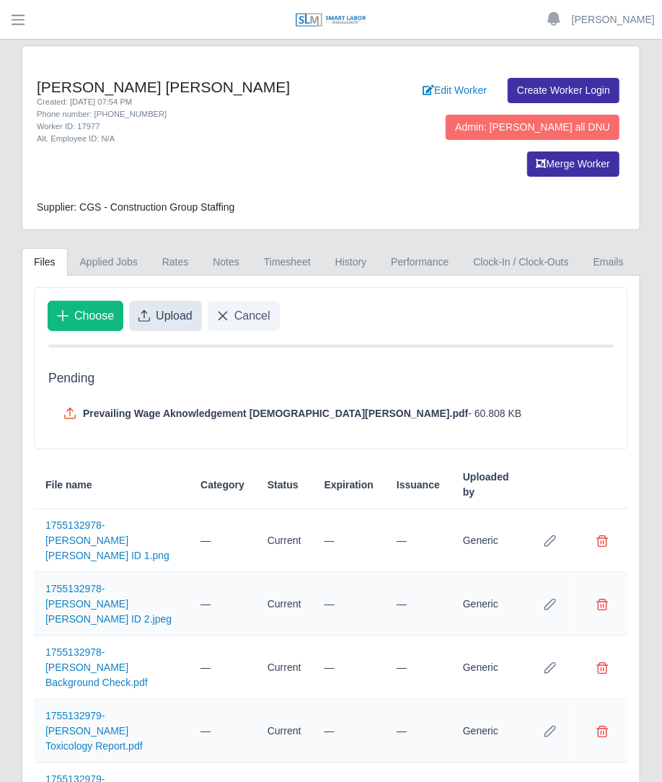
click at [161, 301] on button "Upload" at bounding box center [165, 316] width 73 height 30
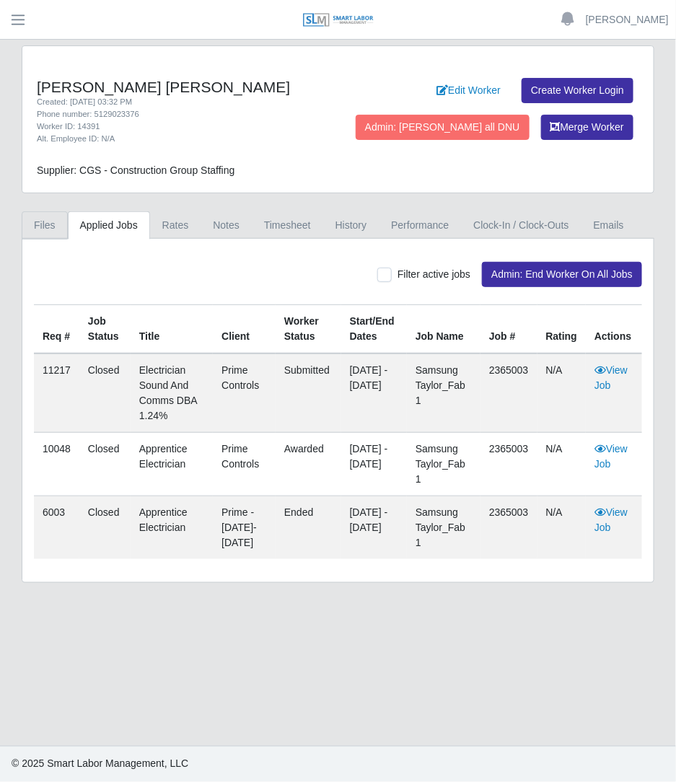
click at [60, 232] on link "Files" at bounding box center [45, 225] width 46 height 28
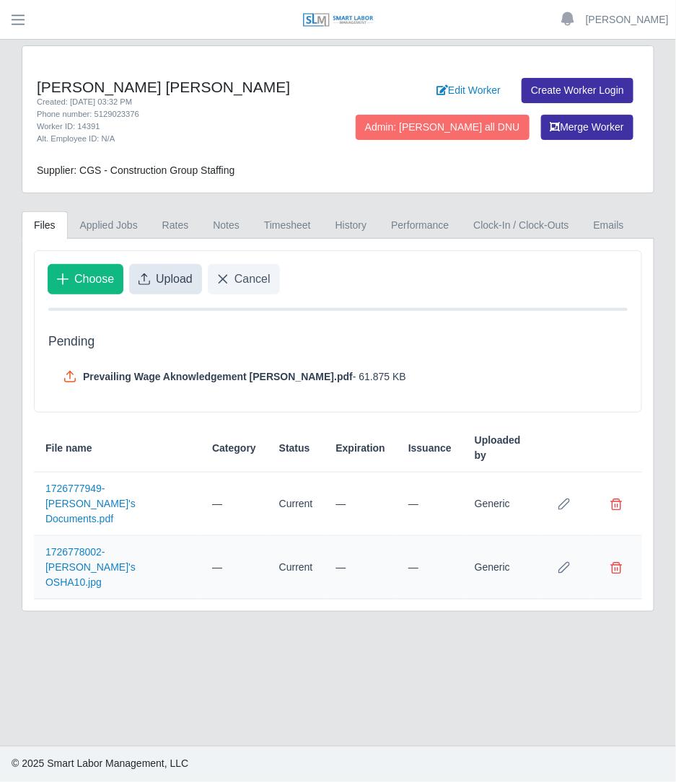
click at [176, 286] on button "Upload" at bounding box center [165, 279] width 73 height 30
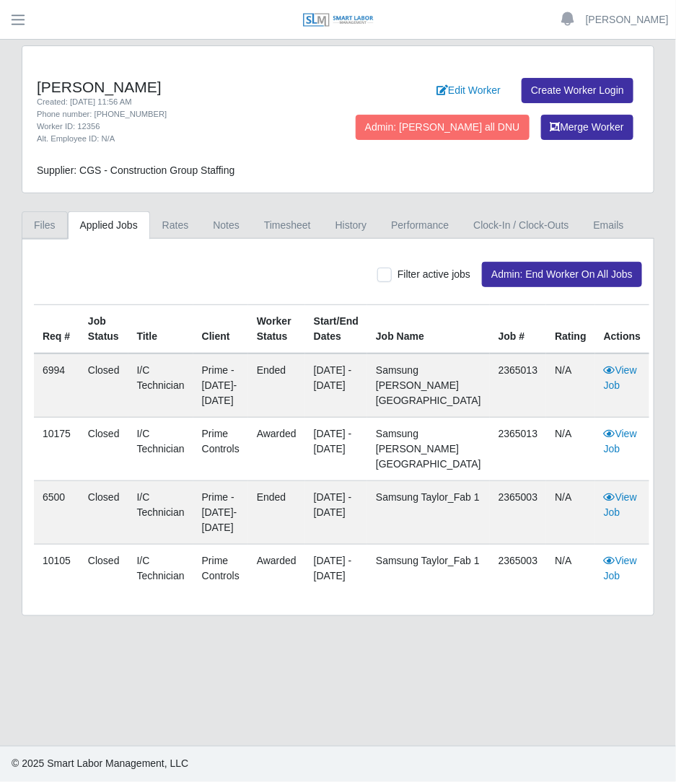
click at [55, 226] on link "Files" at bounding box center [45, 225] width 46 height 28
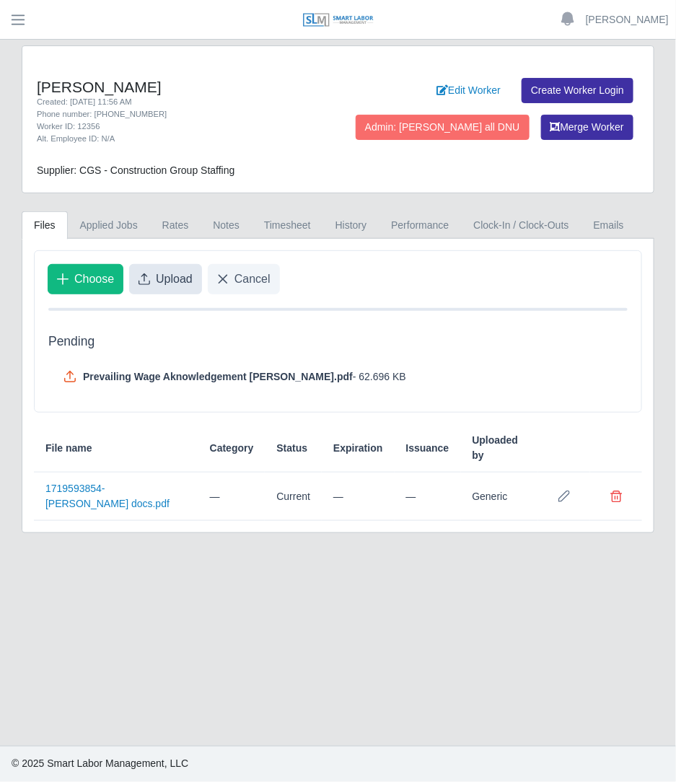
click at [170, 279] on span "Upload" at bounding box center [174, 279] width 37 height 17
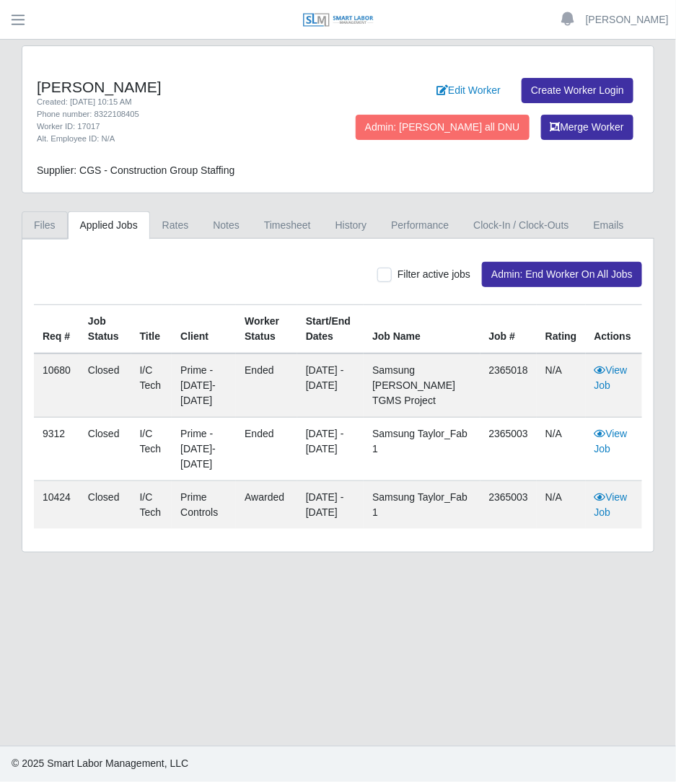
click at [52, 216] on link "Files" at bounding box center [45, 225] width 46 height 28
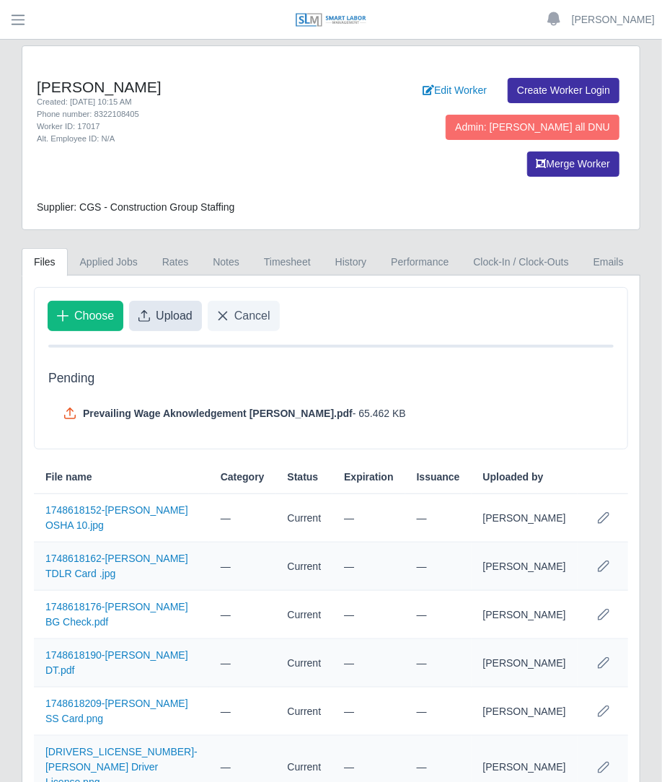
click at [188, 307] on span "Upload" at bounding box center [174, 315] width 37 height 17
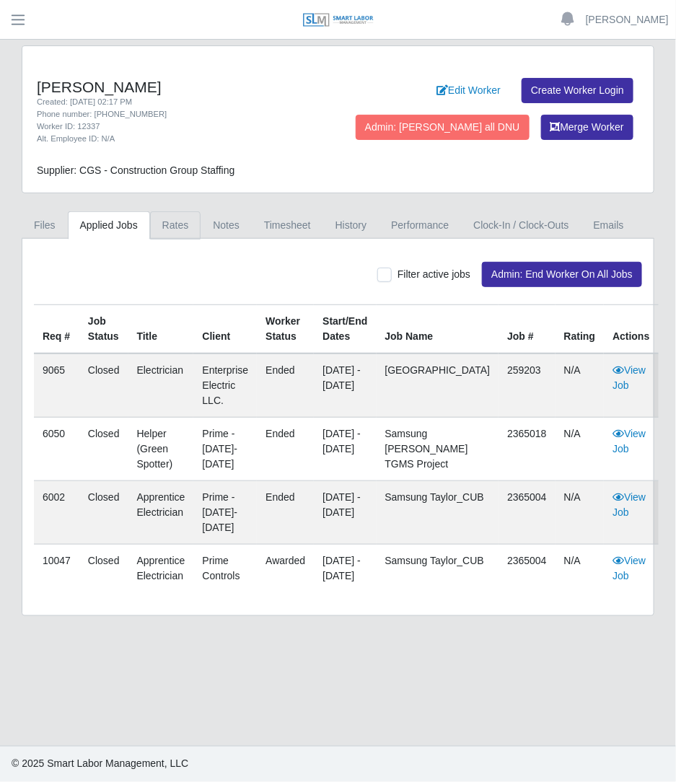
click at [177, 221] on link "Rates" at bounding box center [175, 225] width 51 height 28
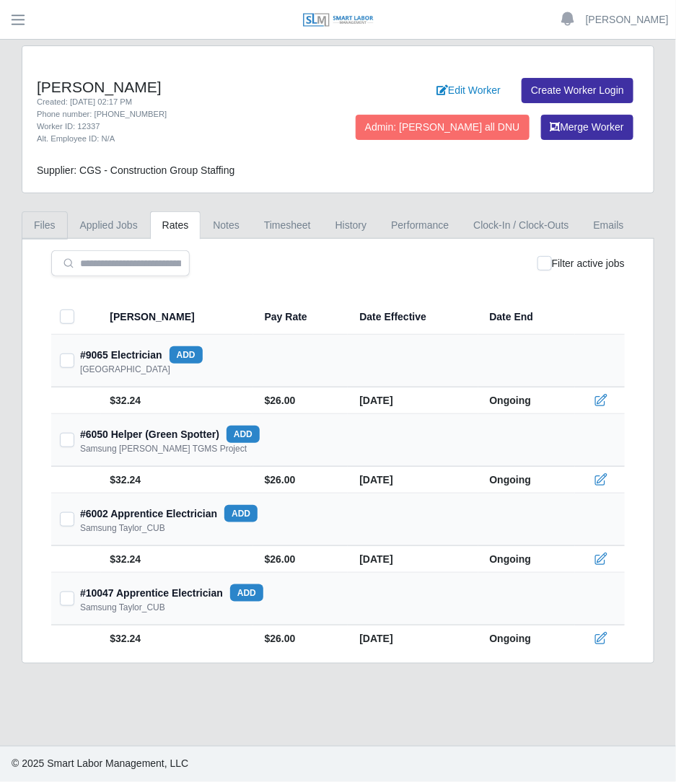
click at [38, 220] on link "Files" at bounding box center [45, 225] width 46 height 28
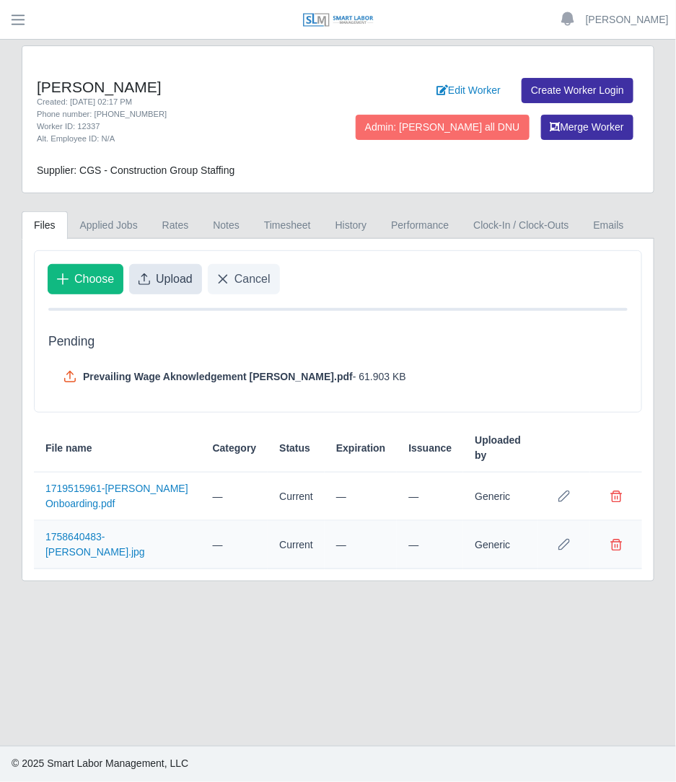
click at [178, 276] on span "Upload" at bounding box center [174, 279] width 37 height 17
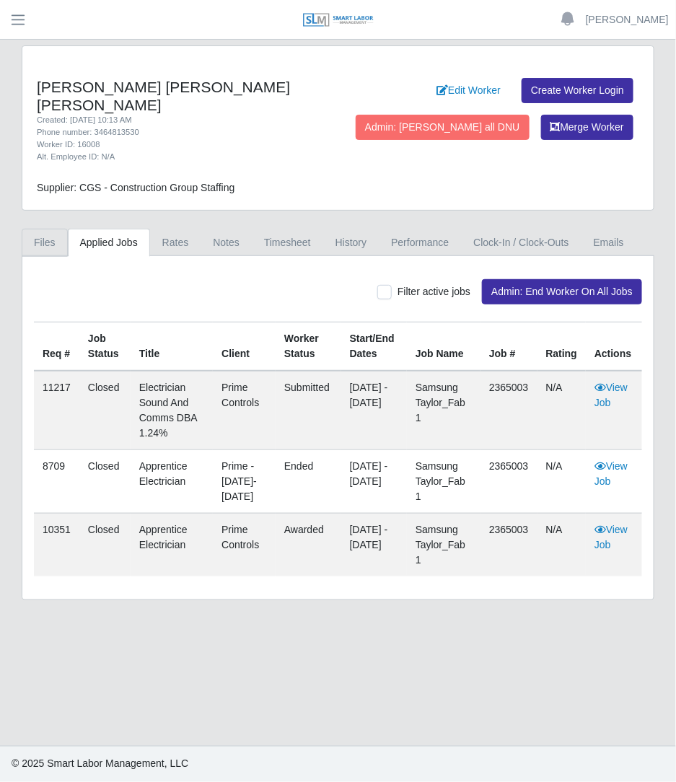
click at [51, 229] on link "Files" at bounding box center [45, 243] width 46 height 28
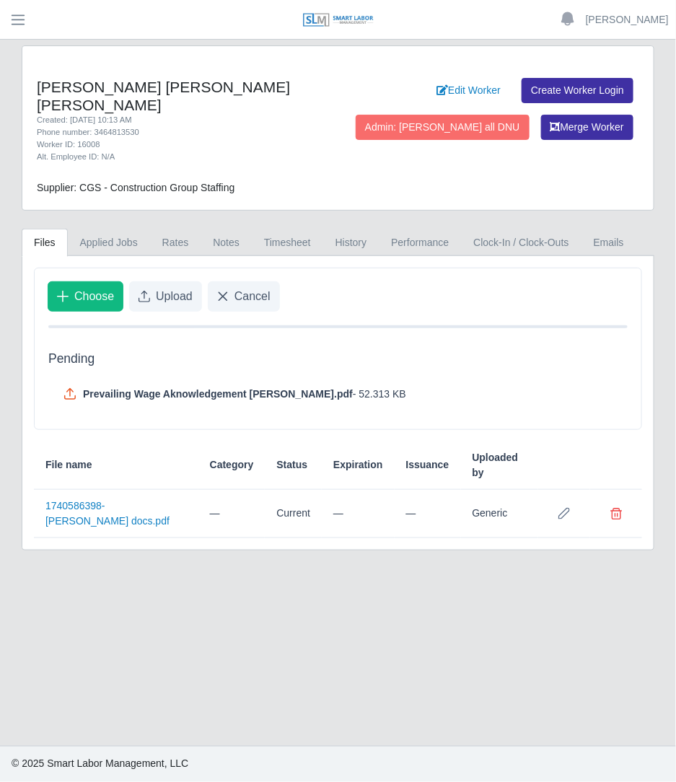
drag, startPoint x: 166, startPoint y: 283, endPoint x: 232, endPoint y: 312, distance: 72.4
click at [166, 288] on span "Upload" at bounding box center [174, 296] width 37 height 17
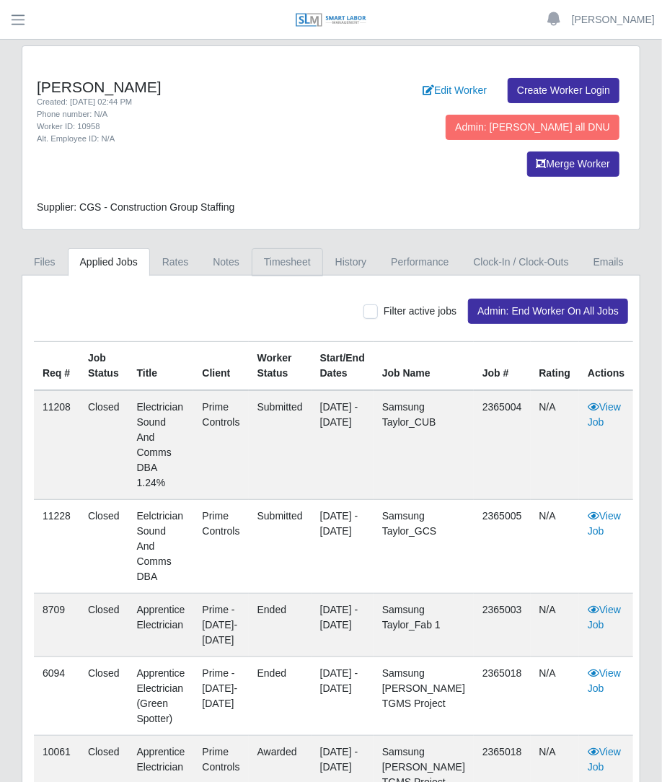
click at [271, 248] on link "Timesheet" at bounding box center [287, 262] width 71 height 28
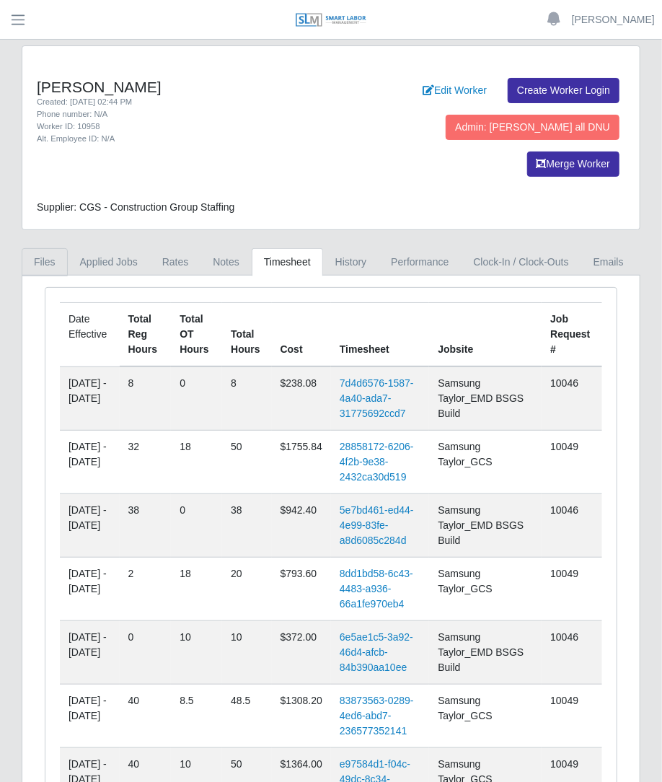
click at [48, 248] on link "Files" at bounding box center [45, 262] width 46 height 28
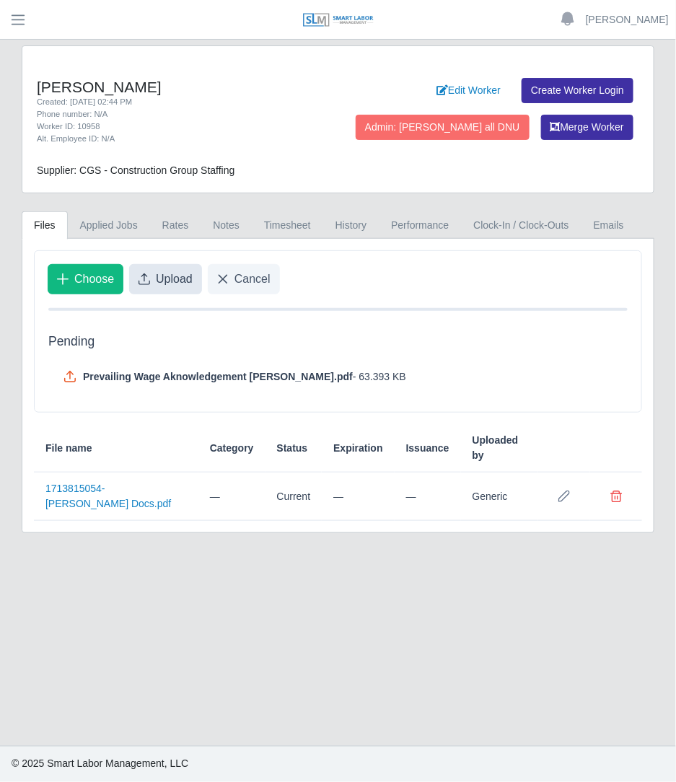
click at [157, 290] on button "Upload" at bounding box center [165, 279] width 73 height 30
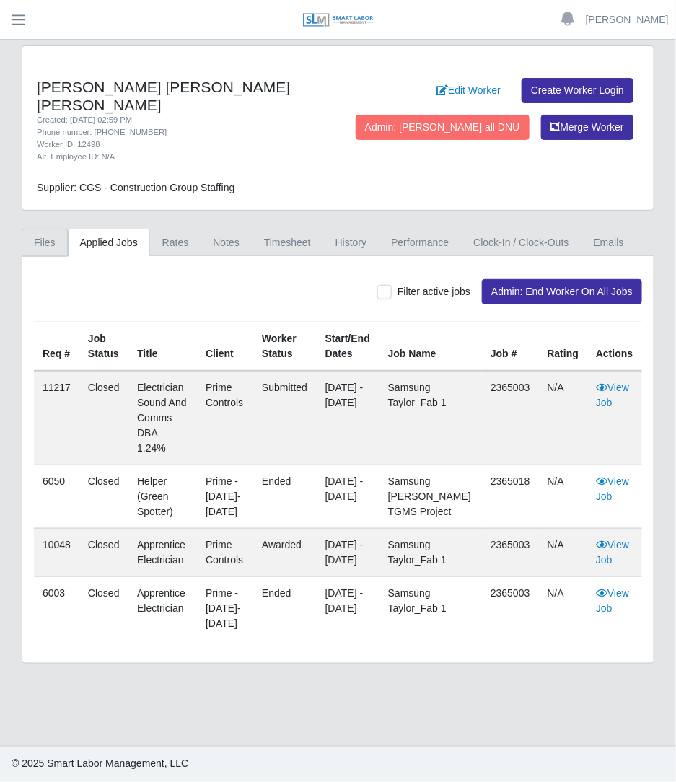
click at [45, 229] on link "Files" at bounding box center [45, 243] width 46 height 28
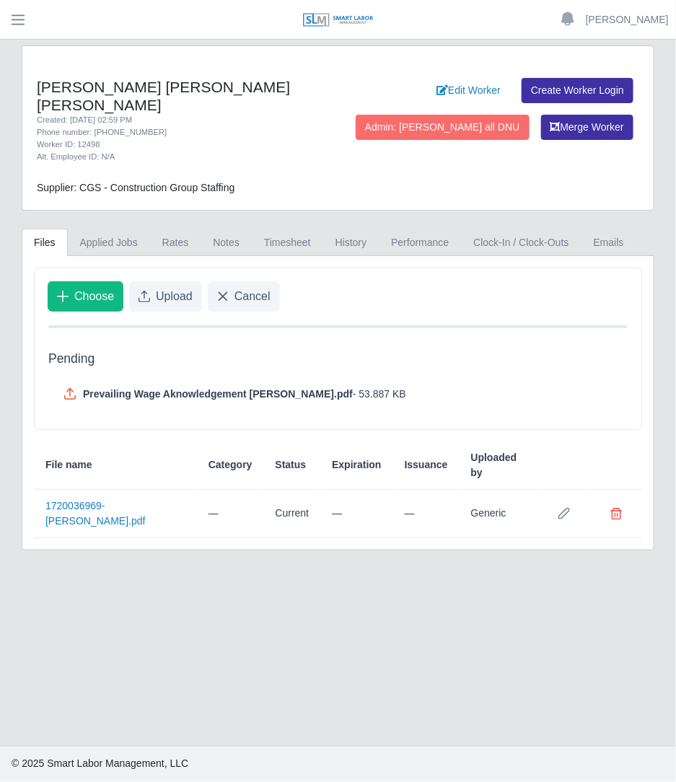
click at [162, 293] on div "Choose Upload Cancel" at bounding box center [338, 296] width 607 height 56
click at [191, 268] on div "Choose Upload Cancel" at bounding box center [338, 296] width 607 height 56
click at [186, 288] on span "Upload" at bounding box center [174, 296] width 37 height 17
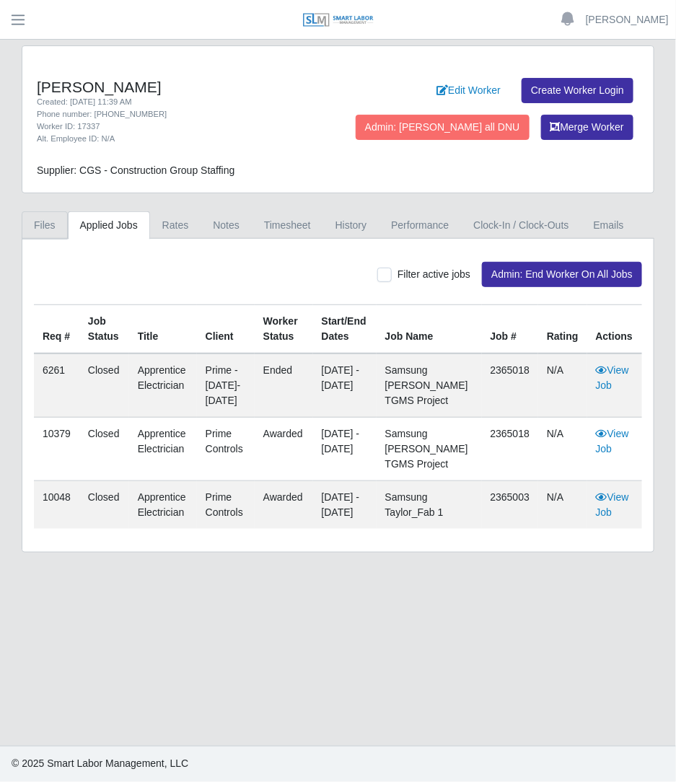
click at [54, 219] on link "Files" at bounding box center [45, 225] width 46 height 28
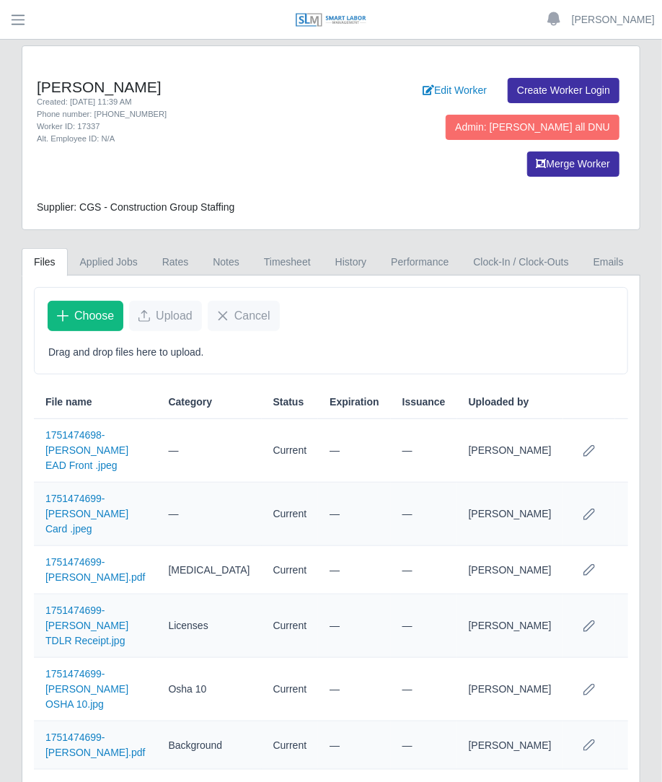
scroll to position [76, 0]
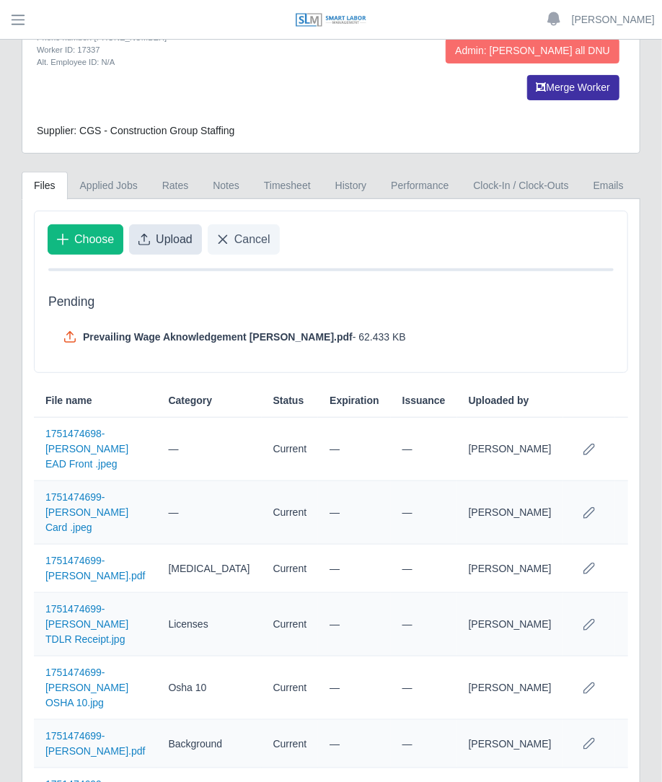
click at [177, 231] on span "Upload" at bounding box center [174, 239] width 37 height 17
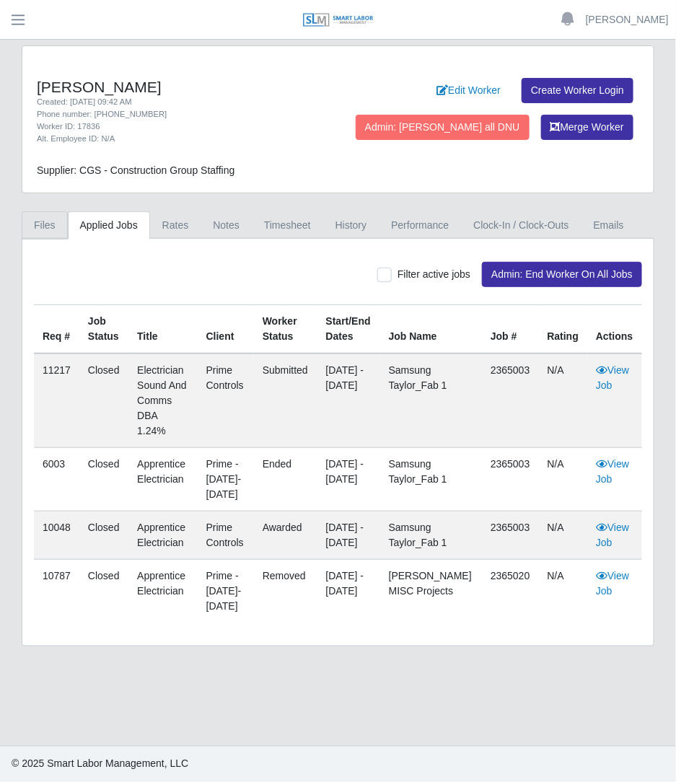
click at [58, 228] on link "Files" at bounding box center [45, 225] width 46 height 28
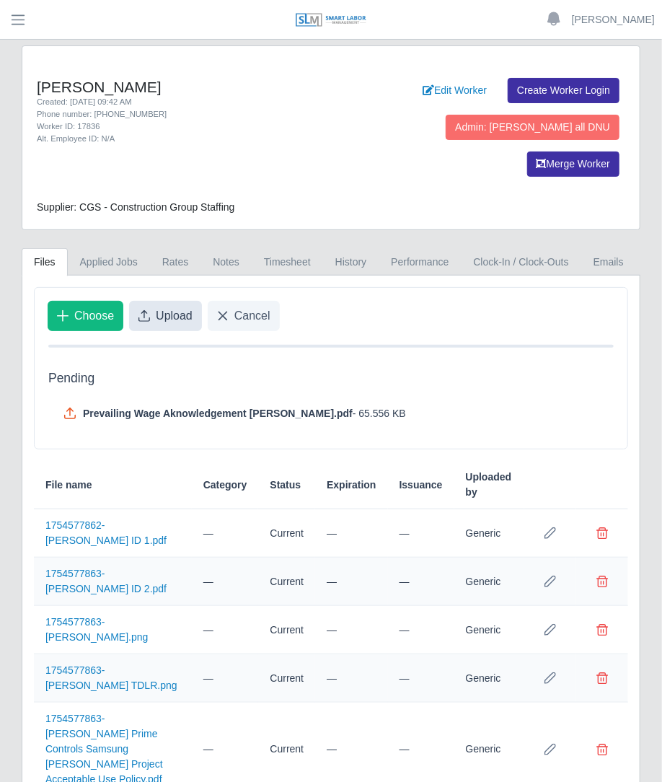
click at [183, 307] on span "Upload" at bounding box center [174, 315] width 37 height 17
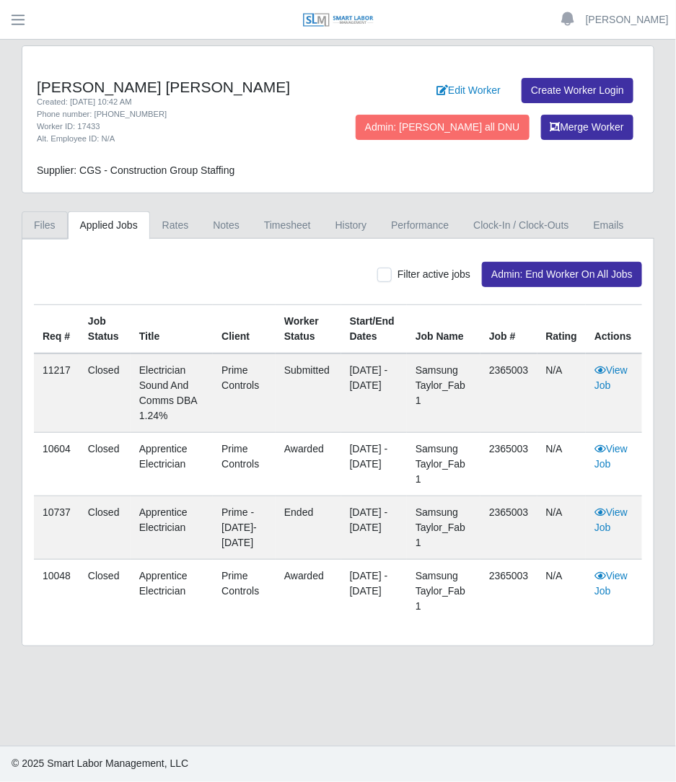
click at [36, 228] on link "Files" at bounding box center [45, 225] width 46 height 28
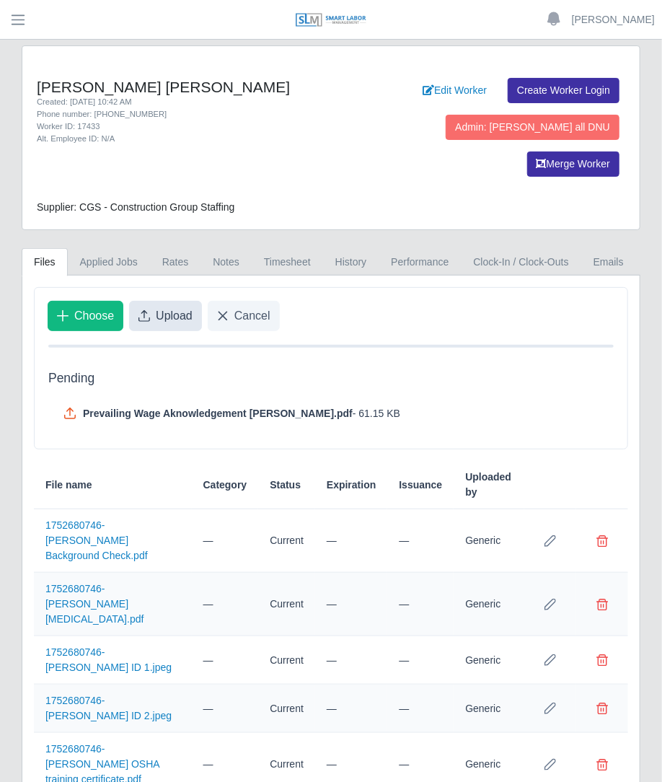
click at [183, 307] on span "Upload" at bounding box center [174, 315] width 37 height 17
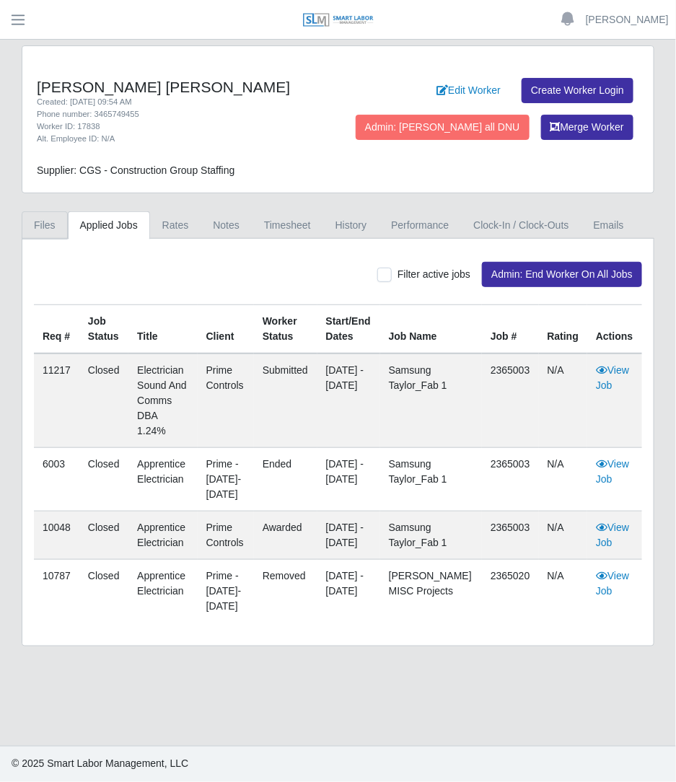
click at [53, 225] on link "Files" at bounding box center [45, 225] width 46 height 28
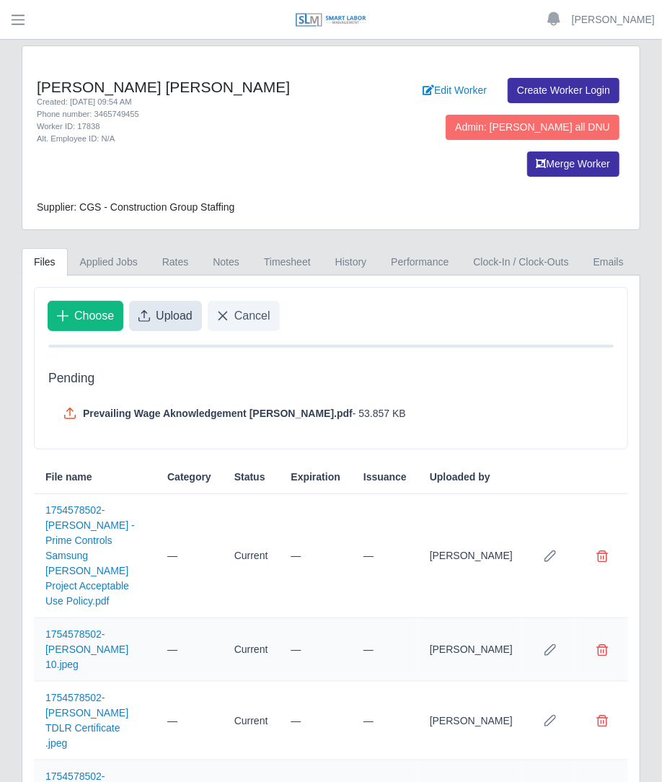
click at [186, 301] on button "Upload" at bounding box center [165, 316] width 73 height 30
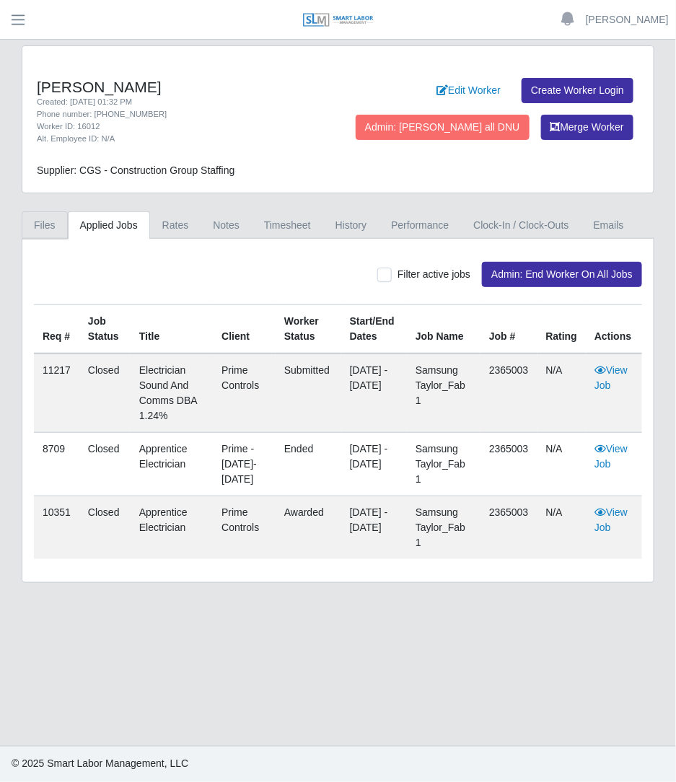
click at [50, 215] on link "Files" at bounding box center [45, 225] width 46 height 28
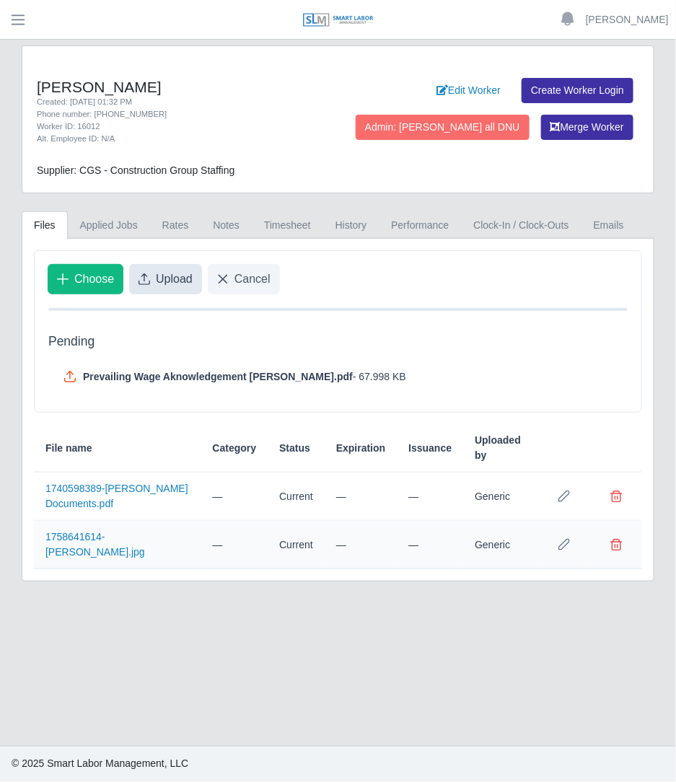
click at [167, 285] on span "Upload" at bounding box center [174, 279] width 37 height 17
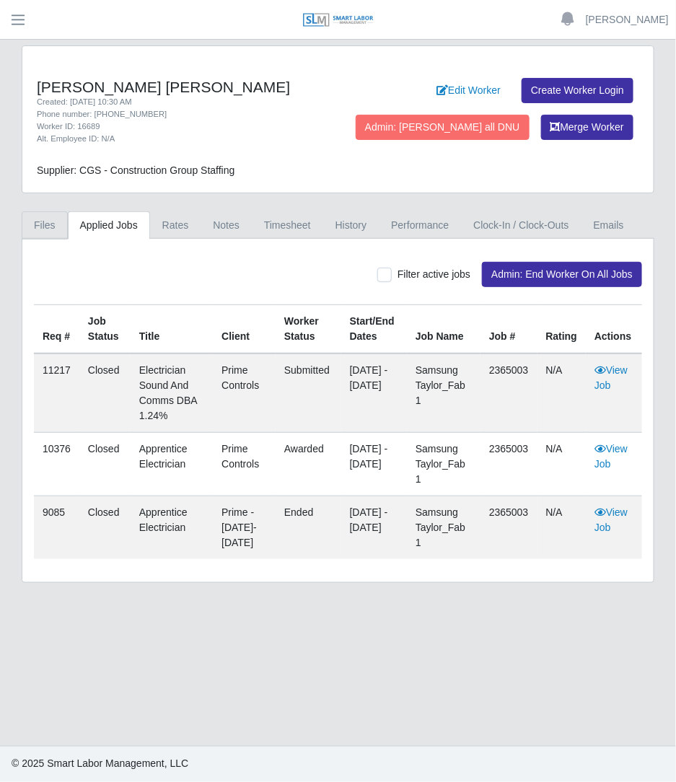
click at [40, 221] on link "Files" at bounding box center [45, 225] width 46 height 28
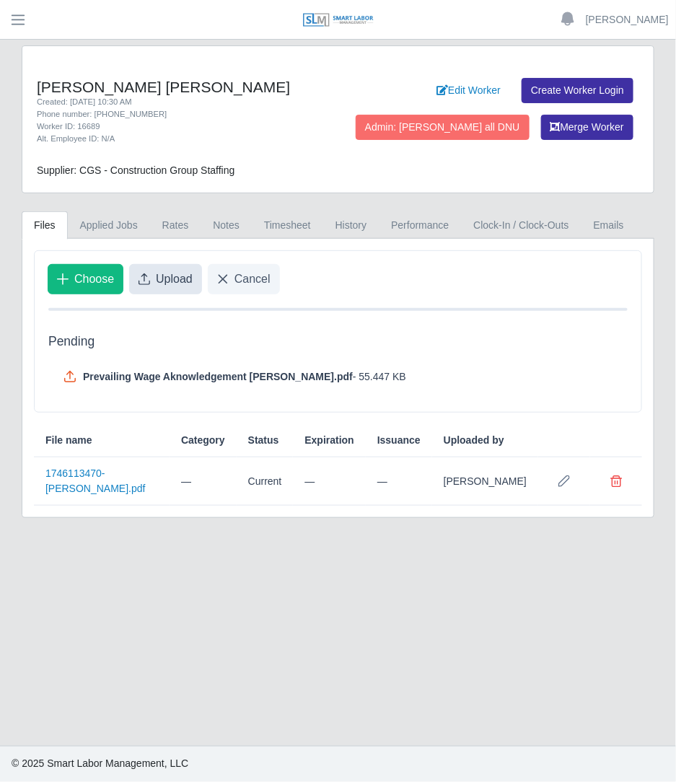
click at [180, 278] on span "Upload" at bounding box center [174, 279] width 37 height 17
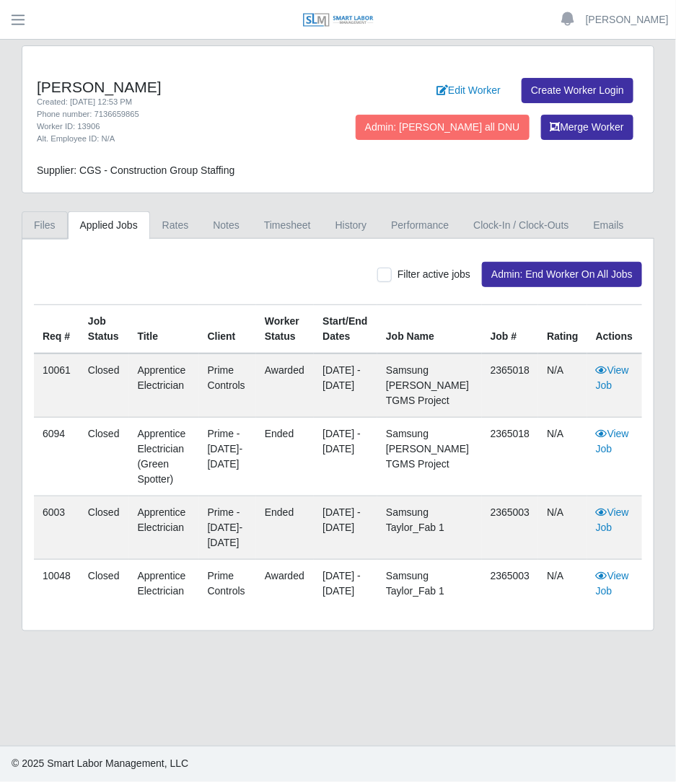
click at [59, 227] on link "Files" at bounding box center [45, 225] width 46 height 28
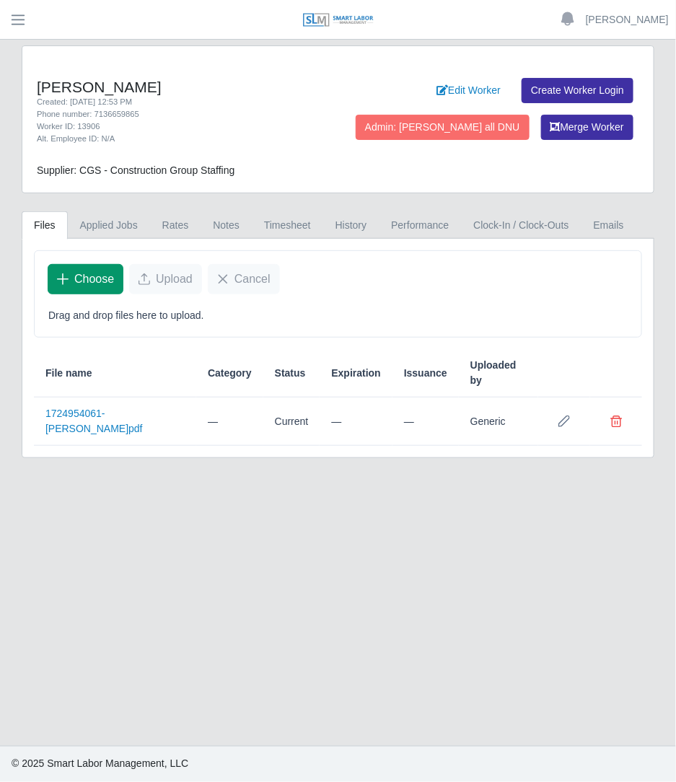
click at [100, 286] on span "Choose" at bounding box center [94, 279] width 40 height 17
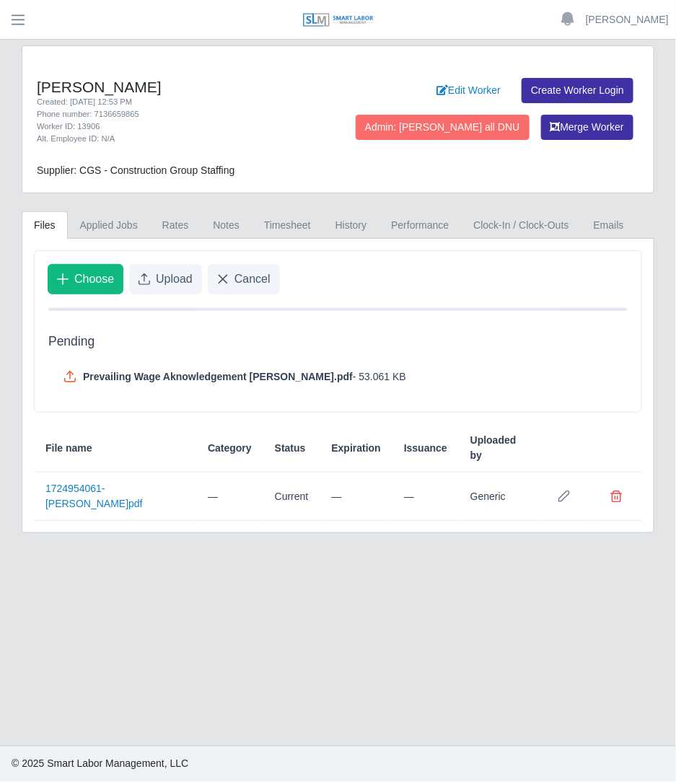
click at [166, 296] on div "Choose Upload Cancel" at bounding box center [338, 279] width 607 height 56
click at [166, 289] on button "Upload" at bounding box center [165, 279] width 73 height 30
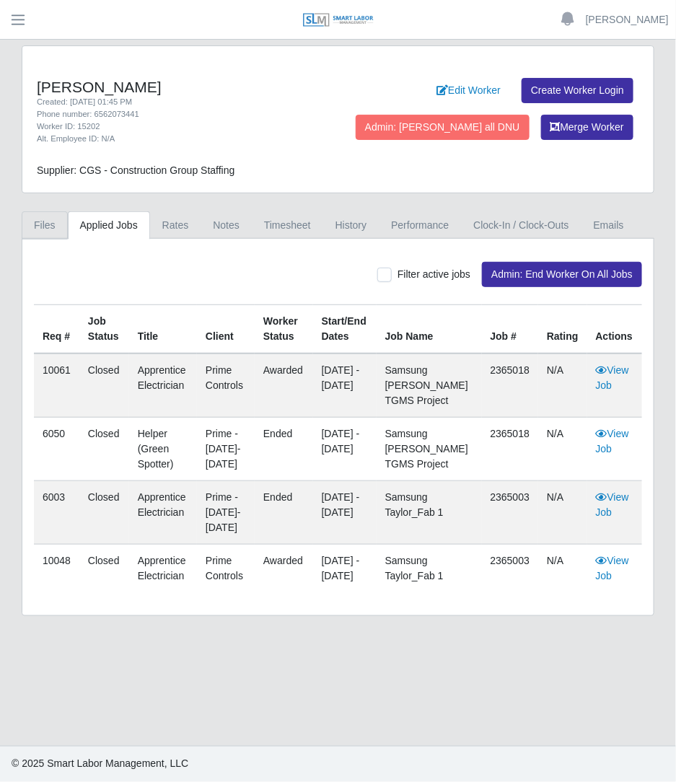
click at [51, 232] on link "Files" at bounding box center [45, 225] width 46 height 28
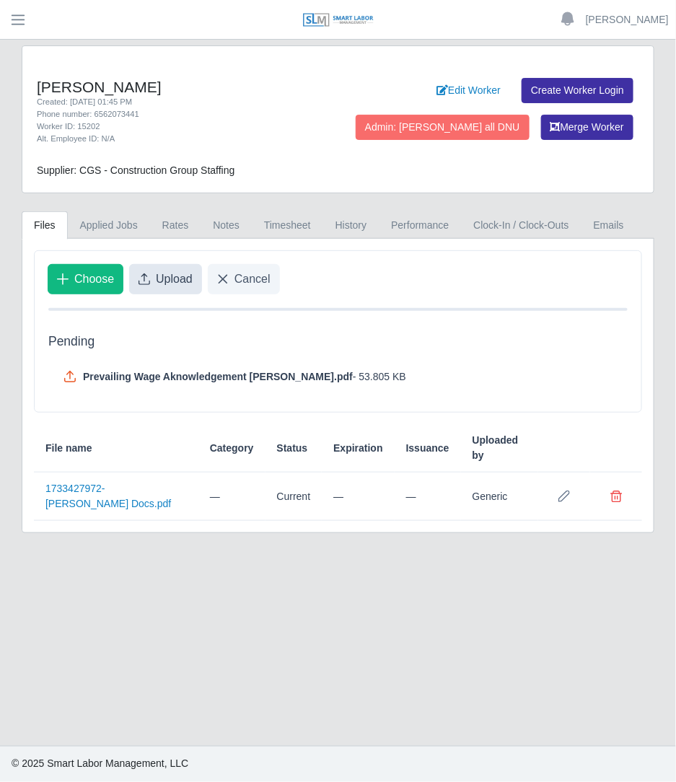
click at [175, 284] on span "Upload" at bounding box center [174, 279] width 37 height 17
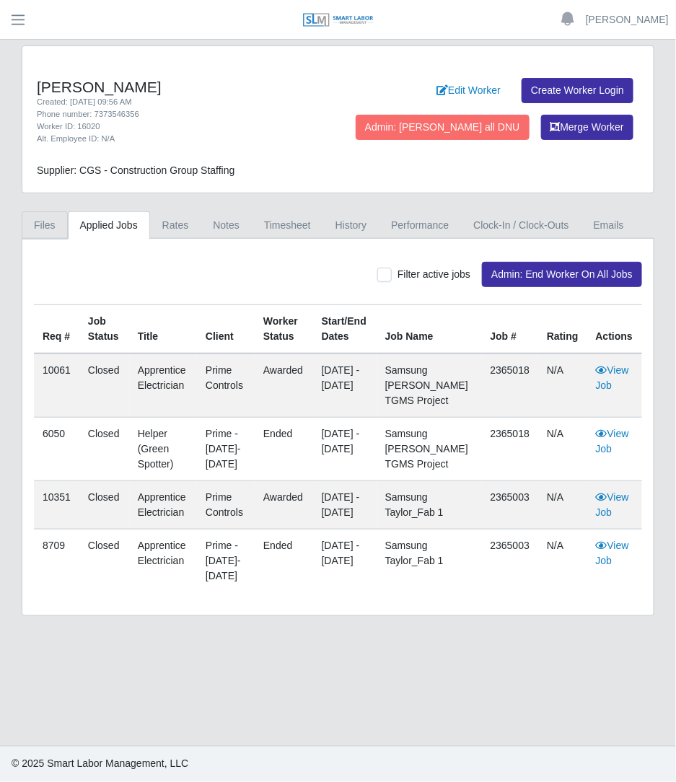
click at [53, 223] on link "Files" at bounding box center [45, 225] width 46 height 28
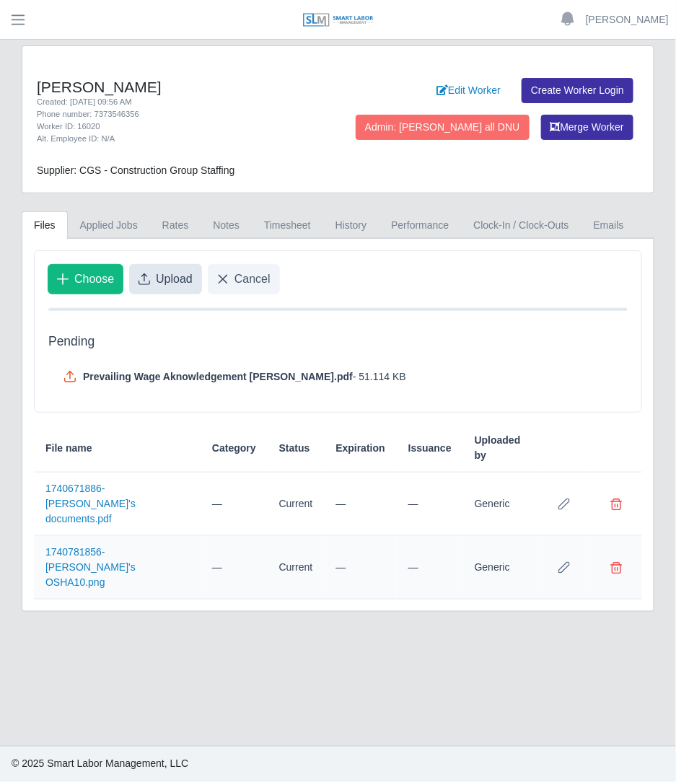
click at [181, 286] on button "Upload" at bounding box center [165, 279] width 73 height 30
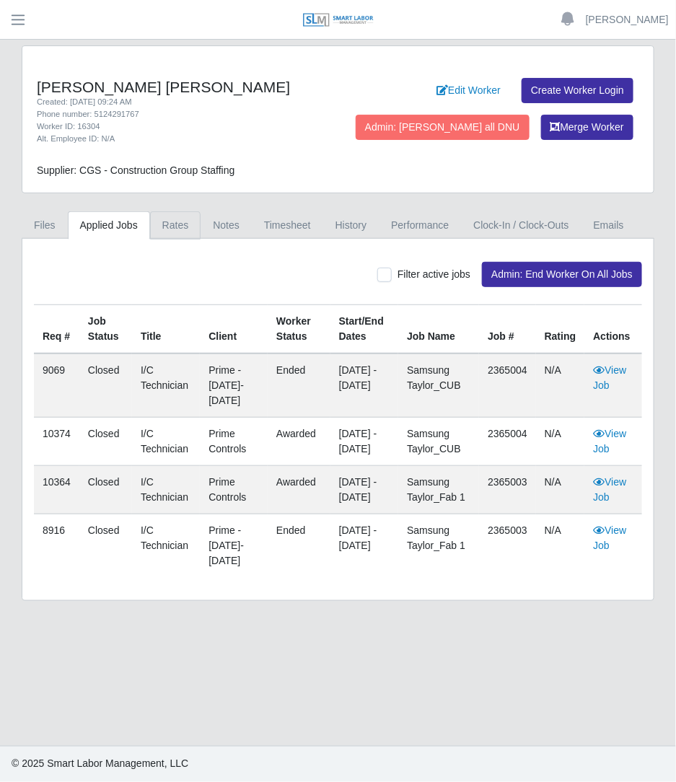
click at [169, 228] on link "Rates" at bounding box center [175, 225] width 51 height 28
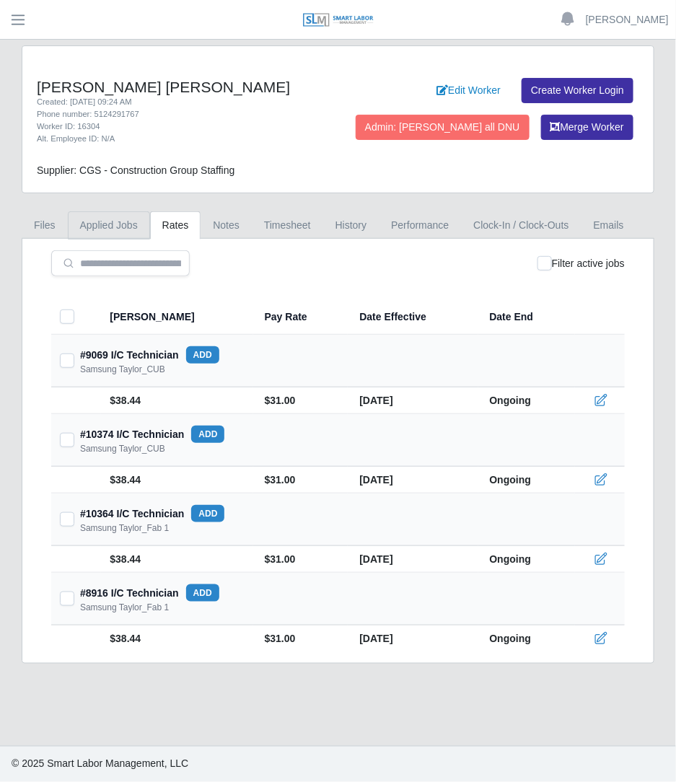
click at [97, 234] on link "Applied Jobs" at bounding box center [109, 225] width 82 height 28
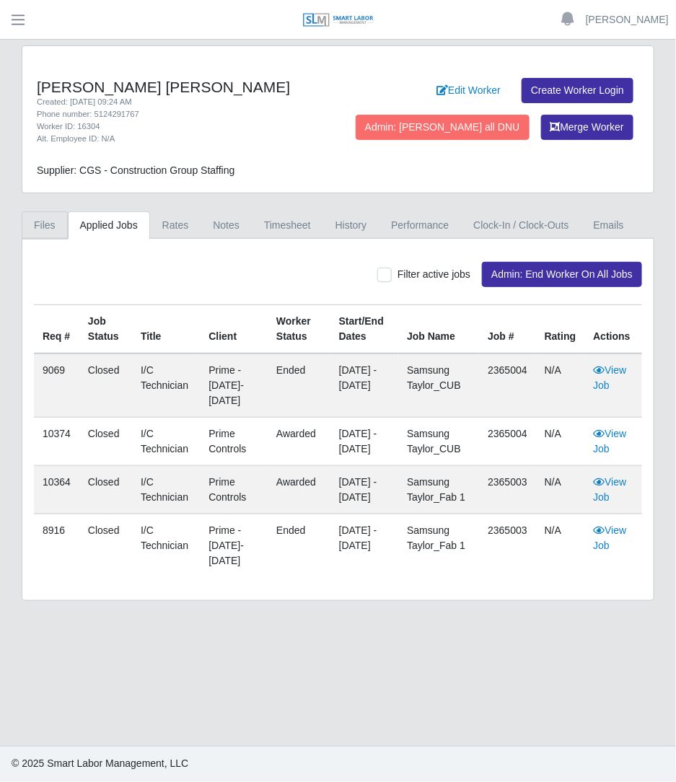
click at [43, 225] on link "Files" at bounding box center [45, 225] width 46 height 28
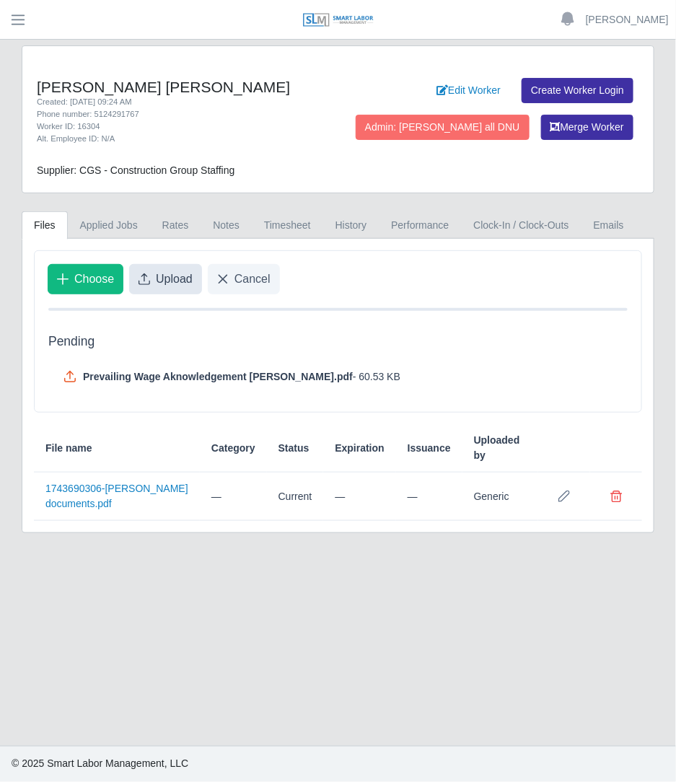
click at [159, 286] on span "Upload" at bounding box center [174, 279] width 37 height 17
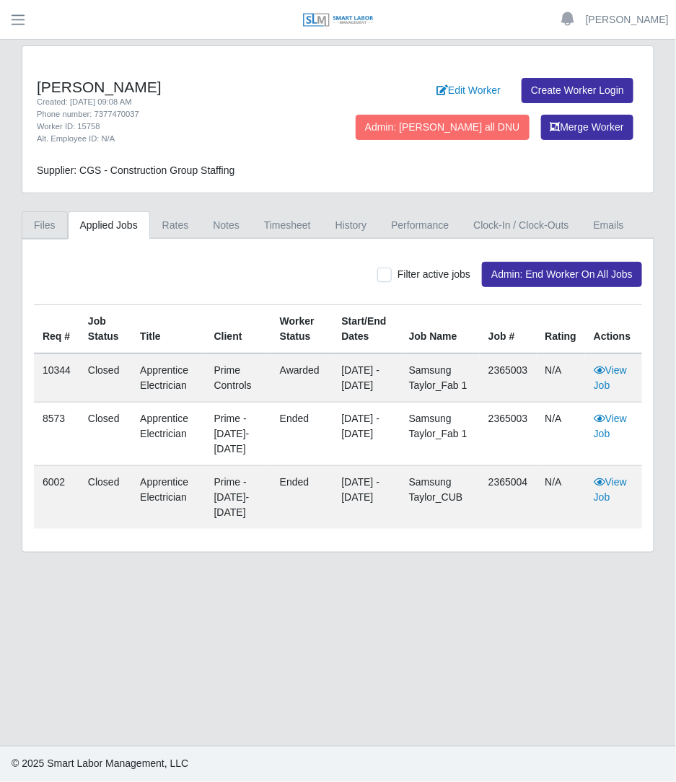
click at [49, 217] on link "Files" at bounding box center [45, 225] width 46 height 28
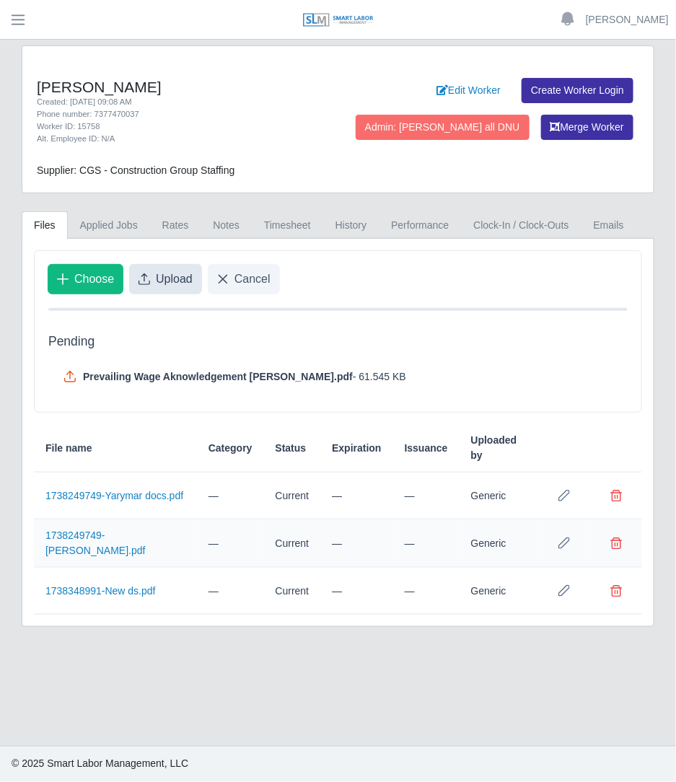
click at [156, 284] on span "Upload" at bounding box center [174, 279] width 37 height 17
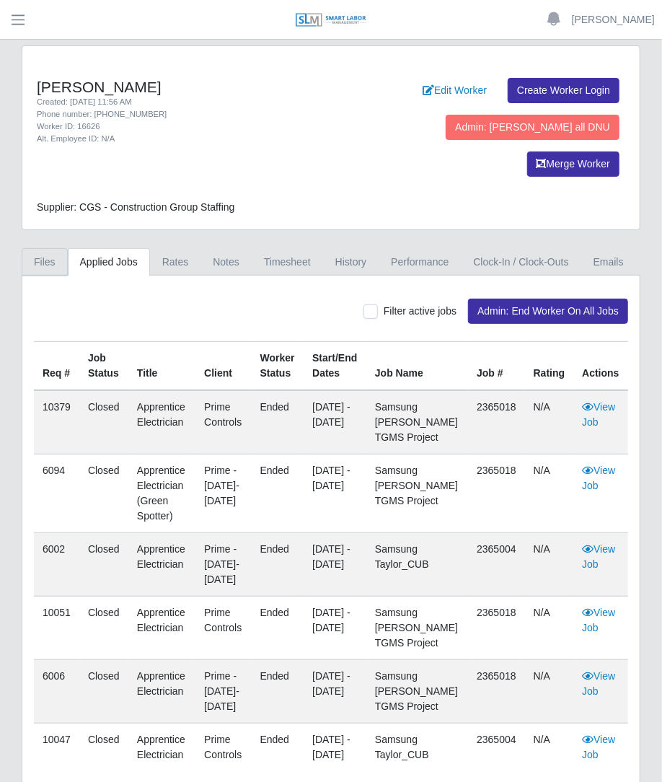
click at [42, 248] on link "Files" at bounding box center [45, 262] width 46 height 28
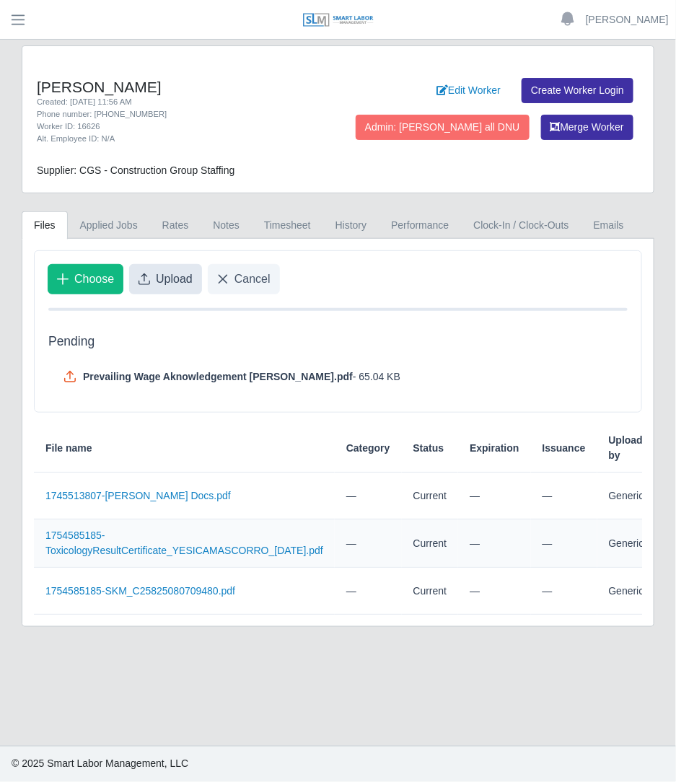
click at [145, 265] on button "Upload" at bounding box center [165, 279] width 73 height 30
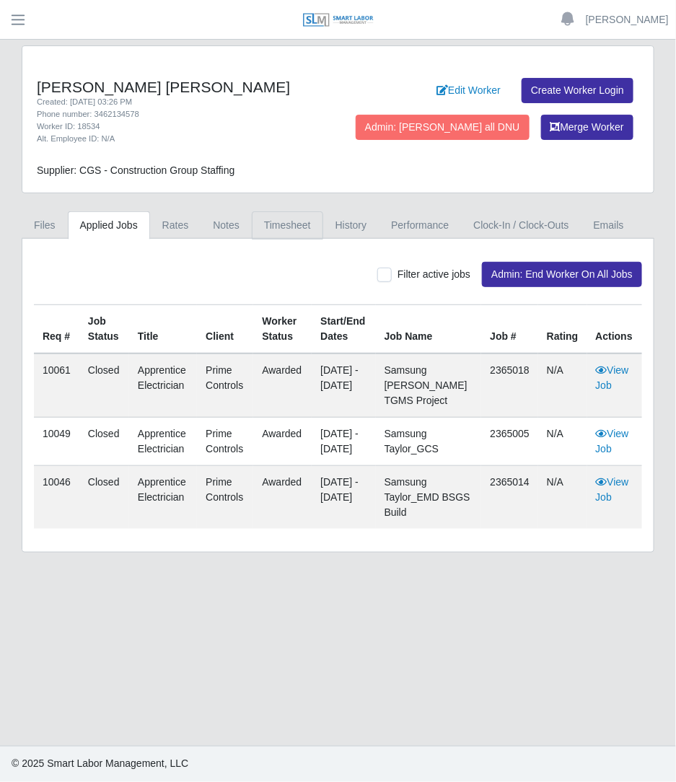
click at [260, 224] on link "Timesheet" at bounding box center [287, 225] width 71 height 28
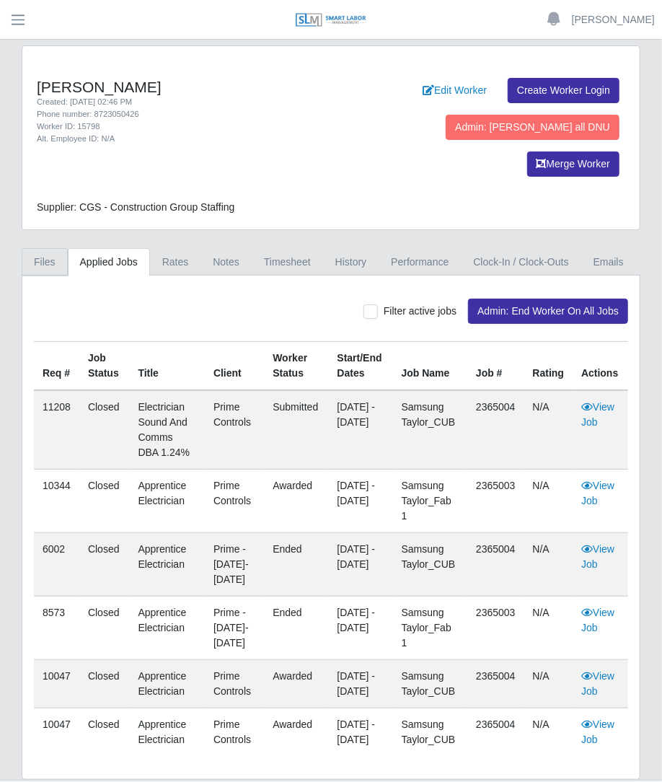
click at [48, 248] on link "Files" at bounding box center [45, 262] width 46 height 28
click at [40, 248] on link "Files" at bounding box center [45, 262] width 46 height 28
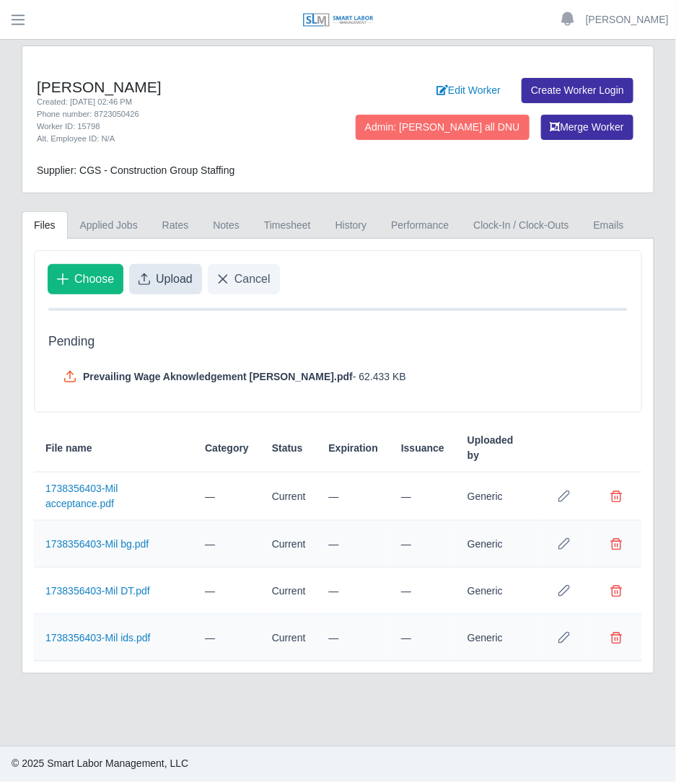
click at [152, 289] on button "Upload" at bounding box center [165, 279] width 73 height 30
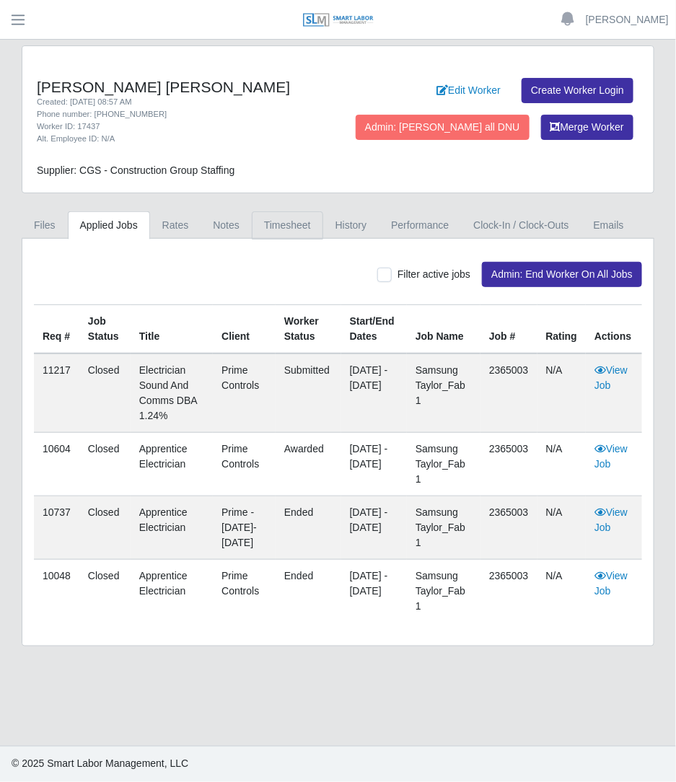
click at [288, 216] on link "Timesheet" at bounding box center [287, 225] width 71 height 28
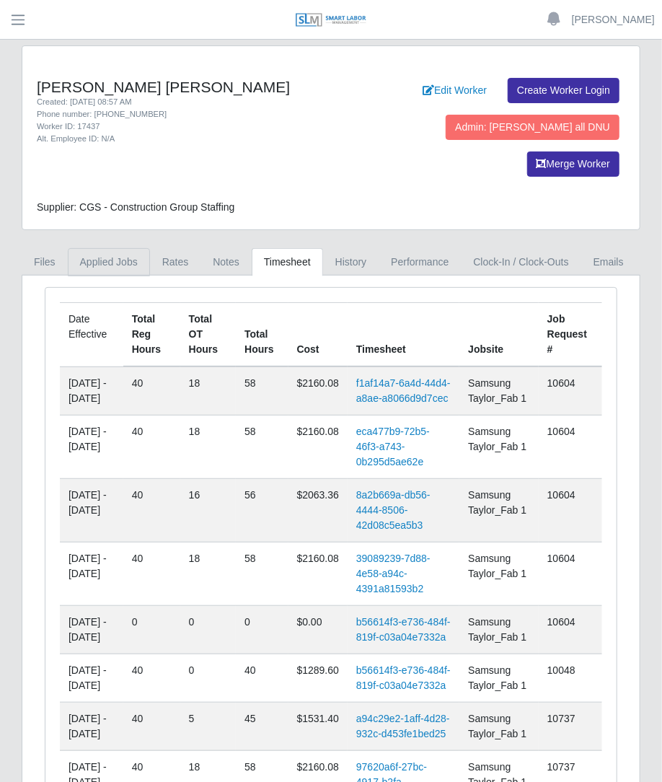
click at [97, 248] on link "Applied Jobs" at bounding box center [109, 262] width 82 height 28
